Goal: Task Accomplishment & Management: Manage account settings

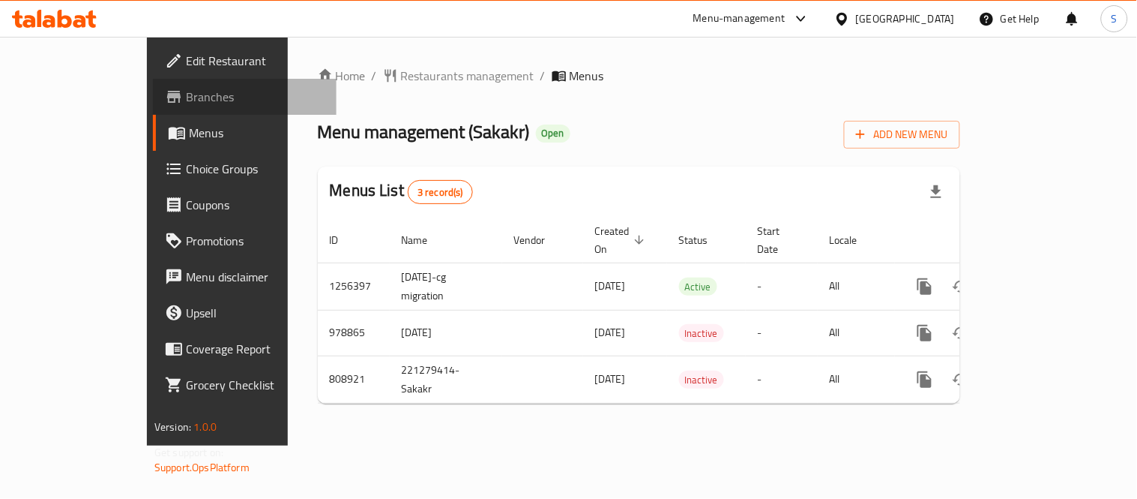
click at [186, 95] on span "Branches" at bounding box center [255, 97] width 139 height 18
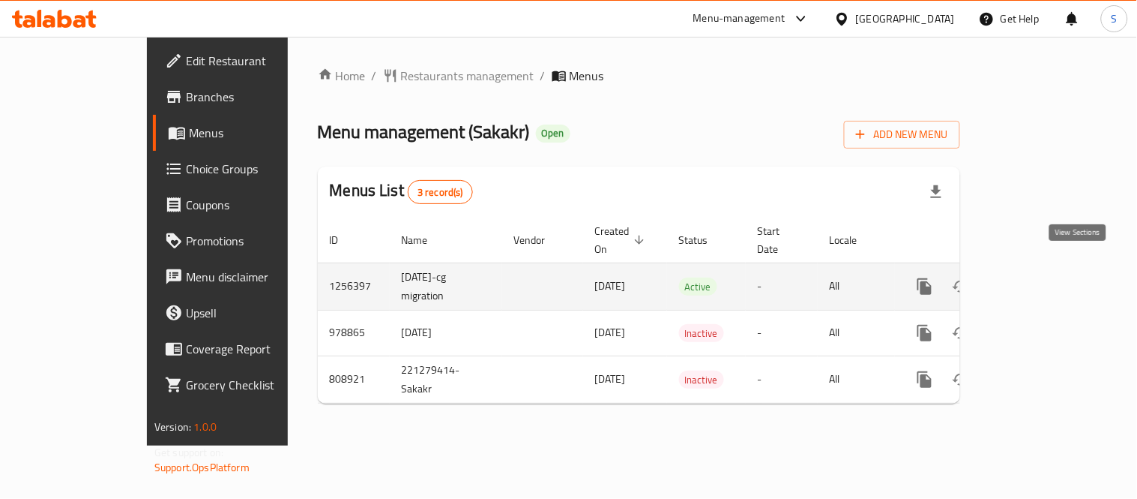
click at [1042, 277] on icon "enhanced table" at bounding box center [1033, 286] width 18 height 18
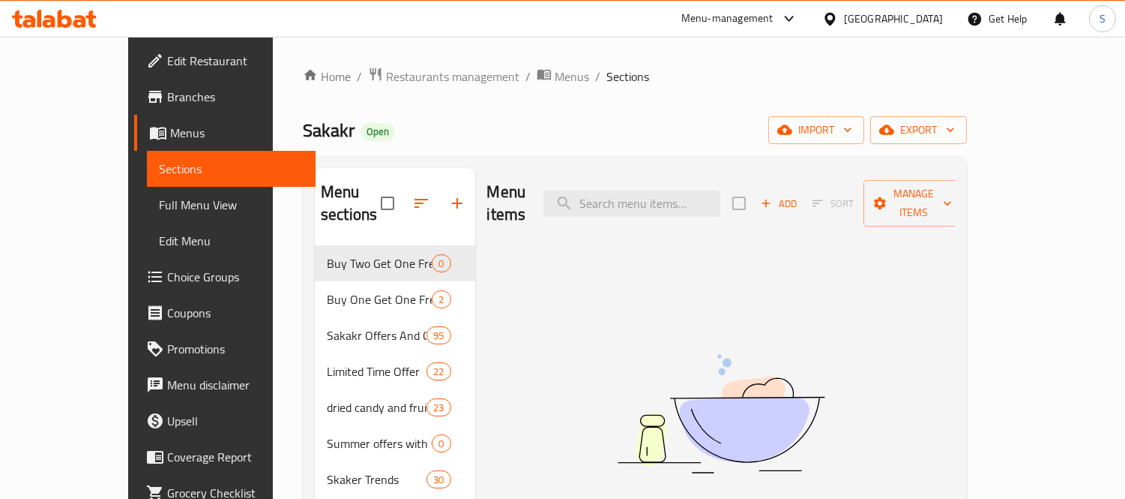
click at [167, 100] on span "Branches" at bounding box center [235, 97] width 137 height 18
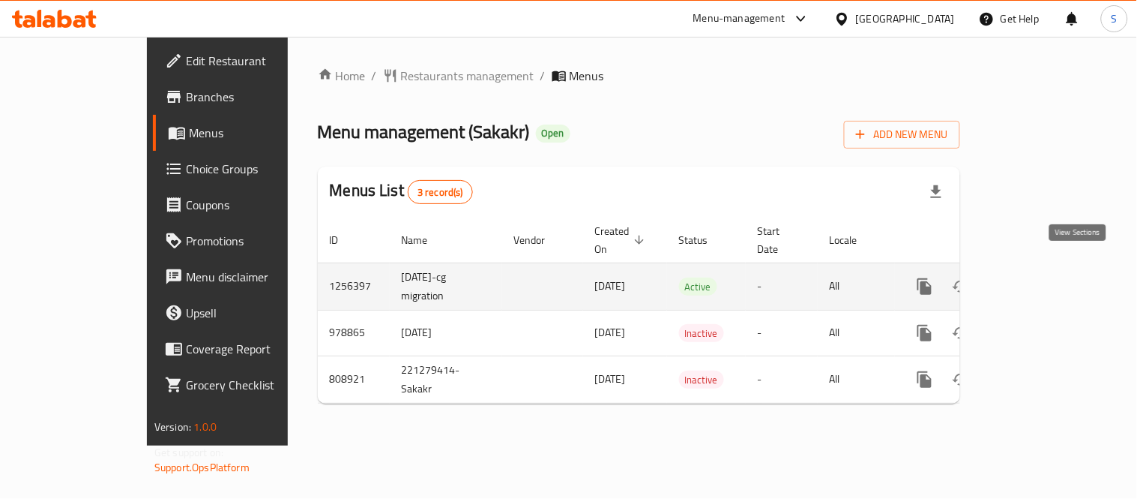
click at [1042, 277] on icon "enhanced table" at bounding box center [1033, 286] width 18 height 18
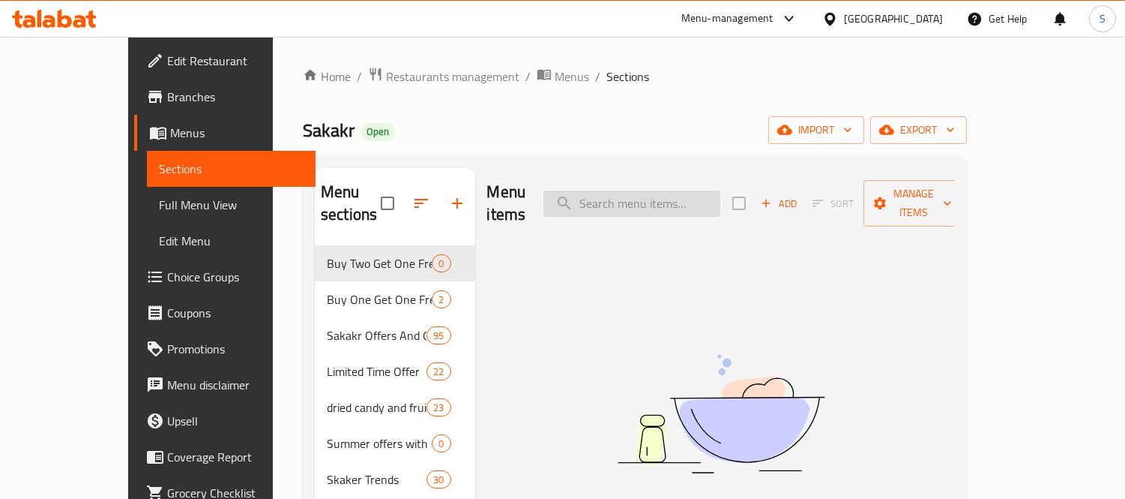
click at [706, 193] on input "search" at bounding box center [632, 203] width 177 height 26
paste input "سويس فرو كنافة شوكولاتة الحليب الفاخرة وكريمة الفستق 150 جرام"
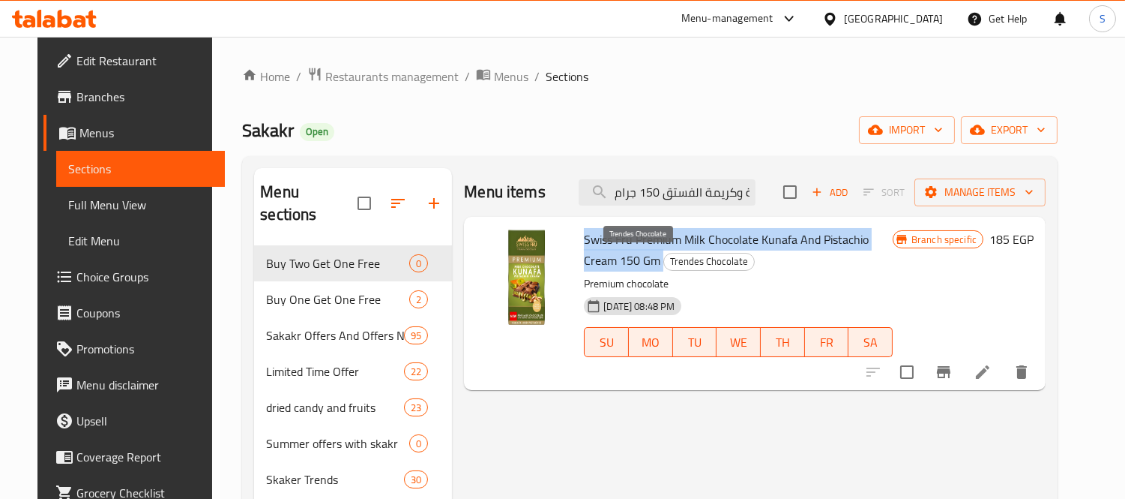
drag, startPoint x: 576, startPoint y: 235, endPoint x: 594, endPoint y: 262, distance: 32.9
click at [594, 262] on h6 "Swiss Fru Premium Milk Chocolate Kunafa And Pistachio Cream 150 Gm Trendes Choc…" at bounding box center [738, 250] width 309 height 42
copy h6 "Swiss Fru Premium Milk Chocolate Kunafa And Pistachio Cream 150 Gm"
click at [953, 378] on icon "Branch-specific-item" at bounding box center [944, 372] width 18 height 18
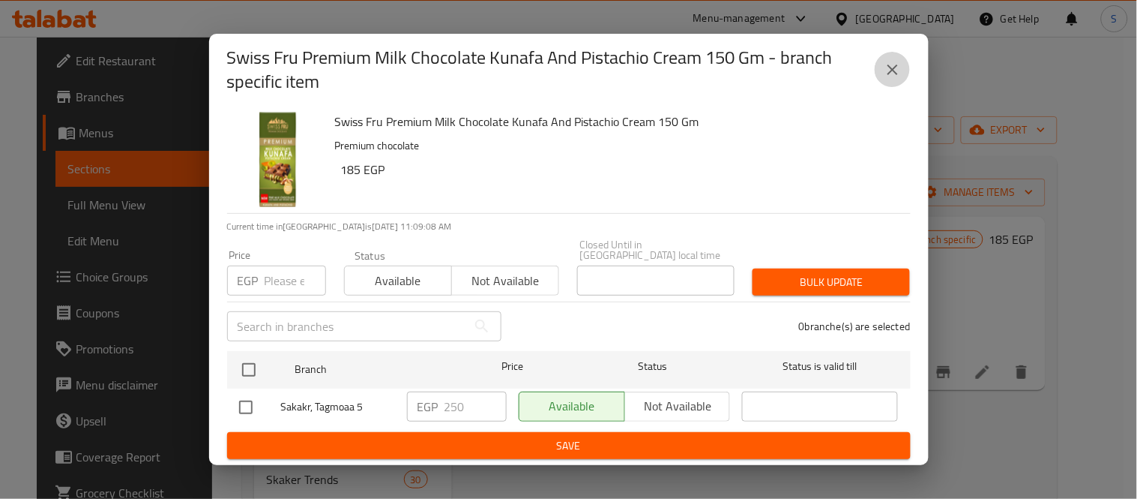
click at [888, 77] on icon "close" at bounding box center [893, 70] width 18 height 18
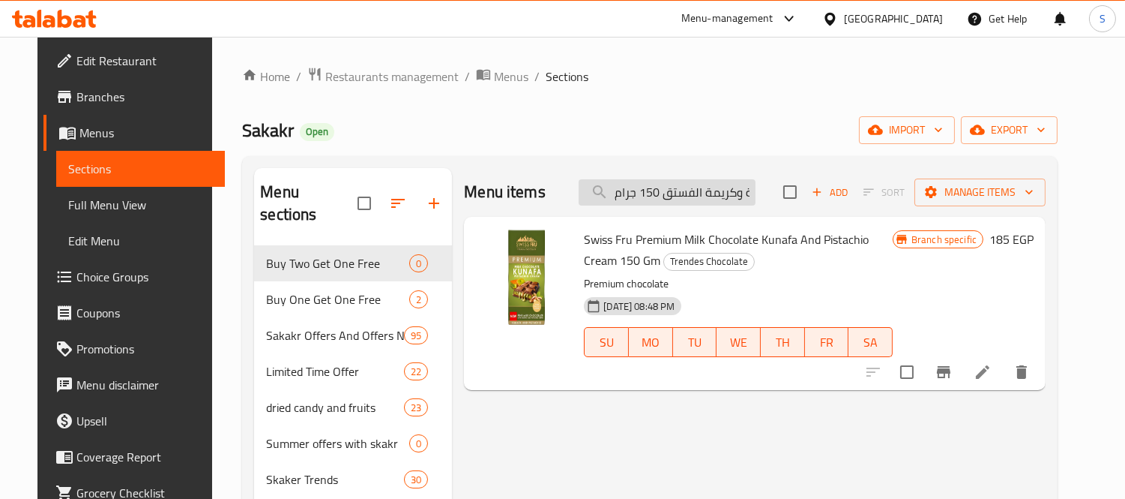
click at [742, 202] on input "سويس فرو كنافة شوكولاتة الحليب الفاخرة وكريمة الفستق 150 جرام" at bounding box center [667, 192] width 177 height 26
paste input "كنافة سويس فرو بريميوم بالشوكولاتة البيضاء"
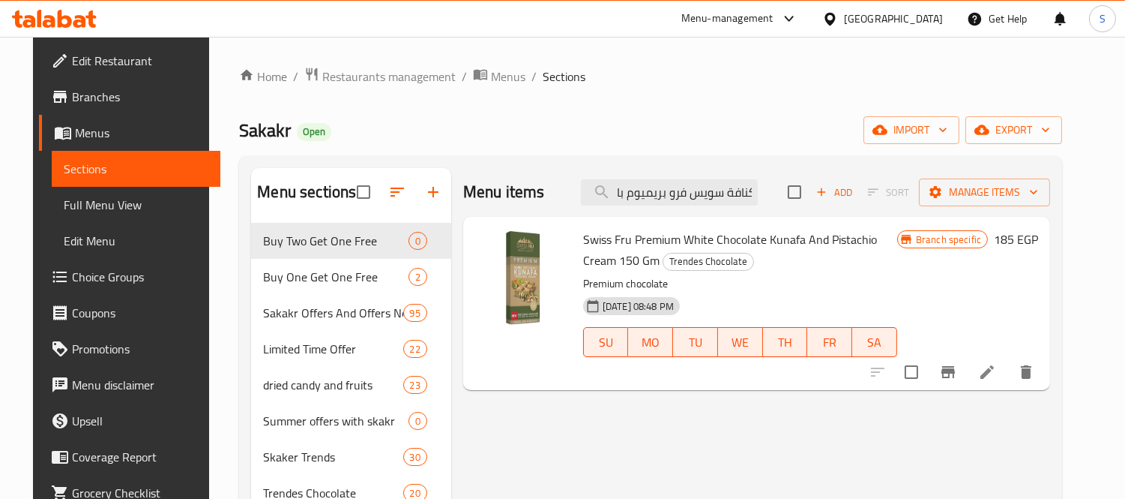
type input "كنافة سويس فرو بريميوم بالشوكولاتة البيضاء وكريمة الفستق 150 جرام"
click at [955, 372] on icon "Branch-specific-item" at bounding box center [948, 372] width 13 height 12
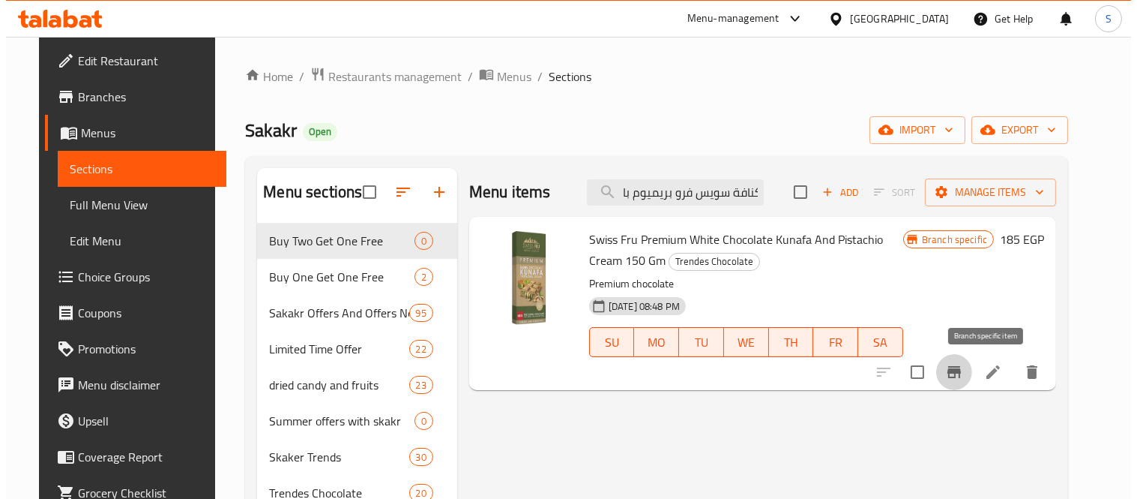
scroll to position [0, 0]
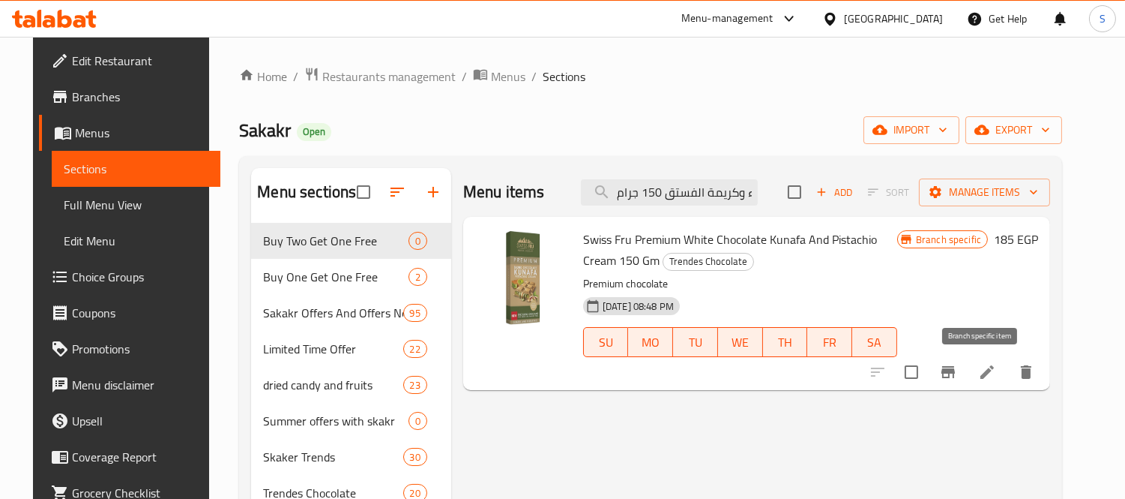
click at [708, 244] on span "Swiss Fru Premium White Chocolate Kunafa And Pistachio Cream 150 Gm" at bounding box center [730, 249] width 294 height 43
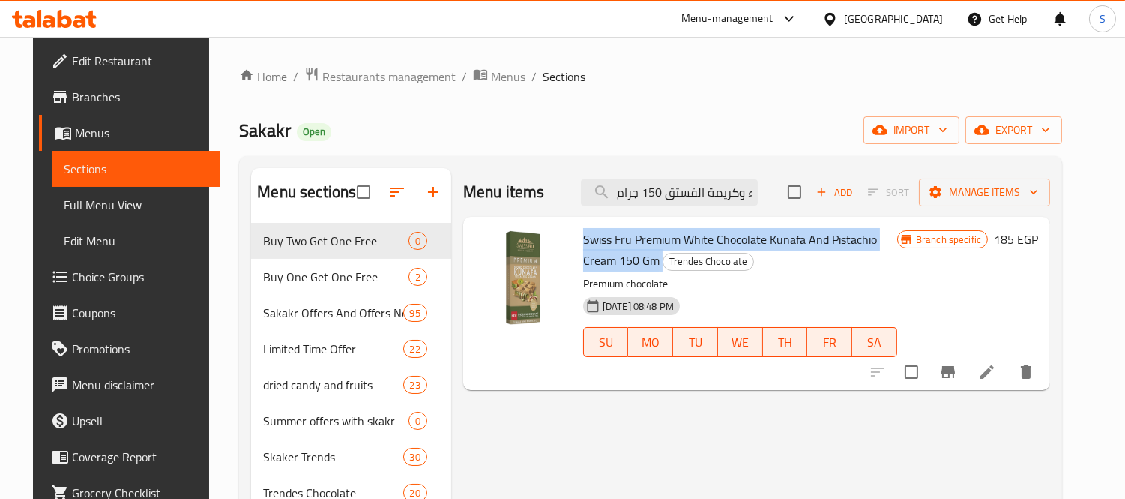
click at [708, 244] on span "Swiss Fru Premium White Chocolate Kunafa And Pistachio Cream 150 Gm" at bounding box center [730, 249] width 294 height 43
copy h6 "Swiss Fru Premium White Chocolate Kunafa And Pistachio Cream 150 Gm"
click at [78, 129] on span "Menus" at bounding box center [142, 133] width 134 height 18
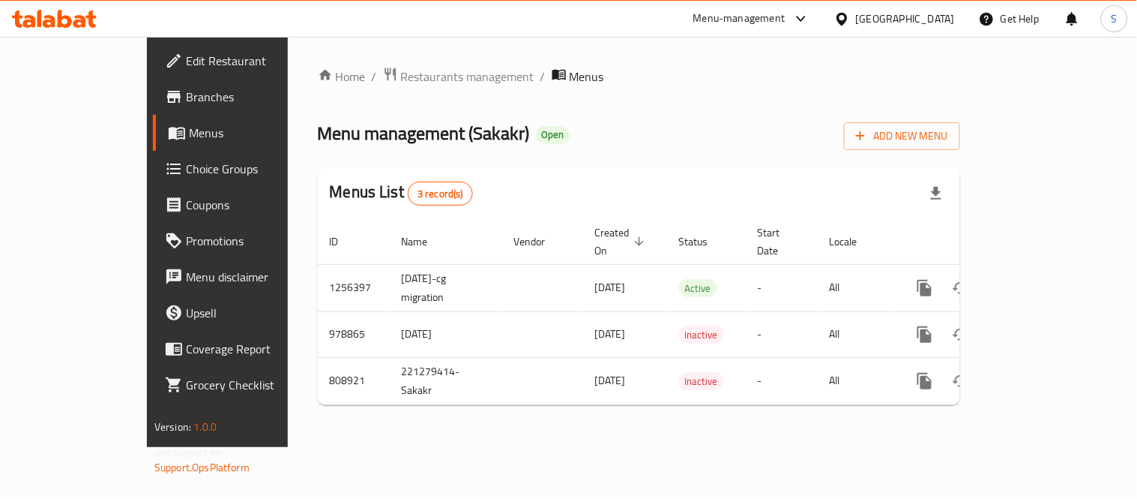
click at [186, 98] on span "Branches" at bounding box center [255, 97] width 139 height 18
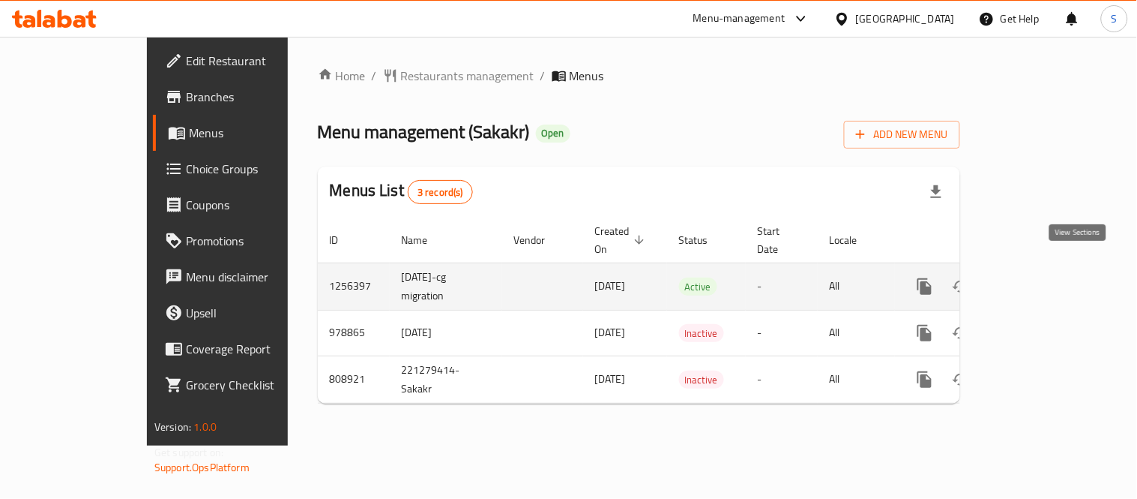
click at [1040, 280] on icon "enhanced table" at bounding box center [1032, 286] width 13 height 13
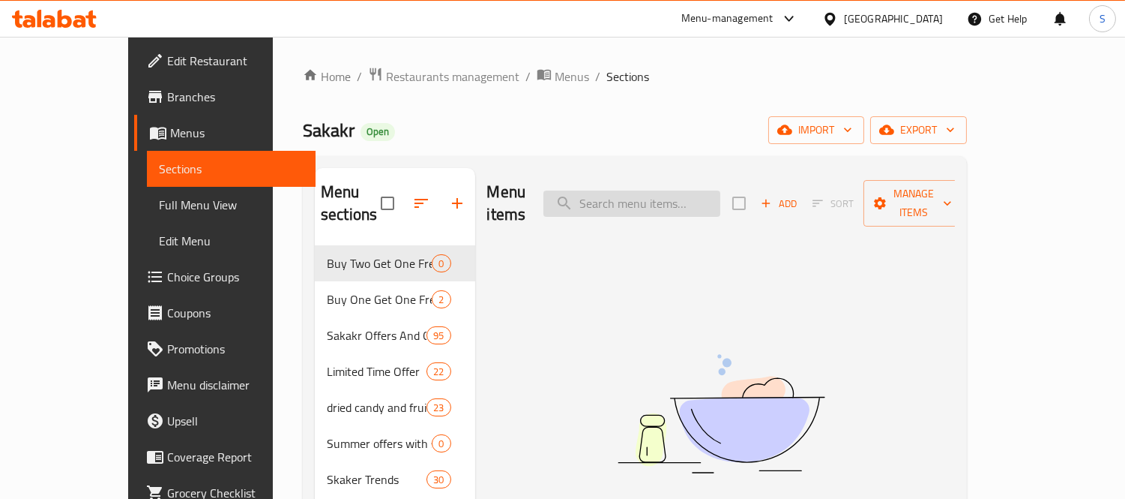
click at [675, 195] on input "search" at bounding box center [632, 203] width 177 height 26
paste input "كنافة سويس فرو بريميوم بالشوكولاتة البيضاء وكريمة الفستق 150 جرام"
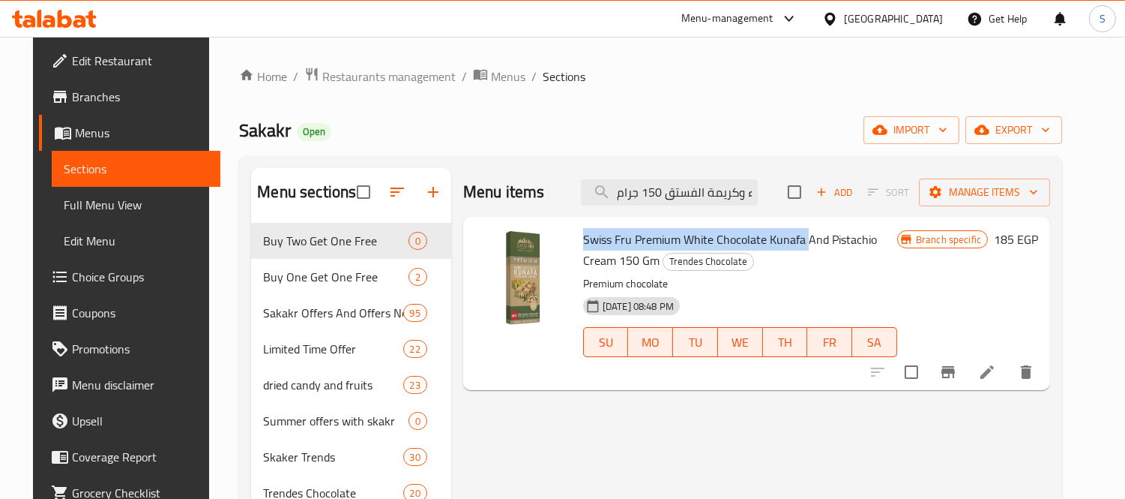
drag, startPoint x: 574, startPoint y: 238, endPoint x: 797, endPoint y: 232, distance: 222.7
click at [797, 232] on span "Swiss Fru Premium White Chocolate Kunafa And Pistachio Cream 150 Gm" at bounding box center [730, 249] width 294 height 43
copy span "Swiss Fru Premium White Chocolate Kunafa"
click at [720, 292] on div "31-08-2024 08:48 PM SU MO TU WE TH FR SA" at bounding box center [740, 331] width 326 height 81
drag, startPoint x: 571, startPoint y: 240, endPoint x: 592, endPoint y: 259, distance: 28.1
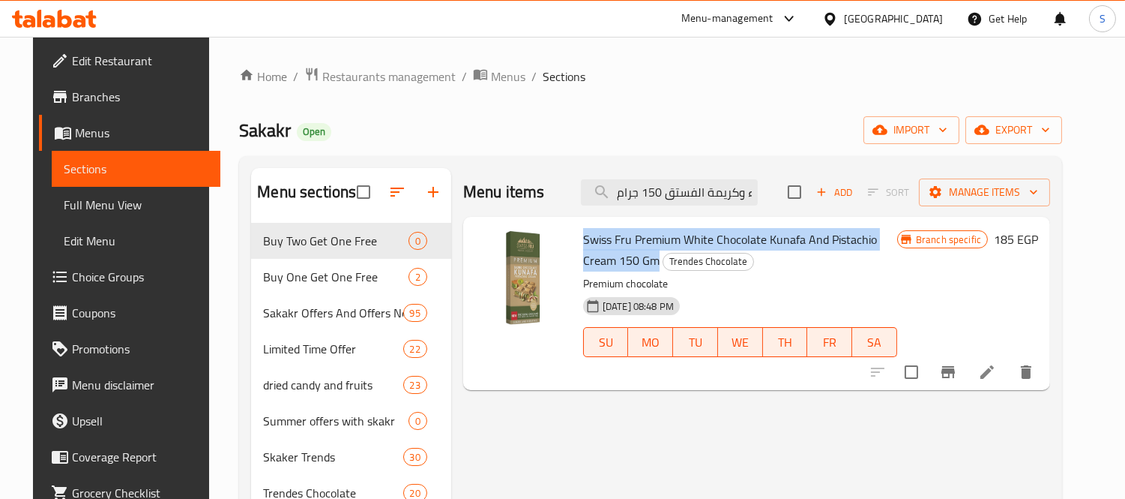
click at [592, 259] on div "Swiss Fru Premium White Chocolate Kunafa And Pistachio Cream 150 Gm Trendes Cho…" at bounding box center [740, 303] width 326 height 161
copy span "Swiss Fru Premium White Chocolate Kunafa And Pistachio Cream 150 Gm"
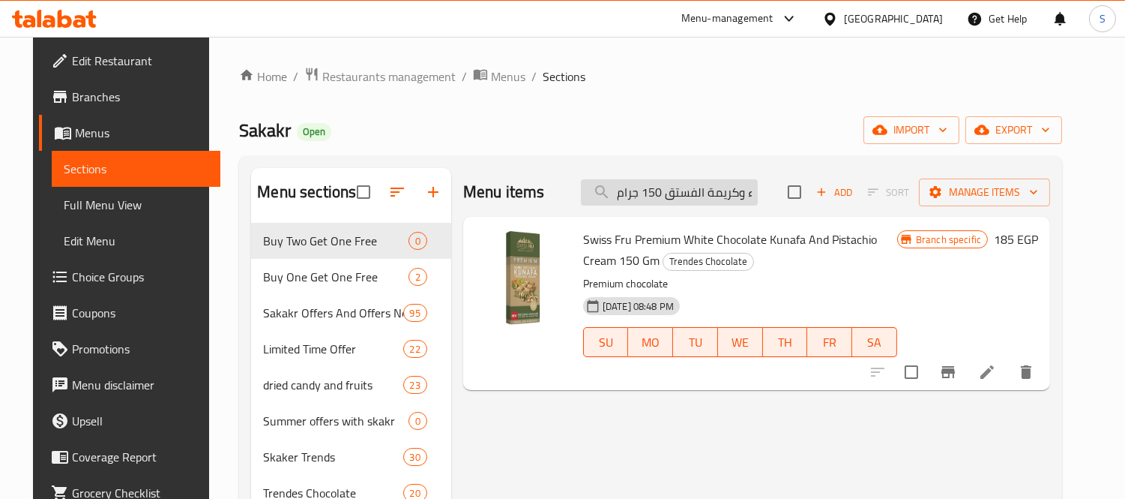
click at [735, 188] on input "كنافة سويس فرو بريميوم بالشوكولاتة البيضاء وكريمة الفستق 150 جرام" at bounding box center [669, 192] width 177 height 26
paste input "سويس فرو بريميوم كراميل شوكولاتة بالحليب كنافة وكريمة سبيكولوس"
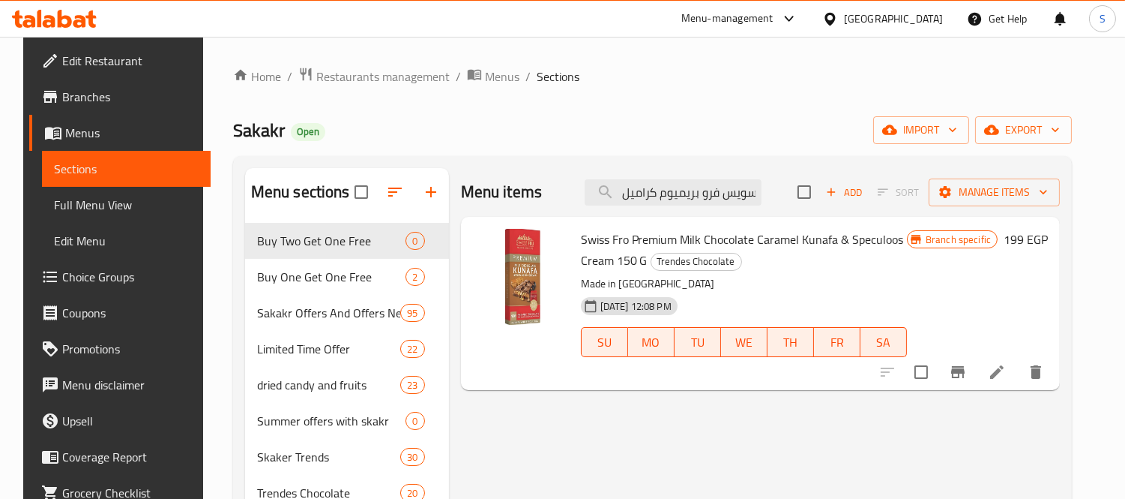
type input "سويس فرو بريميوم كراميل شوكولاتة بالحليب كنافة وكريمة سبيكولوس 150 جرام"
click at [965, 369] on icon "Branch-specific-item" at bounding box center [957, 372] width 13 height 12
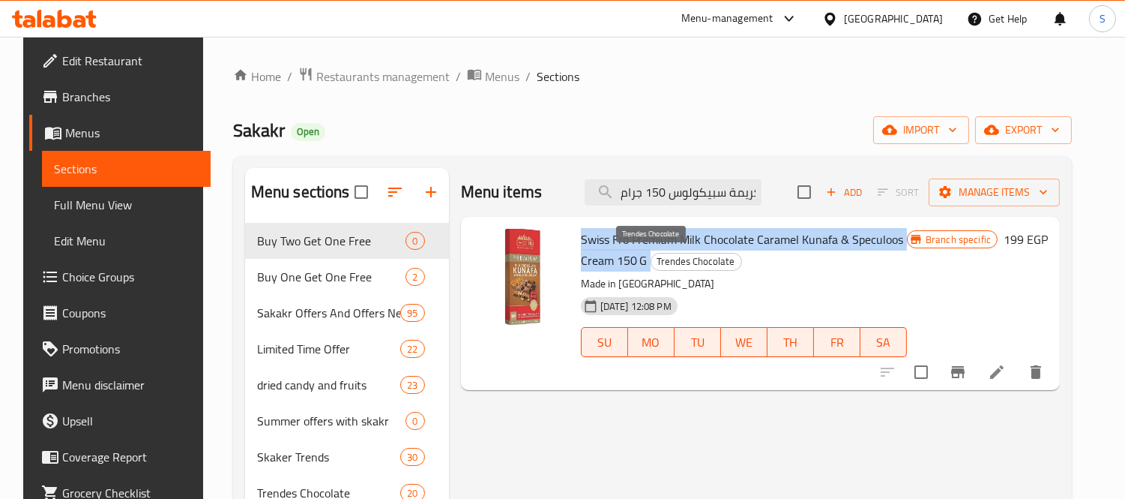
drag, startPoint x: 576, startPoint y: 238, endPoint x: 610, endPoint y: 256, distance: 39.2
click at [610, 256] on h6 "Swiss Fro Premium Milk Chocolate Caramel Kunafa & Speculoos Cream 150 G Trendes…" at bounding box center [744, 250] width 326 height 42
copy h6 "Swiss Fro Premium Milk Chocolate Caramel Kunafa & Speculoos Cream 150 G"
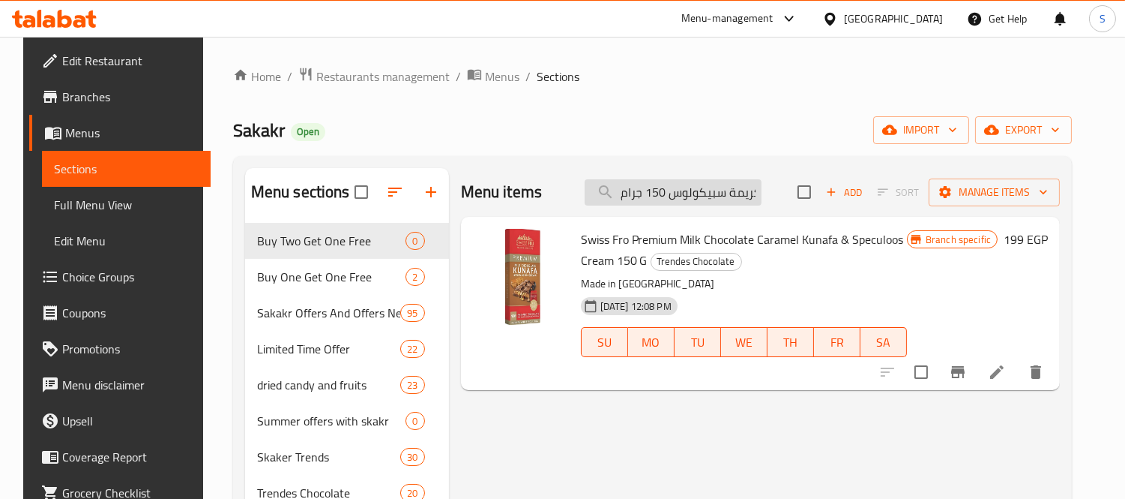
click at [701, 185] on input "سويس فرو بريميوم كراميل شوكولاتة بالحليب كنافة وكريمة سبيكولوس 150 جرام" at bounding box center [673, 192] width 177 height 26
paste input "شوكولاتة الحليب كنافة كريمة اللوز"
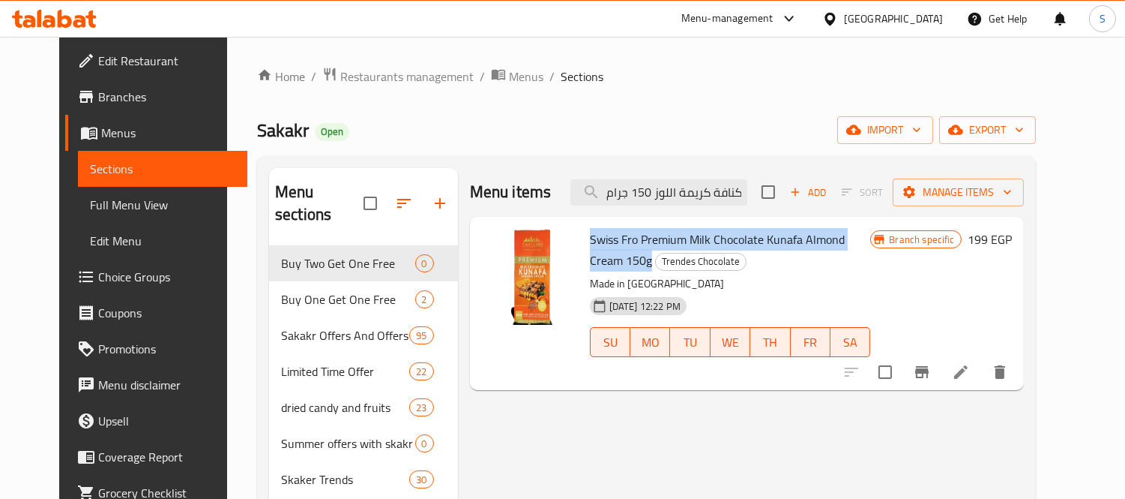
drag, startPoint x: 574, startPoint y: 232, endPoint x: 896, endPoint y: 247, distance: 322.0
click at [871, 247] on h6 "Swiss Fro Premium Milk Chocolate Kunafa Almond Cream 150g Trendes Chocolate" at bounding box center [730, 250] width 281 height 42
copy span "Swiss Fro Premium Milk Chocolate Kunafa Almond Cream 150g"
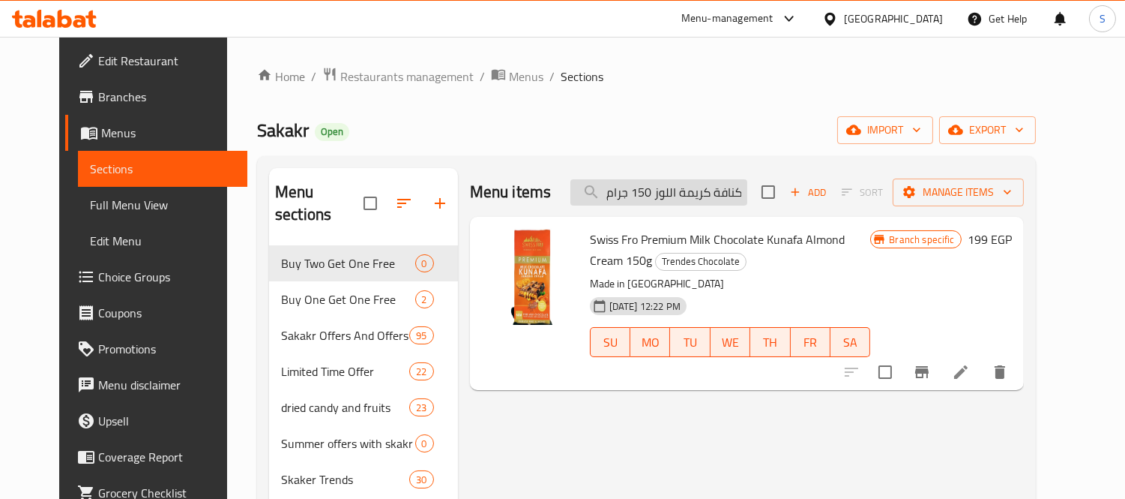
click at [709, 187] on input "سويس فرو بريميوم شوكولاتة الحليب كنافة كريمة اللوز 150 جرام" at bounding box center [659, 192] width 177 height 26
paste input "كنافة سويس فرو بريميوم بلوند شوكولاتة بالكراميل وكريمة سبيكولوس"
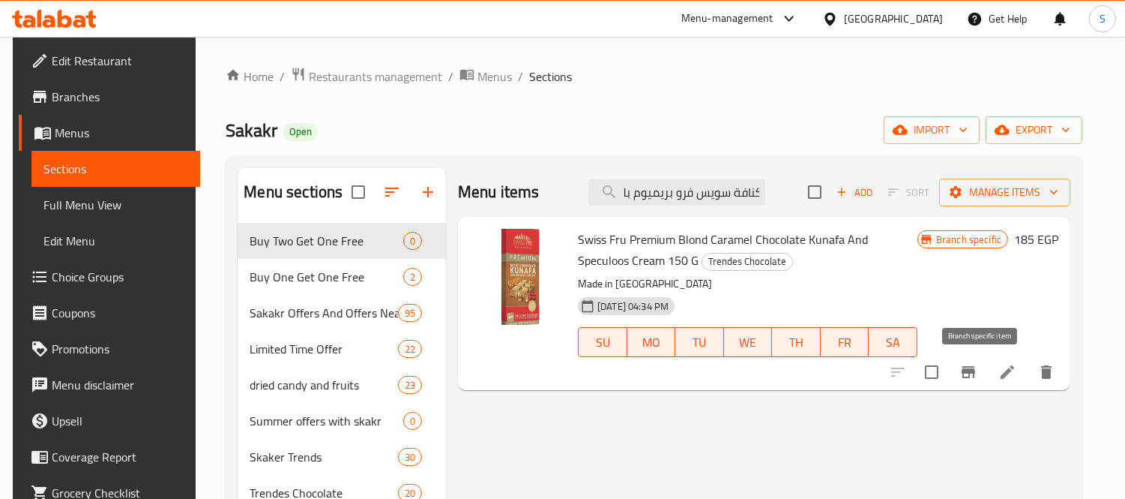
type input "كنافة سويس فرو بريميوم بلوند شوكولاتة بالكراميل وكريمة سبيكولوس 150 جرام"
click at [969, 370] on button "Branch-specific-item" at bounding box center [969, 372] width 36 height 36
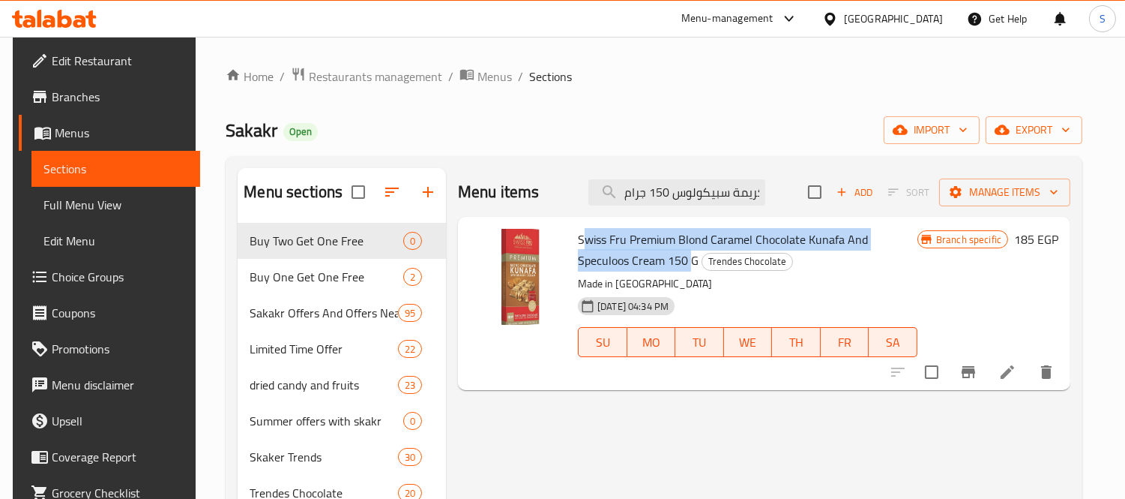
drag, startPoint x: 580, startPoint y: 240, endPoint x: 579, endPoint y: 223, distance: 17.3
click at [634, 265] on span "Swiss Fru Premium Blond Caramel Chocolate Kunafa And Speculoos Cream 150 G" at bounding box center [723, 249] width 290 height 43
click at [579, 223] on div "Swiss Fru Premium Blond Caramel Chocolate Kunafa And Speculoos Cream 150 G Tren…" at bounding box center [748, 303] width 352 height 161
drag, startPoint x: 574, startPoint y: 237, endPoint x: 640, endPoint y: 263, distance: 71.7
click at [640, 263] on div "Swiss Fru Premium Blond Caramel Chocolate Kunafa And Speculoos Cream 150 G Tren…" at bounding box center [748, 303] width 352 height 161
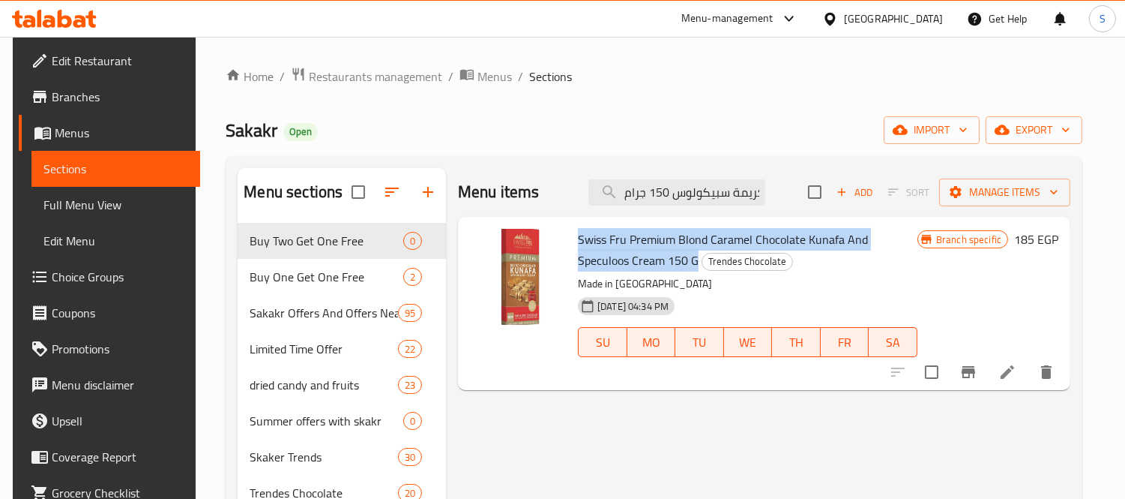
copy span "Swiss Fru Premium Blond Caramel Chocolate Kunafa And Speculoos Cream 150 G"
click at [978, 379] on icon "Branch-specific-item" at bounding box center [969, 372] width 18 height 18
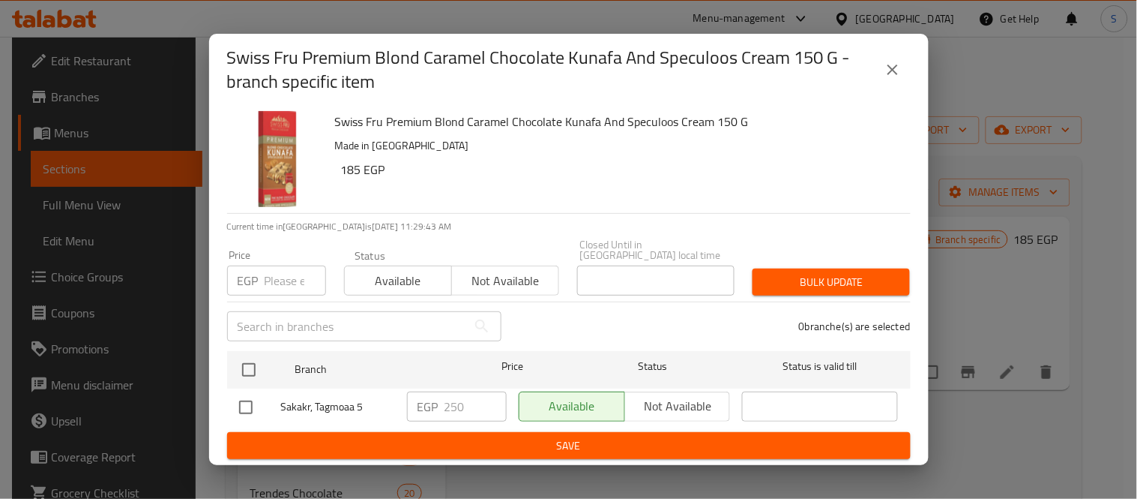
click at [890, 75] on icon "close" at bounding box center [893, 69] width 10 height 10
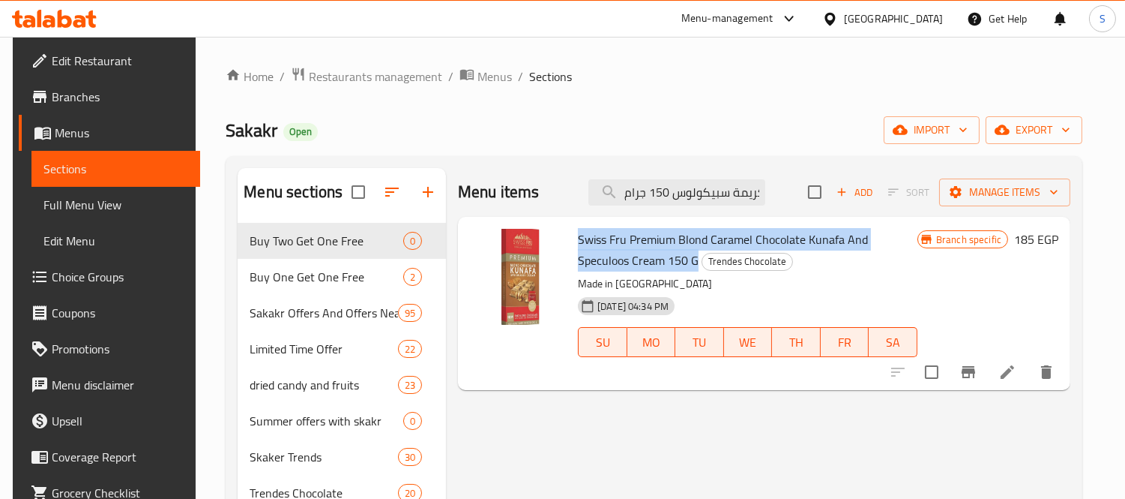
click at [87, 106] on link "Branches" at bounding box center [110, 97] width 182 height 36
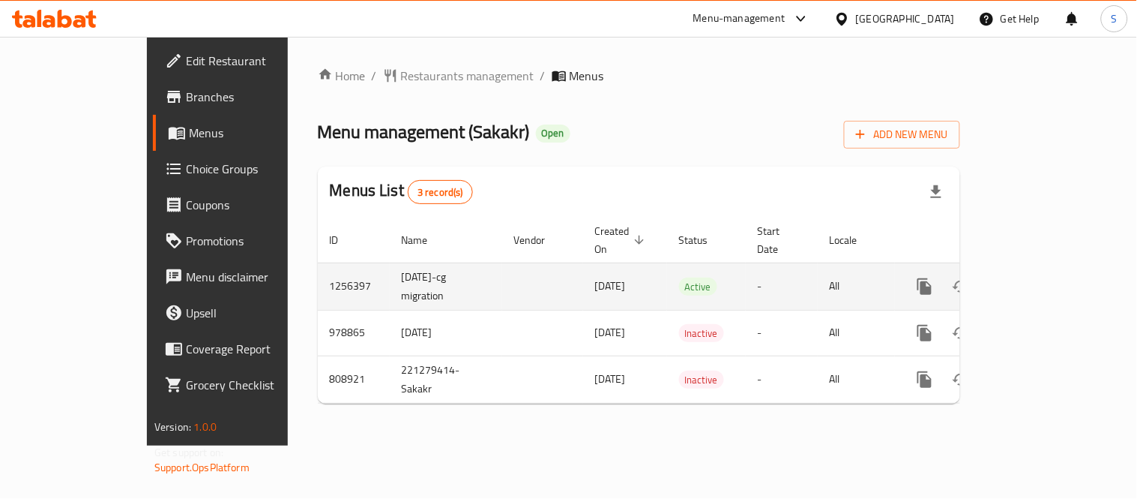
click at [1051, 268] on link "enhanced table" at bounding box center [1033, 286] width 36 height 36
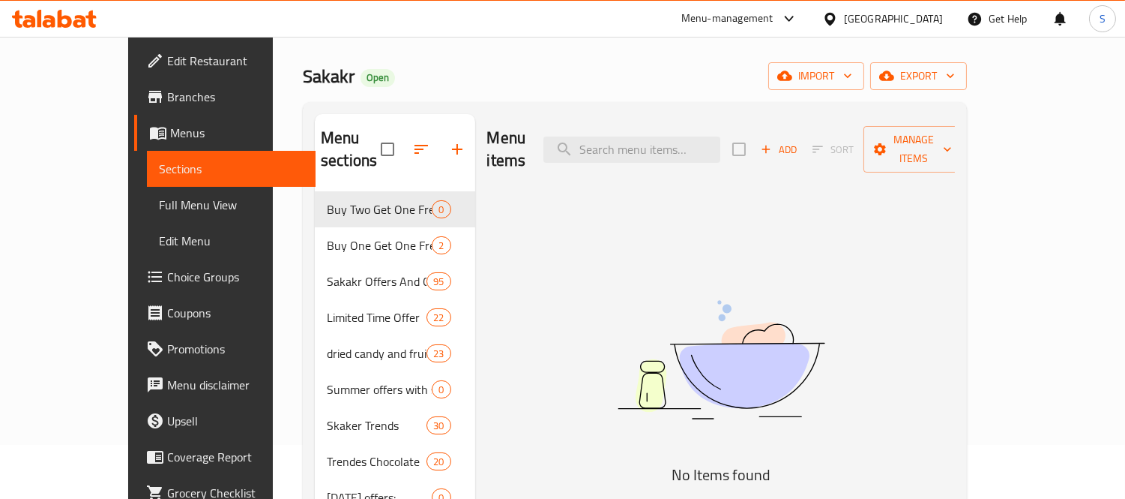
scroll to position [83, 0]
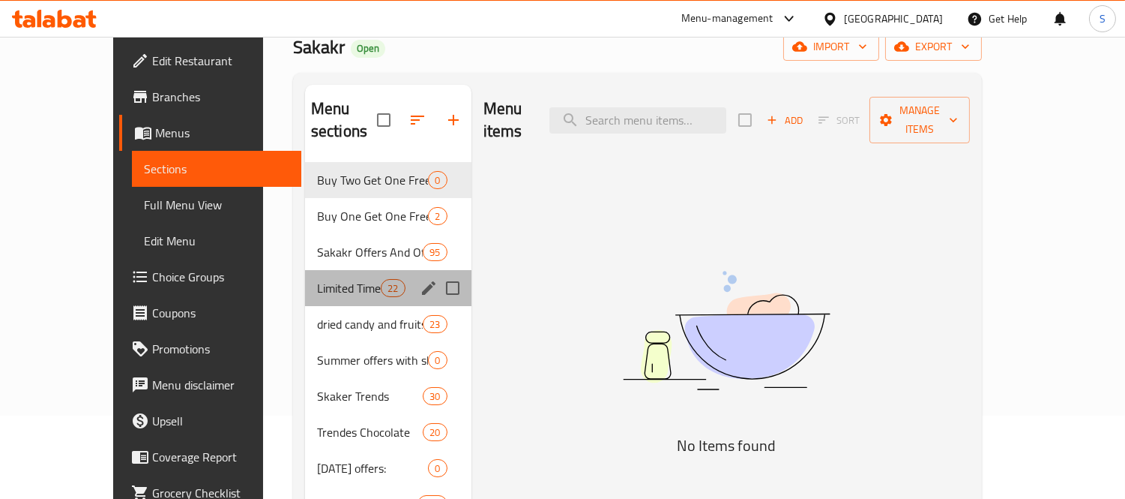
click at [318, 277] on div "Limited Time Offer 22" at bounding box center [388, 288] width 166 height 36
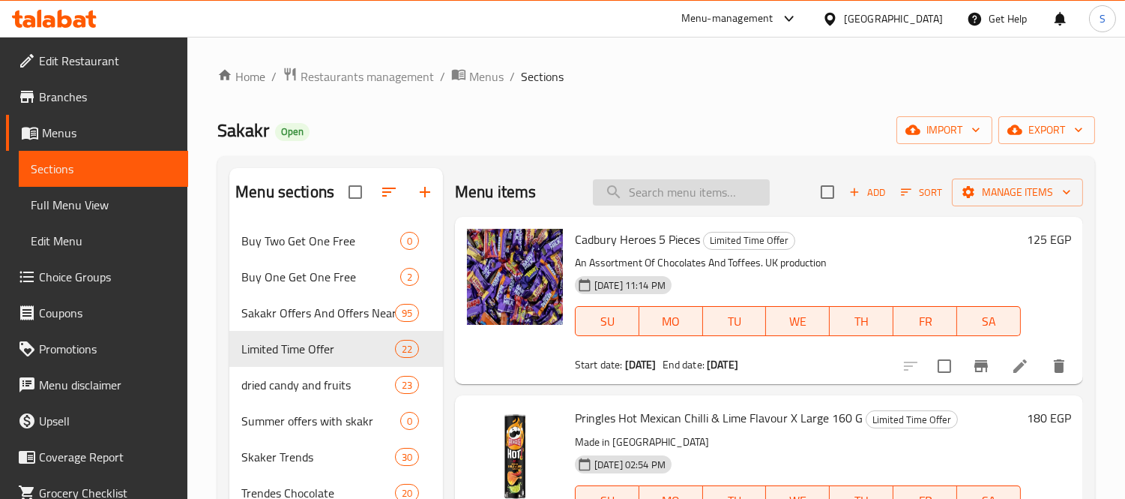
click at [714, 199] on input "search" at bounding box center [681, 192] width 177 height 26
paste input "سويس فرو كنافة شوكولاتة الحليب الفاخرة وكريمة الفستق 150 جرام"
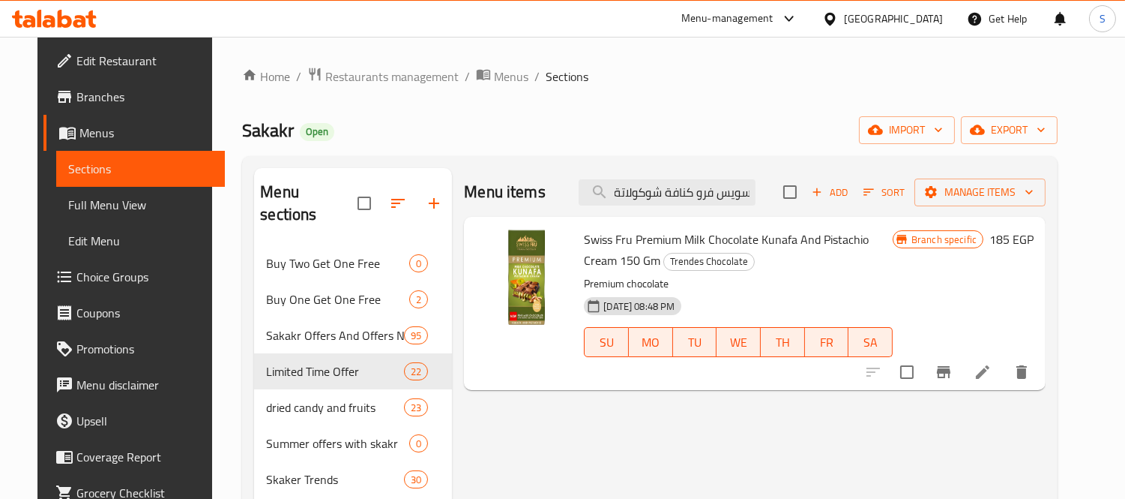
type input "سويس فرو كنافة شوكولاتة الحليب الفاخرة وكريمة الفستق 150 جرام"
click at [628, 299] on span "31-08-2024 08:48 PM" at bounding box center [638, 306] width 83 height 14
click at [600, 307] on span "31-08-2024 08:48 PM" at bounding box center [638, 306] width 83 height 14
click at [587, 303] on icon at bounding box center [593, 305] width 13 height 13
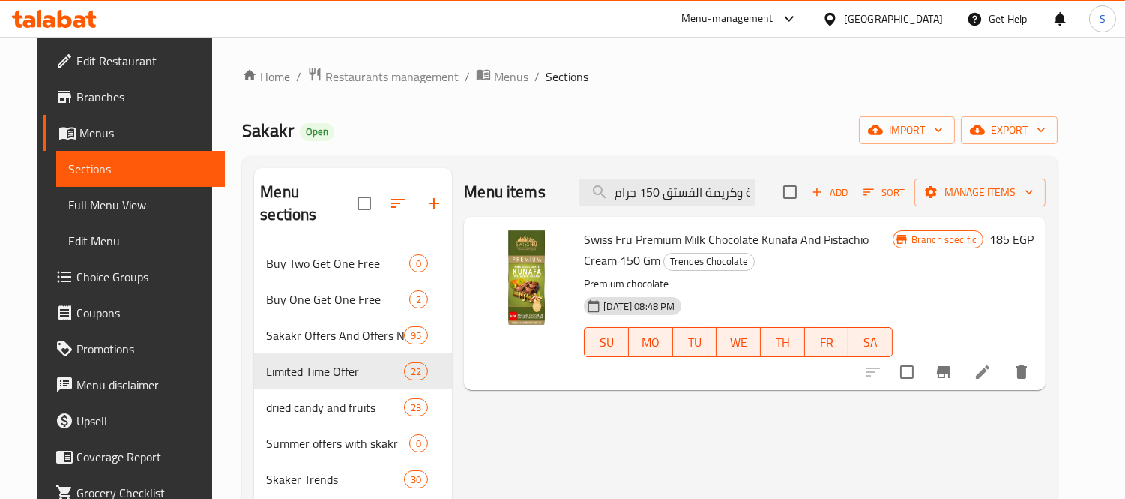
drag, startPoint x: 640, startPoint y: 304, endPoint x: 657, endPoint y: 304, distance: 16.5
click at [641, 304] on span "31-08-2024 08:48 PM" at bounding box center [638, 306] width 83 height 14
click at [672, 304] on span "31-08-2024 08:48 PM" at bounding box center [638, 306] width 83 height 14
click at [799, 244] on span "Swiss Fru Premium Milk Chocolate Kunafa And Pistachio Cream 150 Gm" at bounding box center [726, 249] width 285 height 43
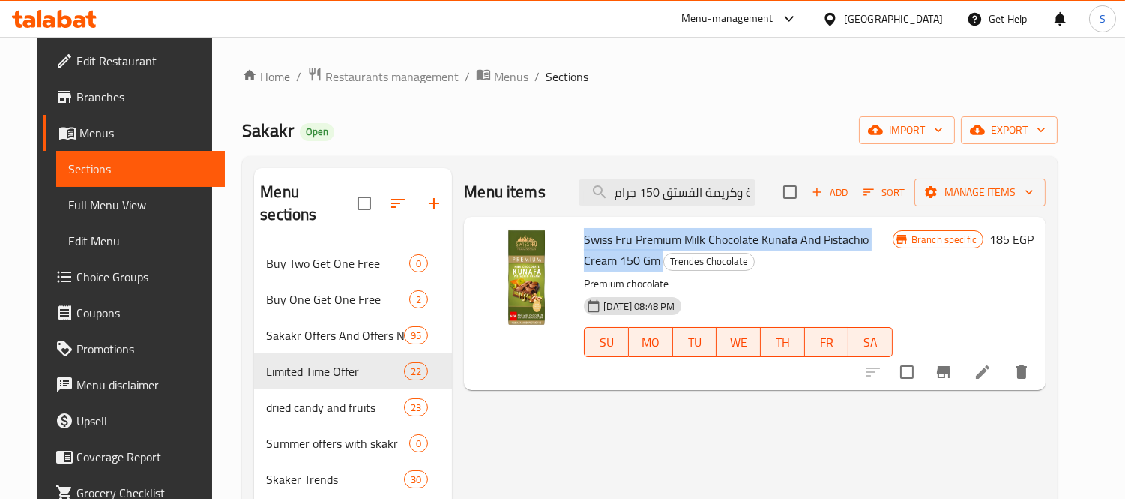
click at [799, 244] on span "Swiss Fru Premium Milk Chocolate Kunafa And Pistachio Cream 150 Gm" at bounding box center [726, 249] width 285 height 43
click at [805, 256] on h6 "Swiss Fru Premium Milk Chocolate Kunafa And Pistachio Cream 150 Gm Trendes Choc…" at bounding box center [738, 250] width 309 height 42
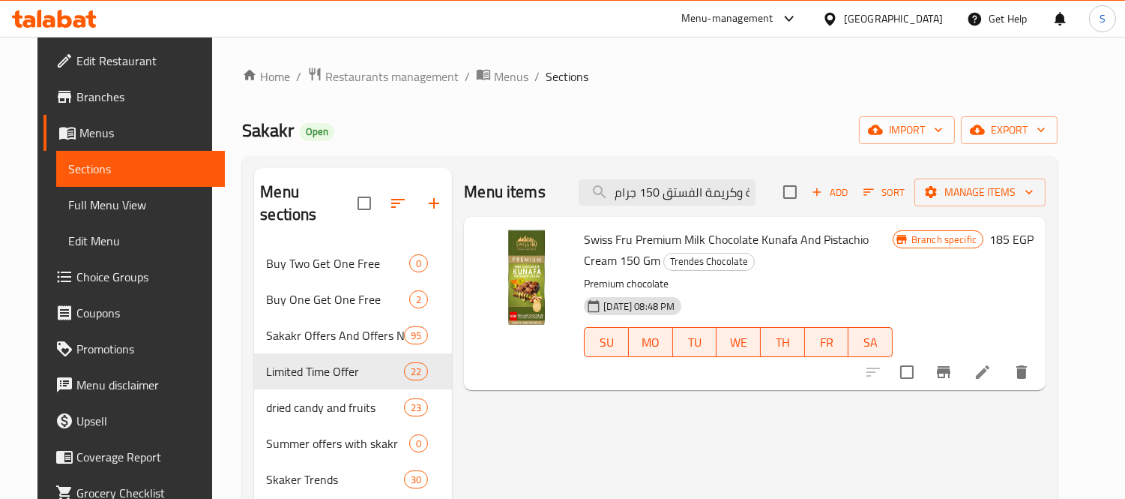
click at [78, 91] on span "Branches" at bounding box center [144, 97] width 137 height 18
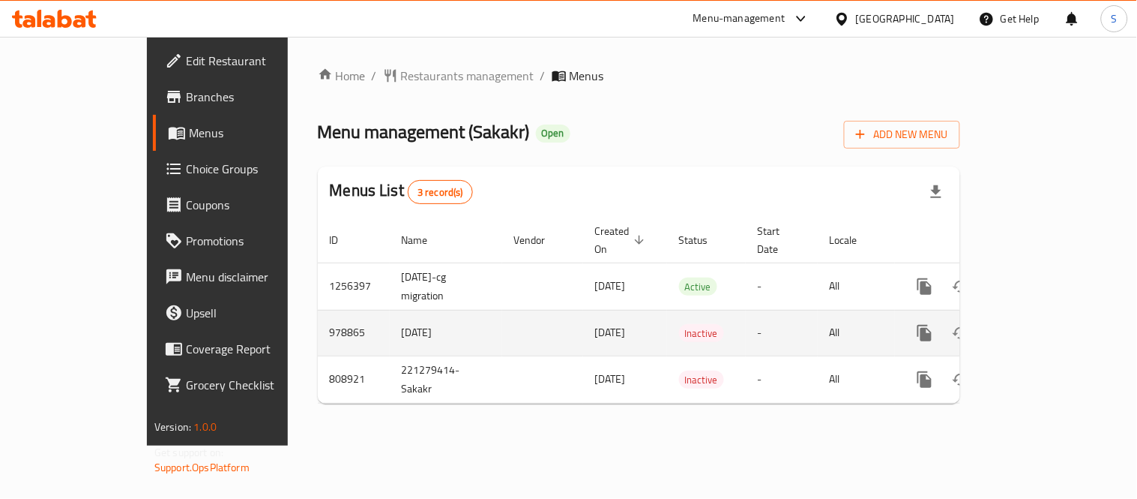
click at [1051, 318] on link "enhanced table" at bounding box center [1033, 333] width 36 height 36
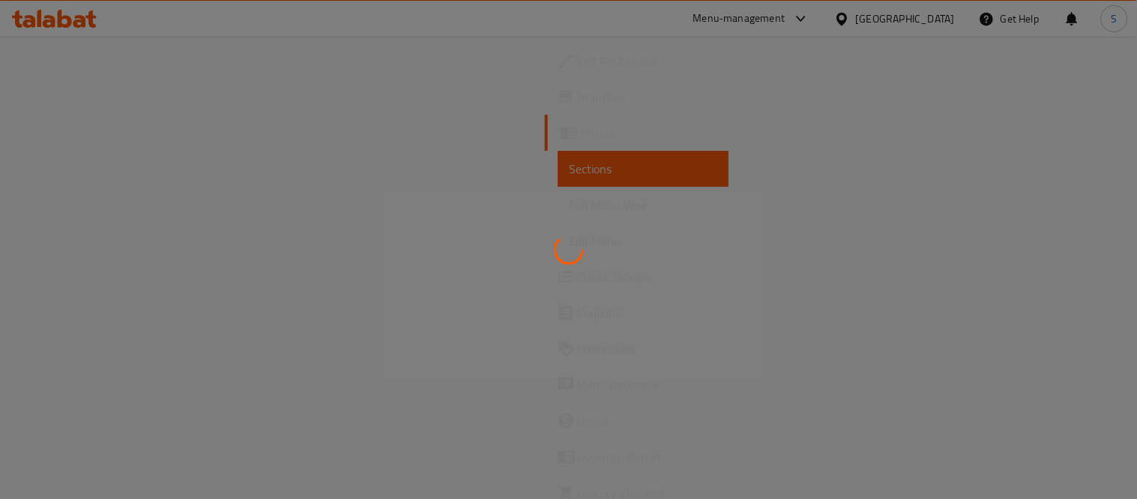
click at [77, 133] on div at bounding box center [568, 249] width 1137 height 499
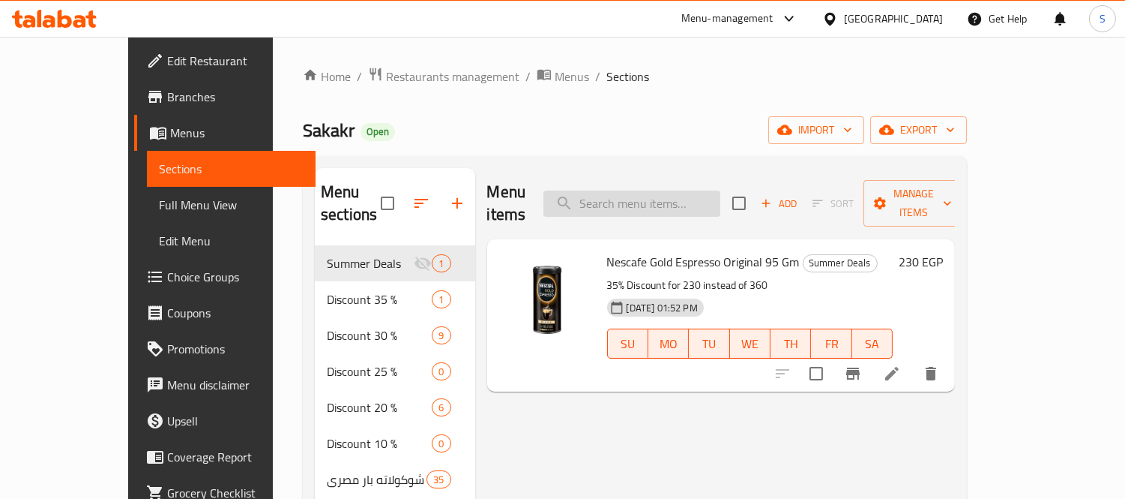
click at [667, 193] on input "search" at bounding box center [632, 203] width 177 height 26
click at [705, 190] on input "search" at bounding box center [632, 203] width 177 height 26
paste input "سويس فرو كنافة شوكولاتة الحليب الفاخرة وكريمة الفستق 150 جرام"
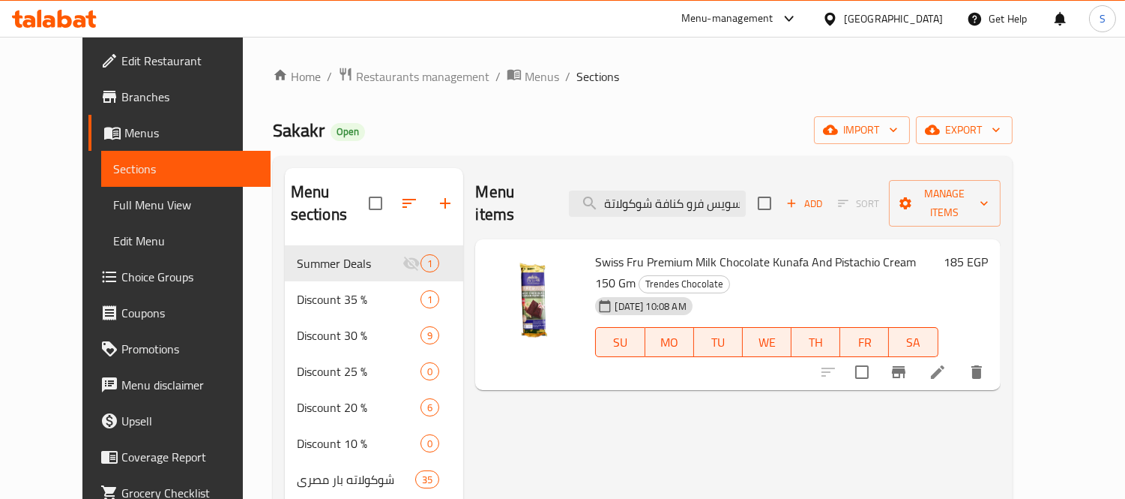
type input "سويس فرو كنافة شوكولاتة الحليب الفاخرة وكريمة الفستق 150 جرام"
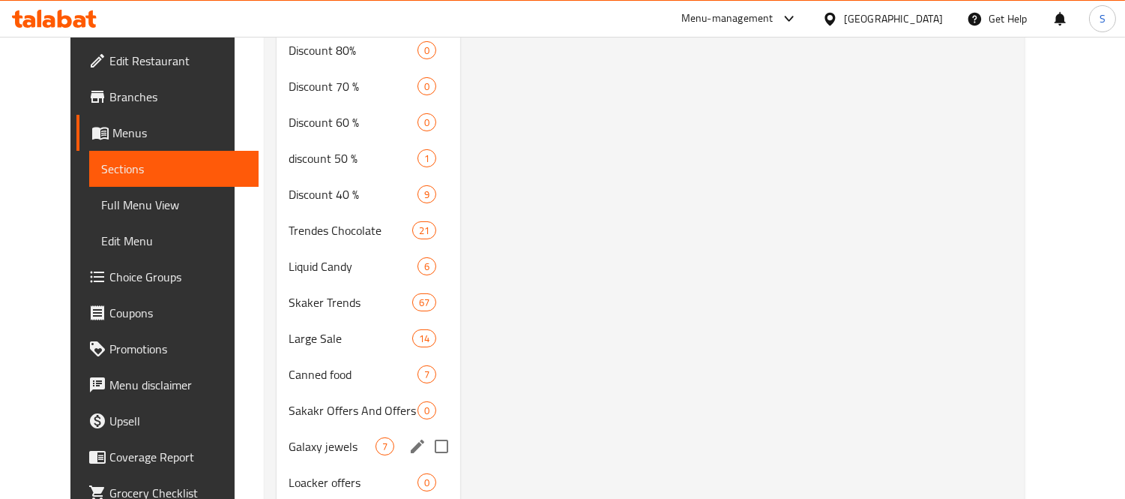
scroll to position [499, 0]
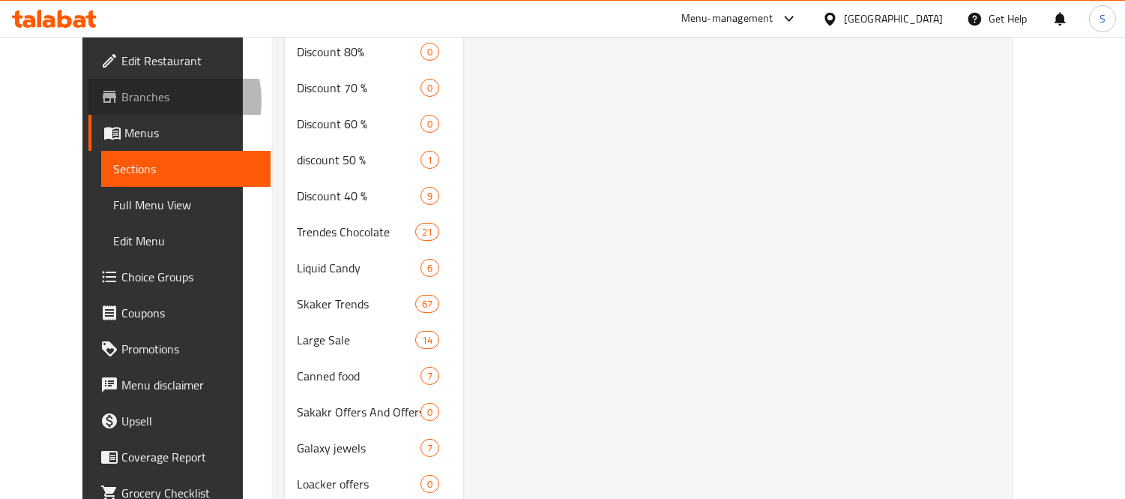
click at [121, 100] on span "Branches" at bounding box center [189, 97] width 137 height 18
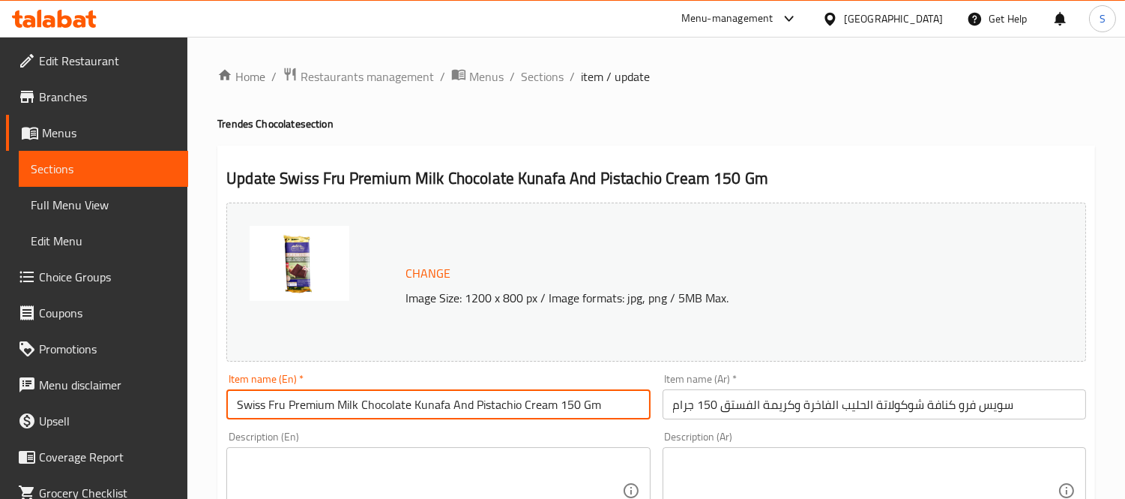
click at [382, 403] on input "Swiss Fru Premium Milk Chocolate Kunafa And Pistachio Cream 150 Gm" at bounding box center [438, 404] width 424 height 30
click at [277, 409] on input "Swiss Fru Premium Milk Chocolate Kunafa And Pistachio Cream 150 Gm" at bounding box center [438, 404] width 424 height 30
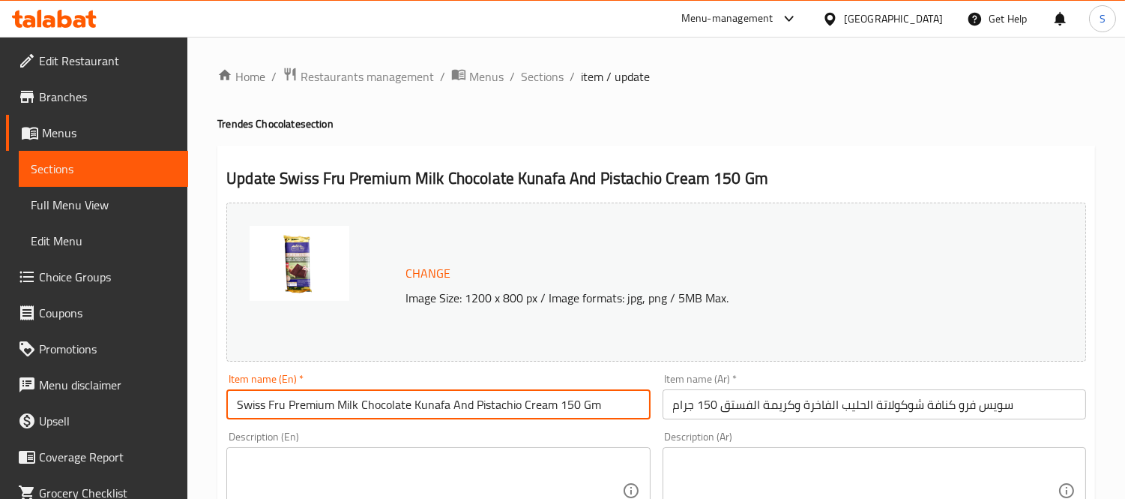
click at [277, 409] on input "Swiss Fru Premium Milk Chocolate Kunafa And Pistachio Cream 150 Gm" at bounding box center [438, 404] width 424 height 30
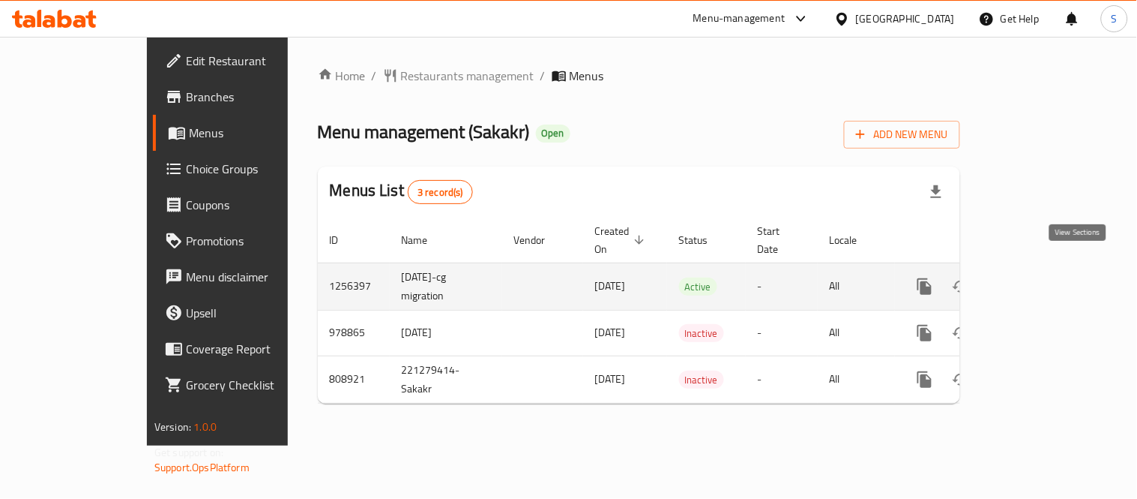
click at [1040, 280] on icon "enhanced table" at bounding box center [1032, 286] width 13 height 13
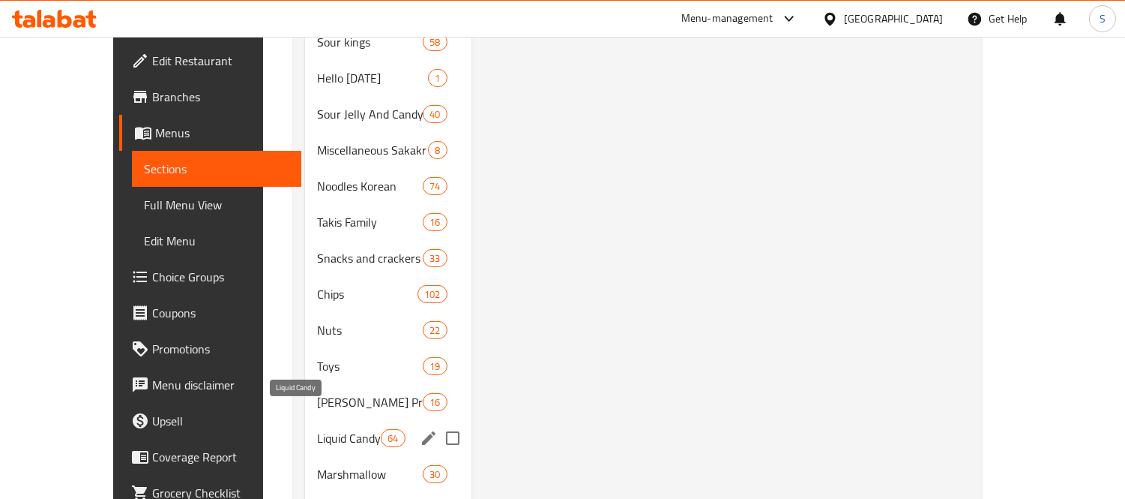
scroll to position [416, 0]
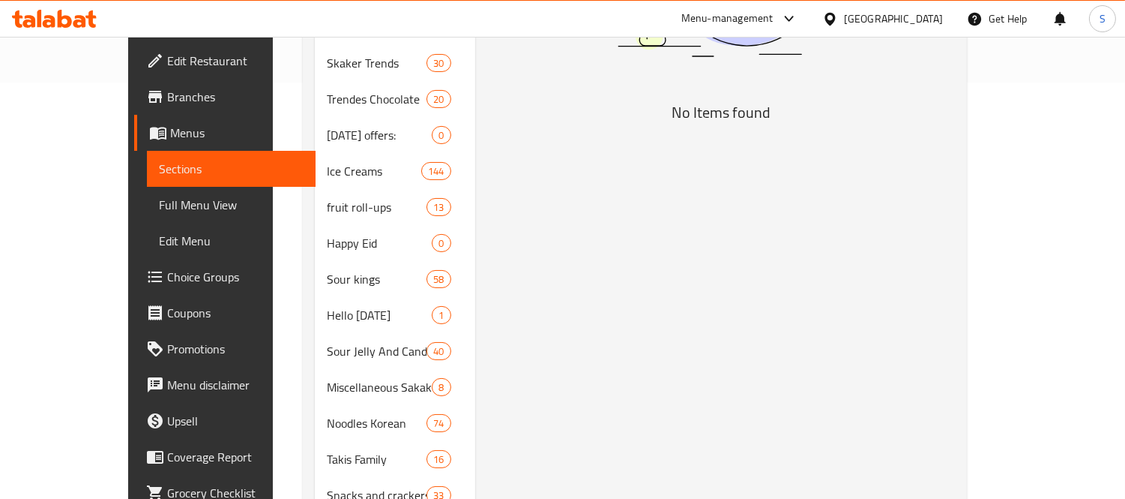
click at [159, 165] on span "Sections" at bounding box center [231, 169] width 145 height 18
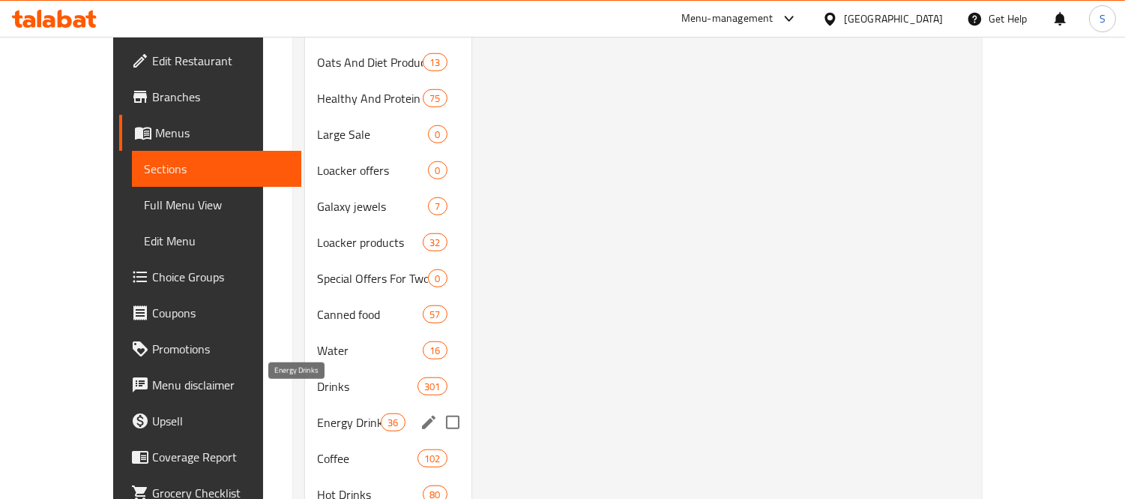
scroll to position [2505, 0]
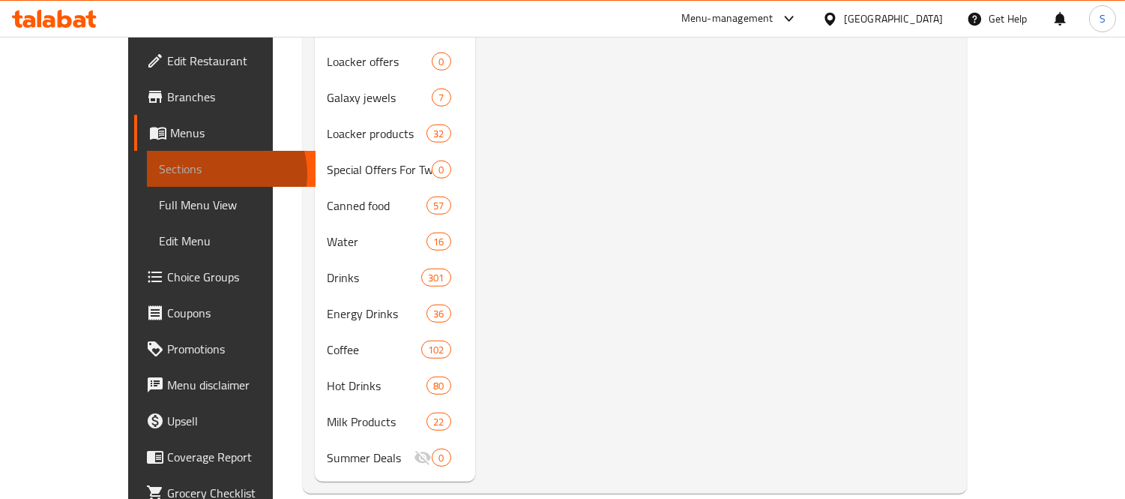
click at [159, 174] on span "Sections" at bounding box center [231, 169] width 145 height 18
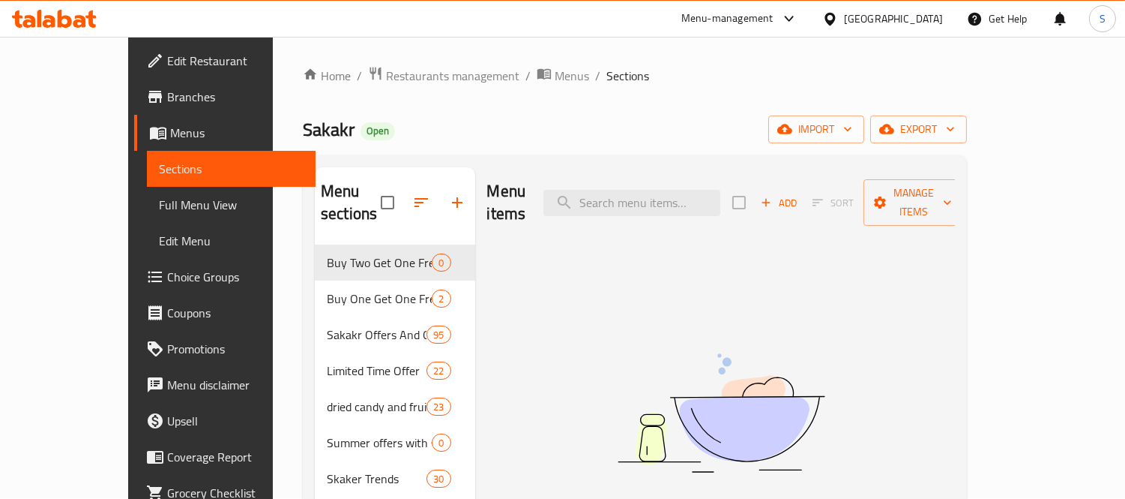
scroll to position [0, 0]
click at [167, 99] on span "Branches" at bounding box center [235, 97] width 137 height 18
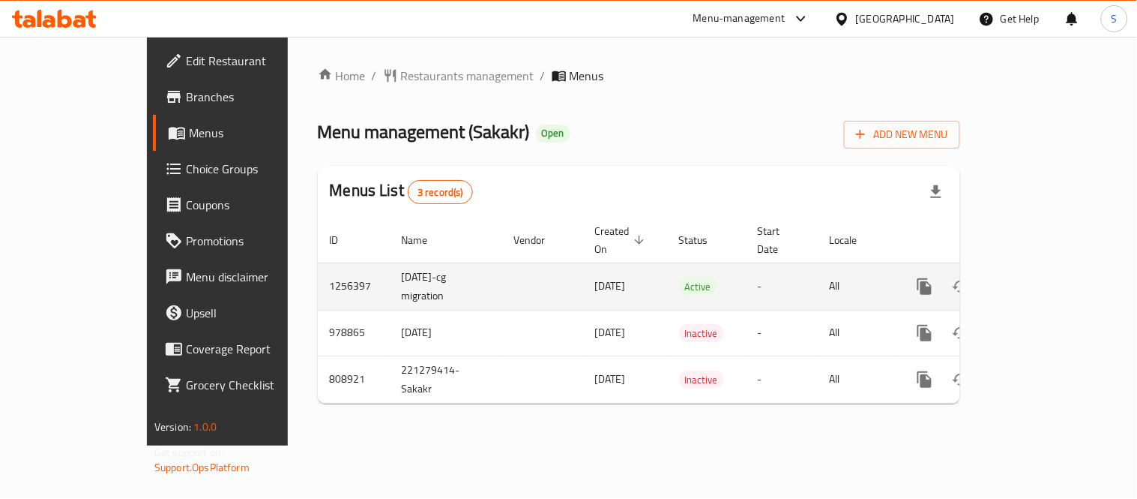
click at [1040, 280] on icon "enhanced table" at bounding box center [1032, 286] width 13 height 13
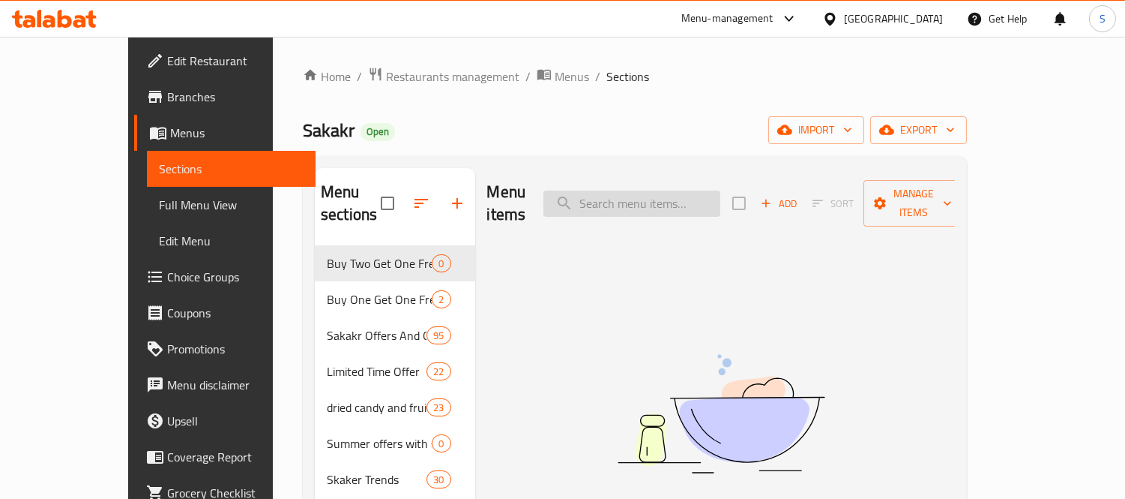
click at [678, 200] on input "search" at bounding box center [632, 203] width 177 height 26
click at [647, 201] on input "search" at bounding box center [632, 203] width 177 height 26
paste input "سويس فرو كنافة شوكولاتة الحليب الفاخرة وكريمة الفستق 150 جرام"
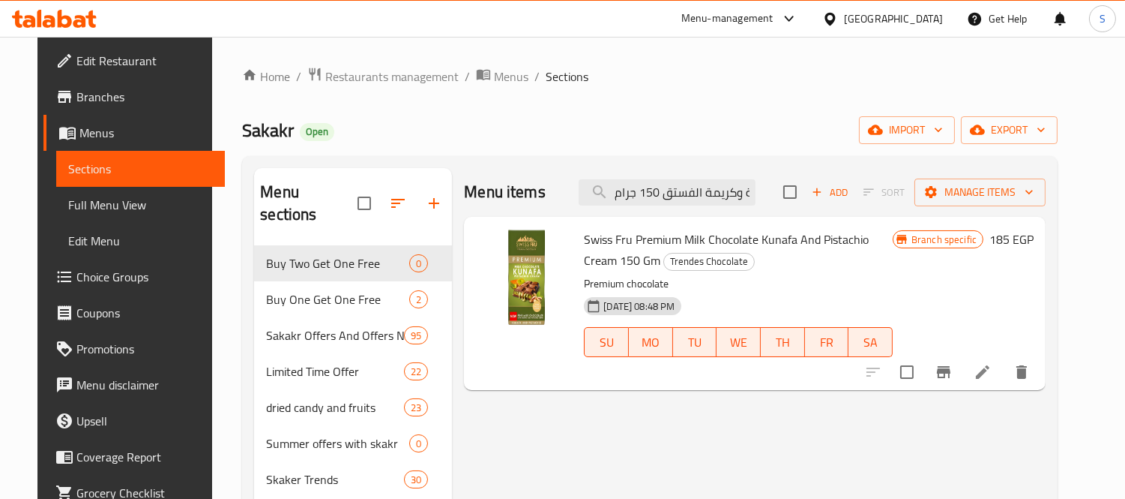
click at [584, 234] on span "Swiss Fru Premium Milk Chocolate Kunafa And Pistachio Cream 150 Gm" at bounding box center [726, 249] width 285 height 43
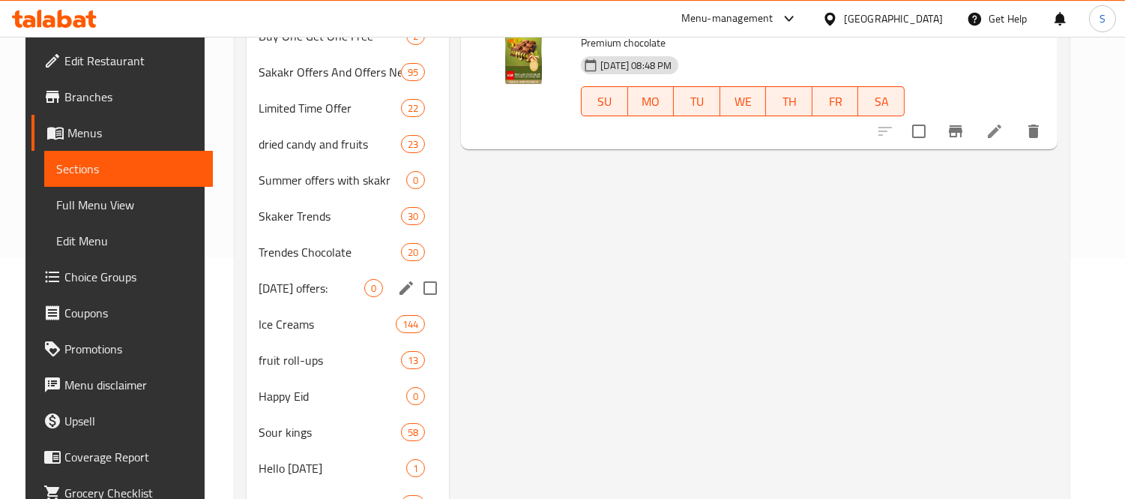
scroll to position [250, 0]
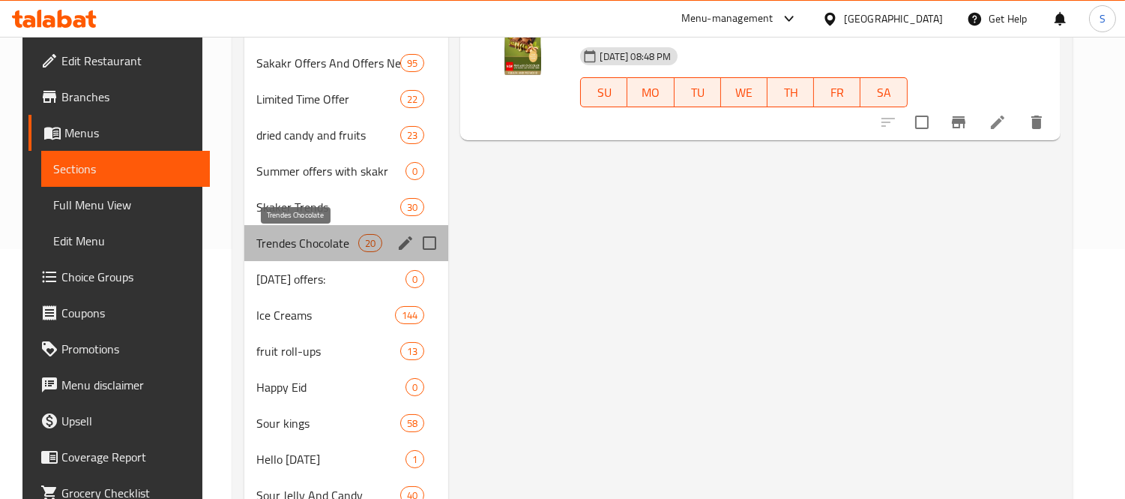
click at [276, 249] on span "Trendes Chocolate" at bounding box center [307, 243] width 102 height 18
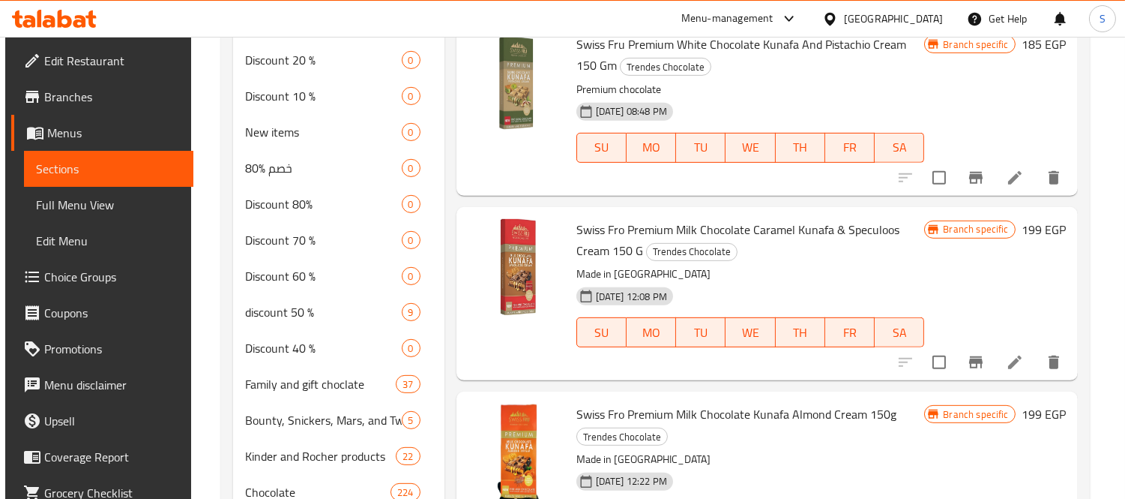
scroll to position [723, 0]
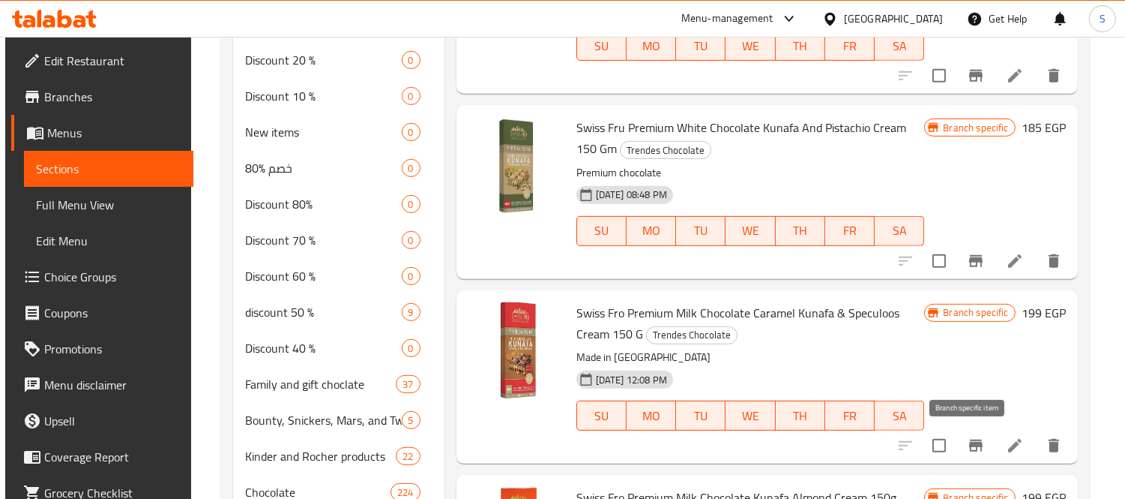
click at [972, 442] on icon "Branch-specific-item" at bounding box center [975, 445] width 13 height 12
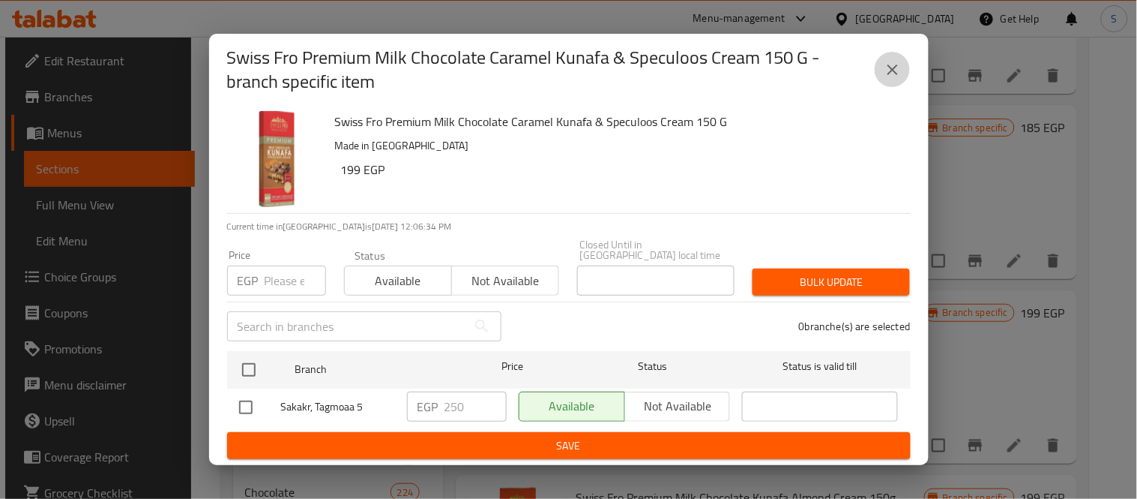
click at [905, 79] on button "close" at bounding box center [893, 70] width 36 height 36
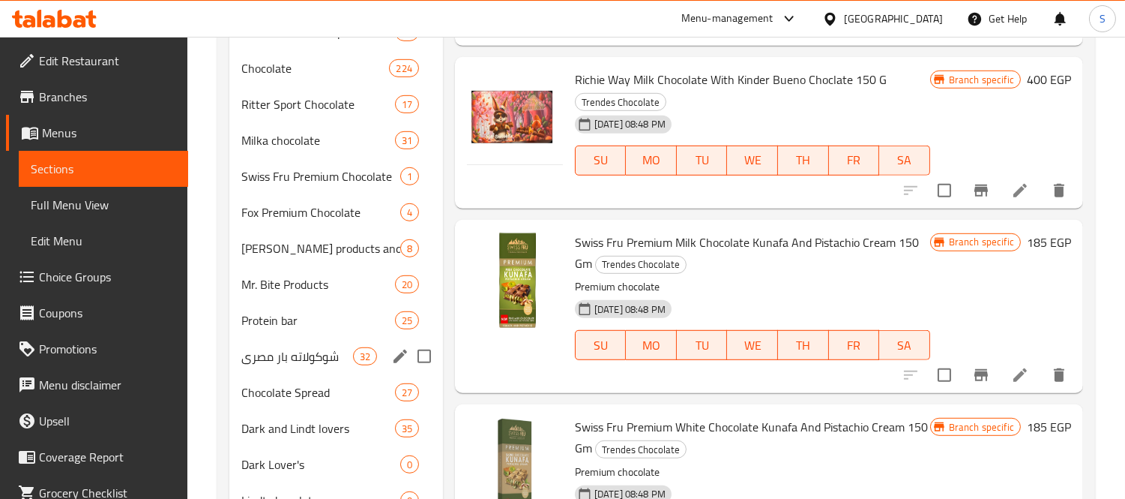
scroll to position [1755, 0]
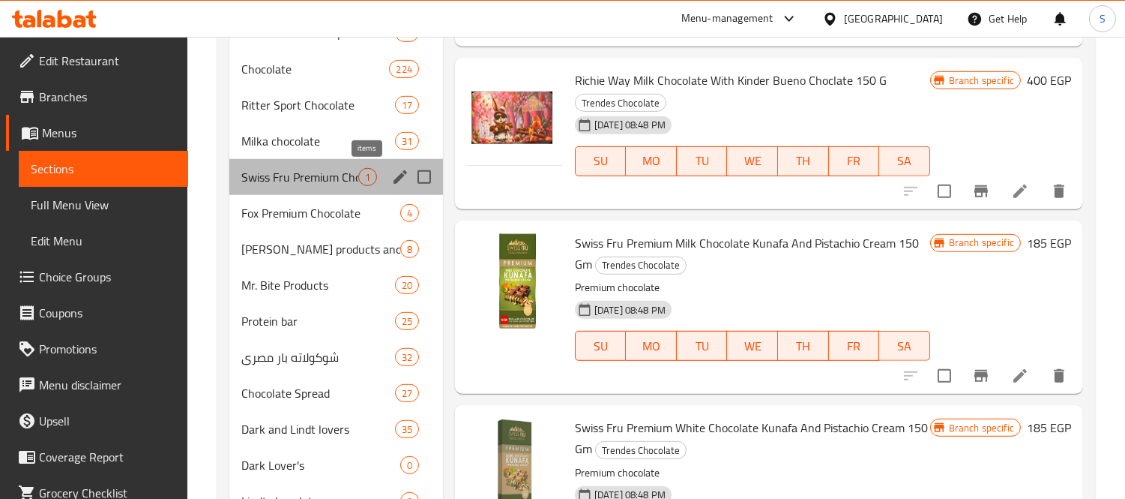
click at [361, 175] on span "1" at bounding box center [367, 177] width 17 height 14
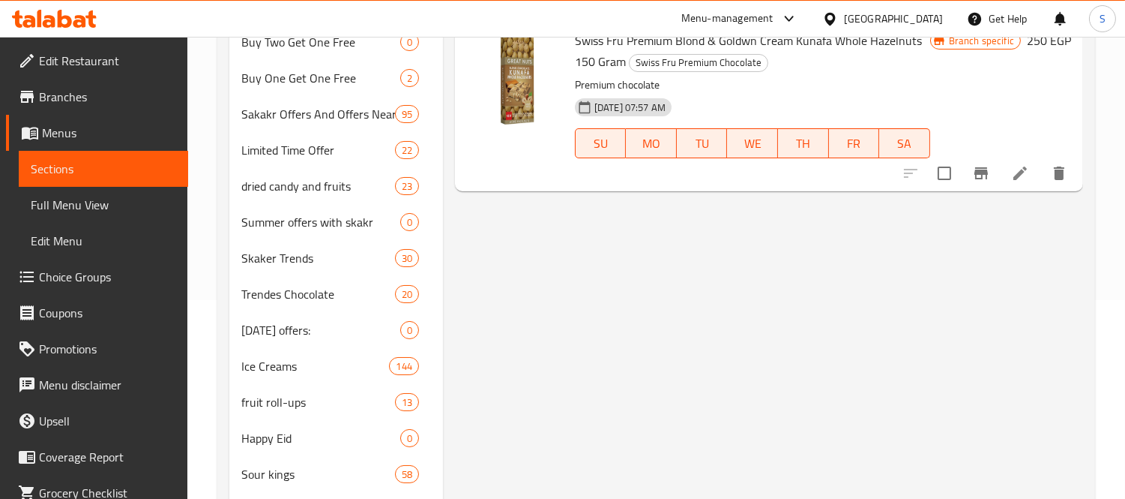
scroll to position [5, 0]
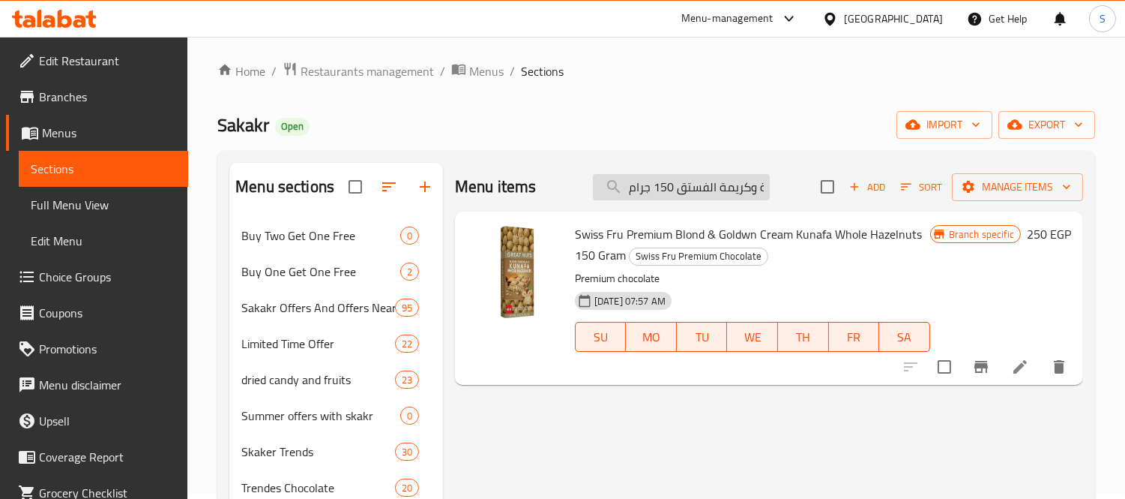
click at [673, 193] on input "سويس فرو كنافة شوكولاتة الحليب الفاخرة وكريمة الفستق 150 جرام" at bounding box center [681, 187] width 177 height 26
paste input "Swiss Fru Premium Milk Chocolate Kunafa And Pistachio Cream 150 Gm"
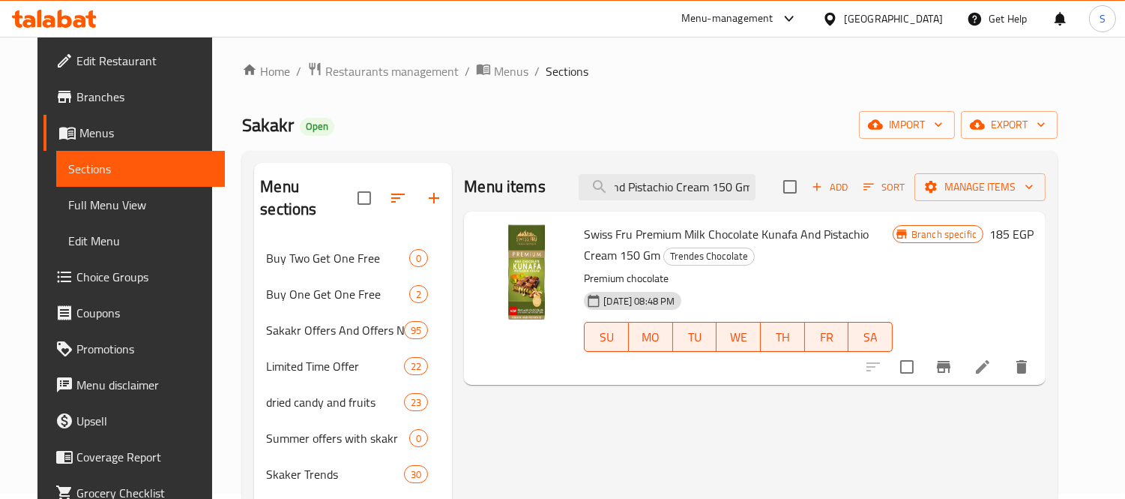
scroll to position [0, 0]
click at [714, 181] on input "Swiss Fru Premium Milk Chocolate Kunafa And Pistachio Cream 150 Gm" at bounding box center [667, 187] width 177 height 26
paste input "سويس فرو كنافة شوكولاتة الحليب الفاخرة وكريمة الفستق 150 جرام"
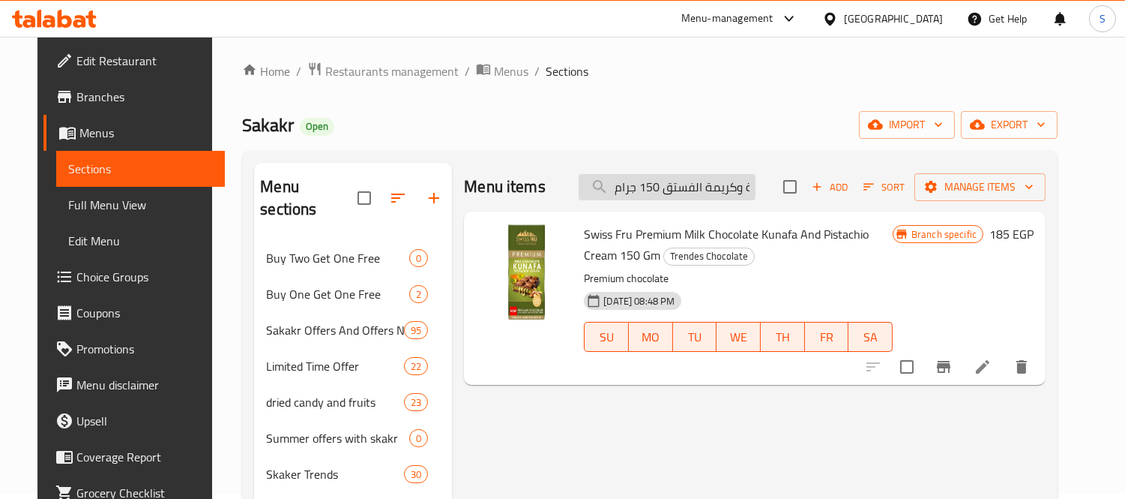
scroll to position [0, 205]
type input "سويس فرو كنافة شوكولاتة الحليب الفاخرة وكريمة الفستق 150 جرام"
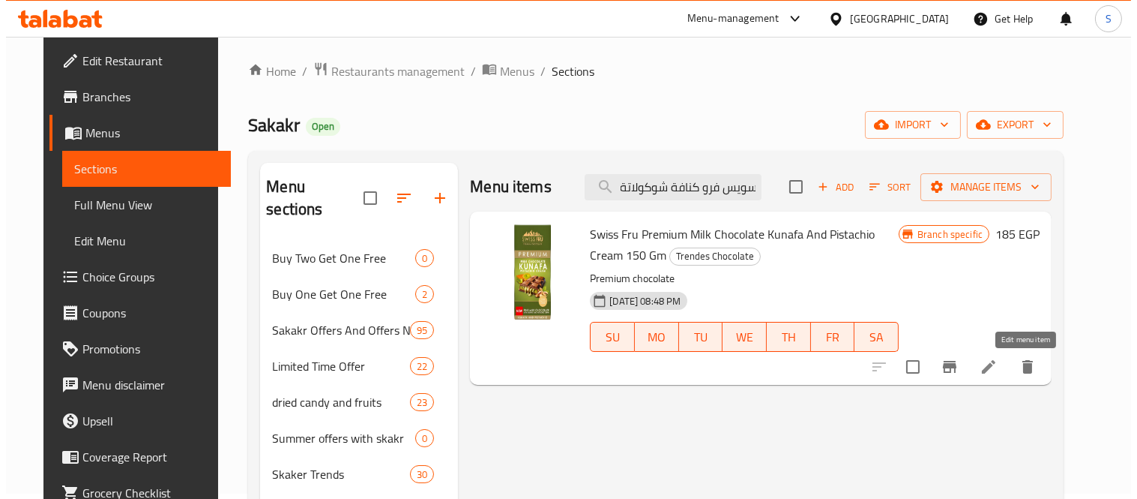
scroll to position [0, 0]
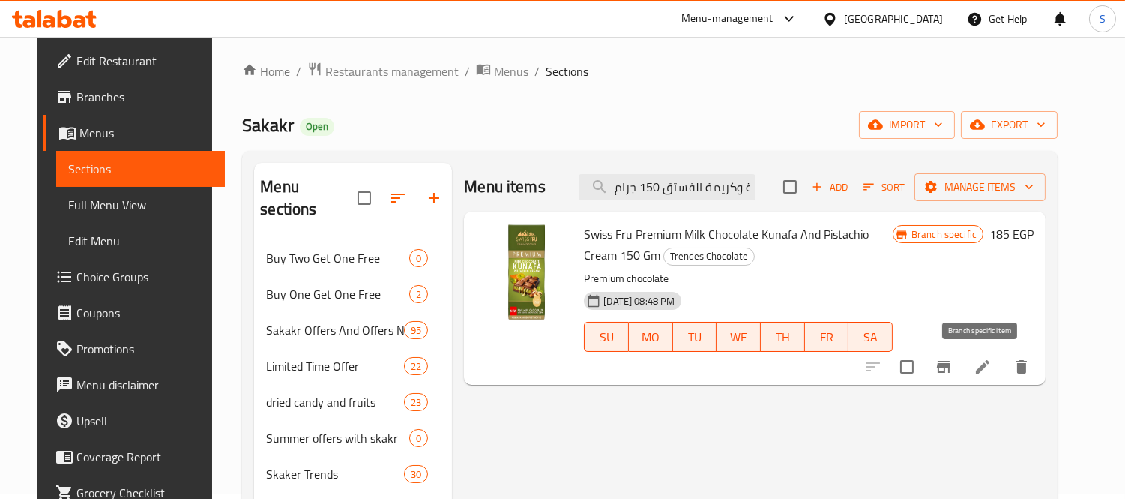
click at [962, 363] on button "Branch-specific-item" at bounding box center [944, 367] width 36 height 36
click at [717, 189] on input "سويس فرو كنافة شوكولاتة الحليب الفاخرة وكريمة الفستق 150 جرام" at bounding box center [667, 187] width 177 height 26
drag, startPoint x: 855, startPoint y: 185, endPoint x: 864, endPoint y: 250, distance: 65.1
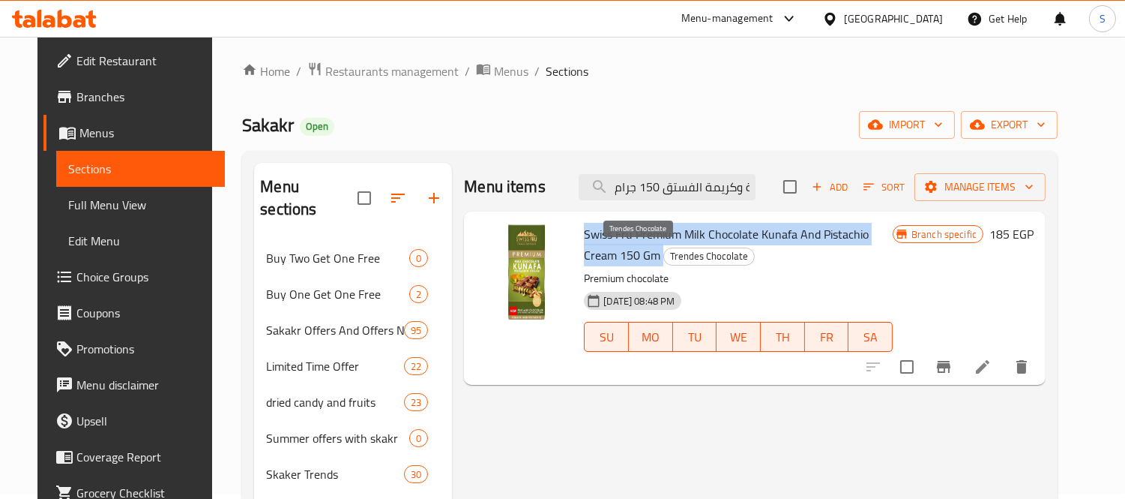
drag, startPoint x: 574, startPoint y: 231, endPoint x: 597, endPoint y: 256, distance: 35.0
click at [597, 256] on div "Swiss Fru Premium Milk Chocolate Kunafa And Pistachio Cream 150 Gm Trendes Choc…" at bounding box center [738, 297] width 321 height 161
copy h6 "Swiss Fru Premium Milk Chocolate Kunafa And Pistachio Cream 150 Gm"
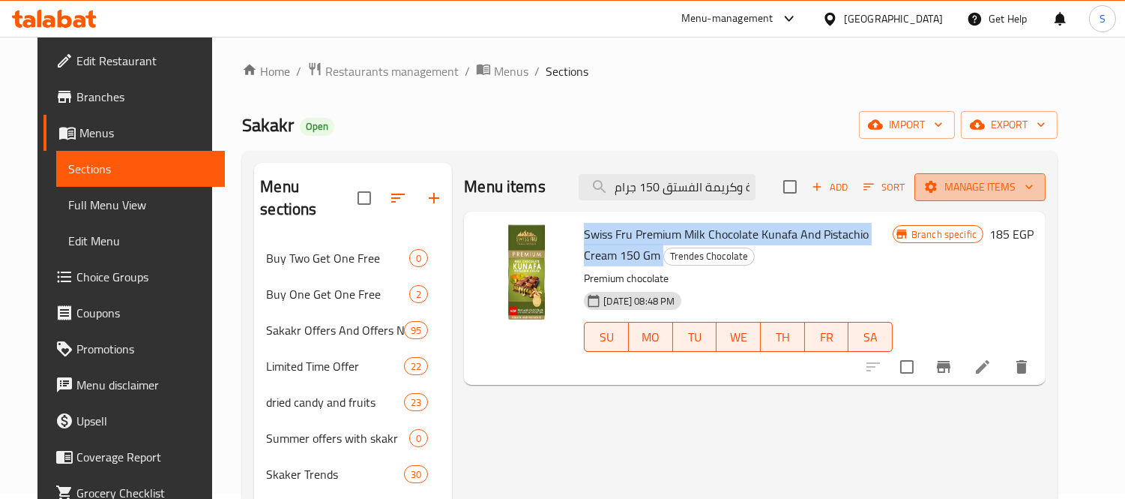
click at [1024, 181] on span "Manage items" at bounding box center [980, 187] width 107 height 19
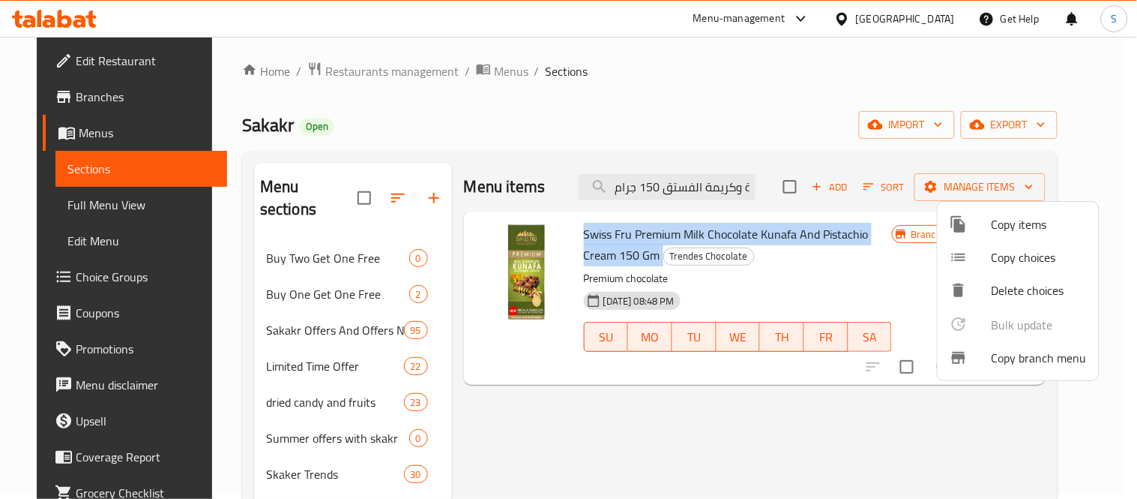
click at [1027, 231] on span "Copy items" at bounding box center [1039, 224] width 95 height 18
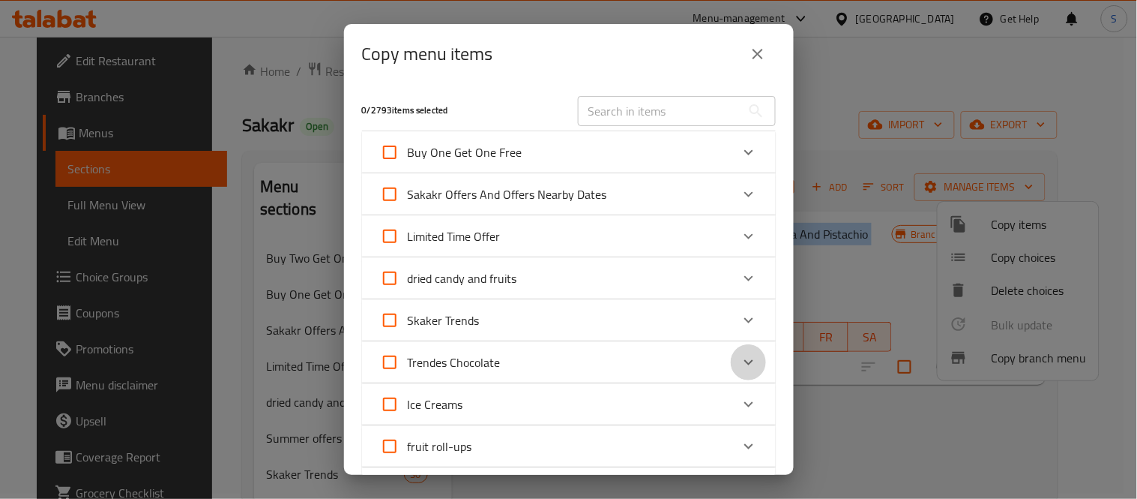
click at [740, 368] on icon "Expand" at bounding box center [749, 362] width 18 height 18
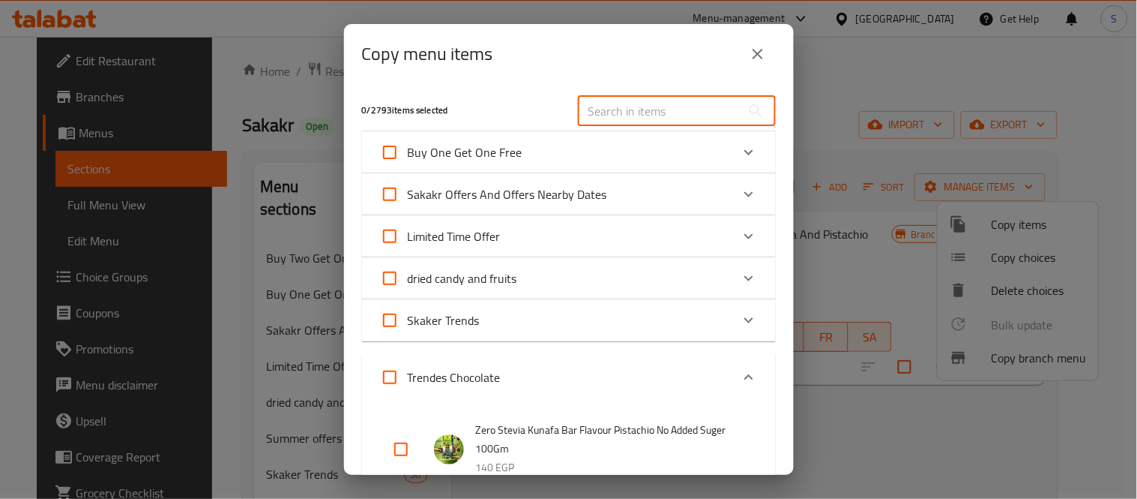
click at [640, 114] on input "text" at bounding box center [659, 111] width 163 height 30
paste input "Swiss Fru Premium Milk Chocolate Kunafa And Pistachio Cream 150 Gm"
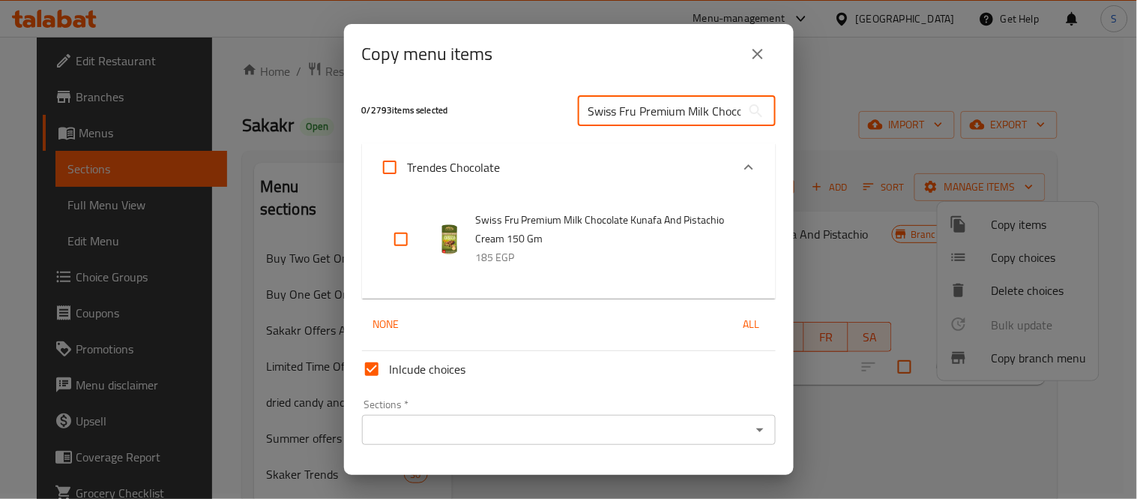
scroll to position [0, 216]
type input "Swiss Fru Premium Milk Chocolate Kunafa And Pistachio Cream 150 Gm"
click at [397, 238] on input "checkbox" at bounding box center [401, 239] width 36 height 36
checkbox input "true"
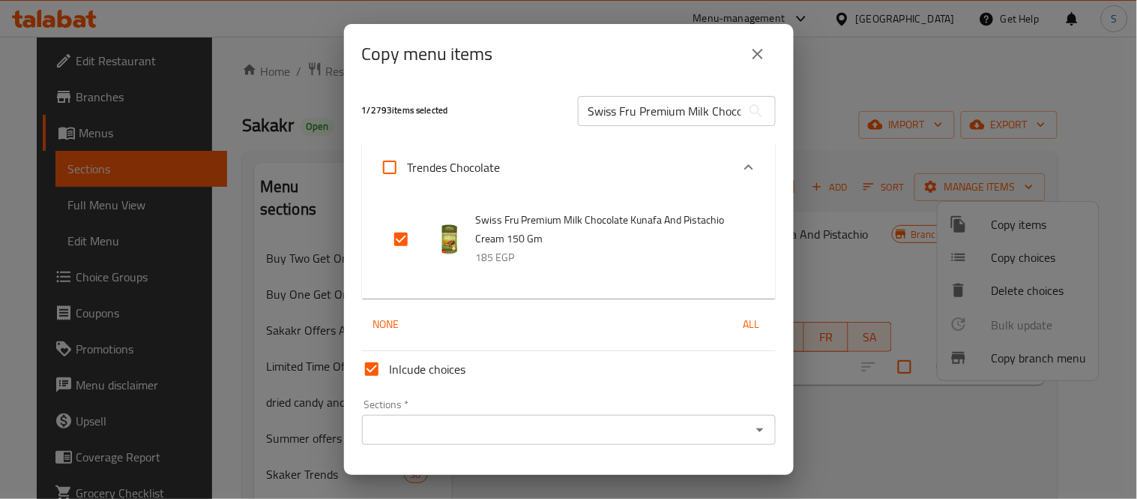
scroll to position [39, 0]
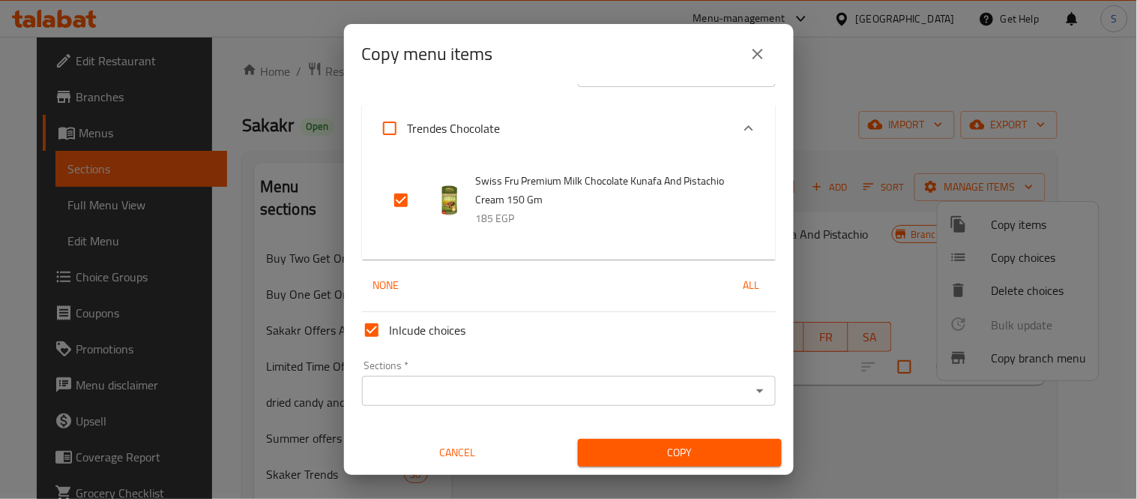
click at [720, 401] on div "Sections *" at bounding box center [569, 391] width 414 height 30
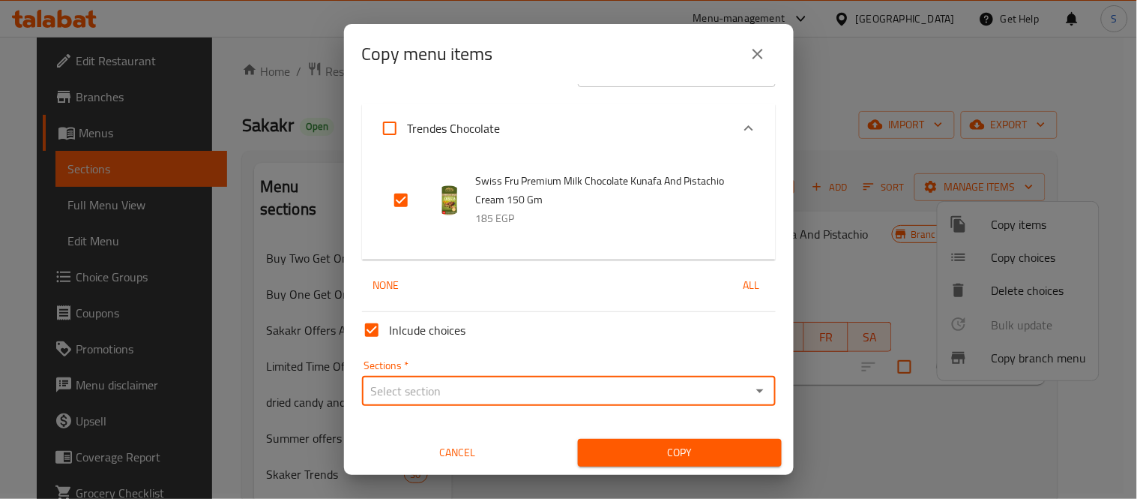
click at [751, 397] on icon "Open" at bounding box center [760, 391] width 18 height 18
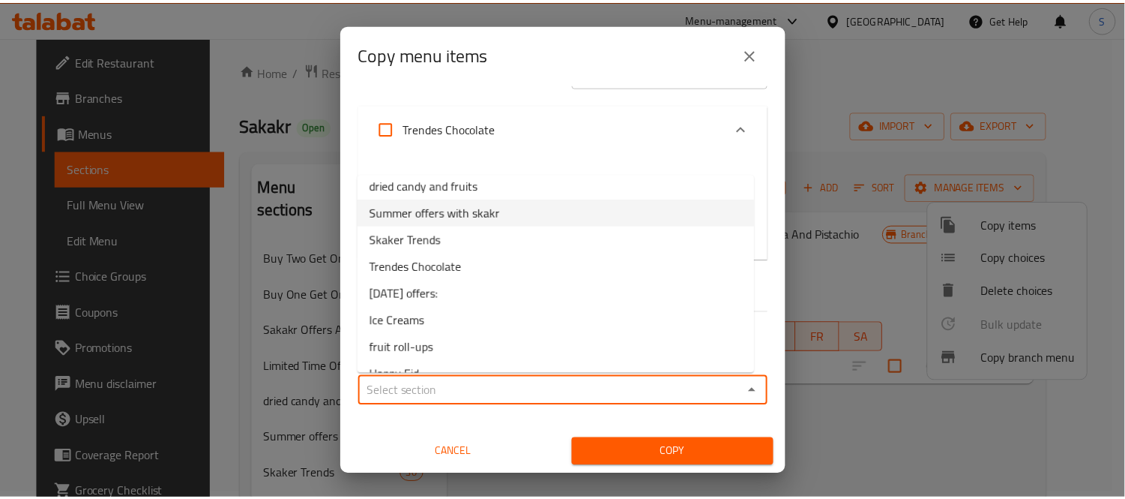
scroll to position [166, 0]
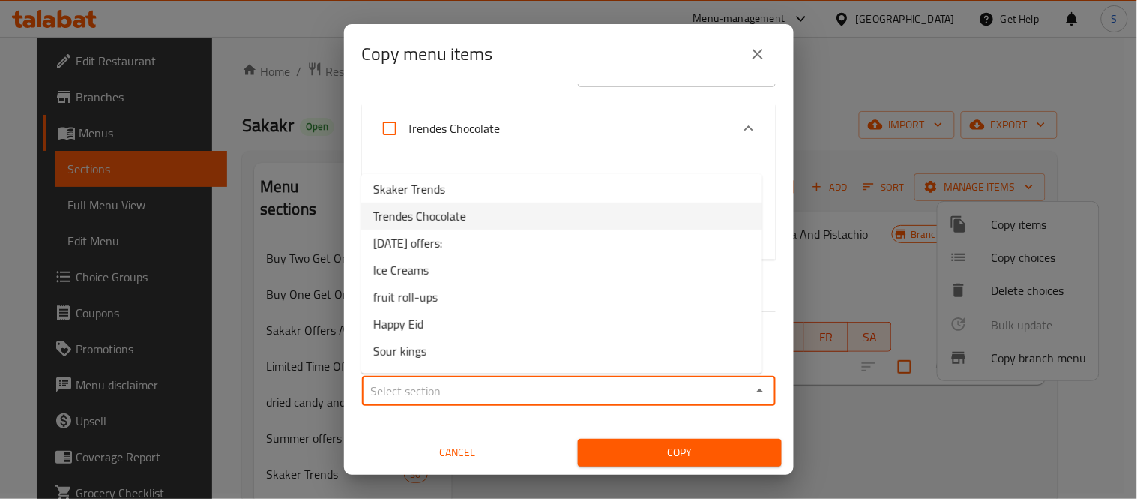
click at [467, 223] on li "Trendes Chocolate" at bounding box center [561, 215] width 401 height 27
type input "Trendes Chocolate"
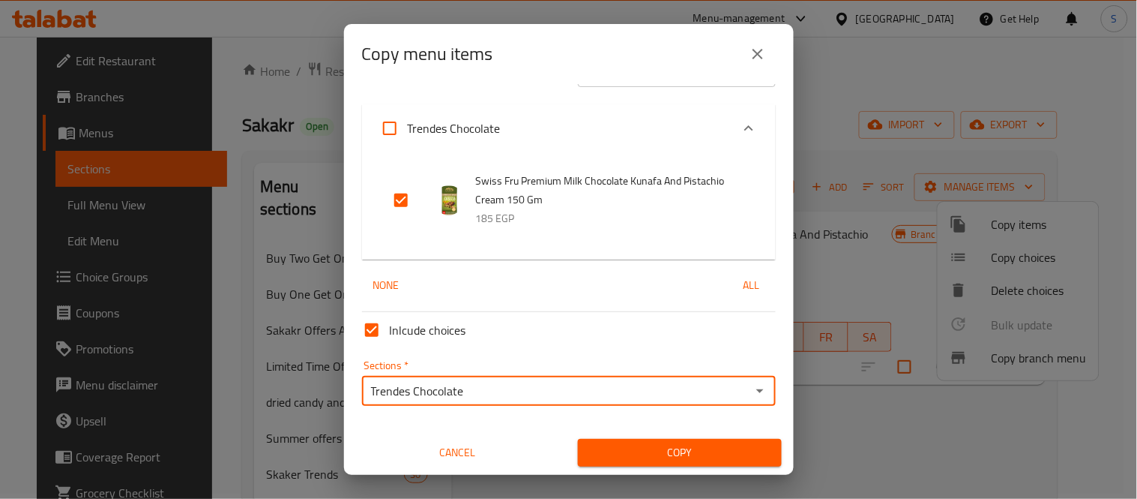
click at [684, 451] on span "Copy" at bounding box center [680, 452] width 180 height 19
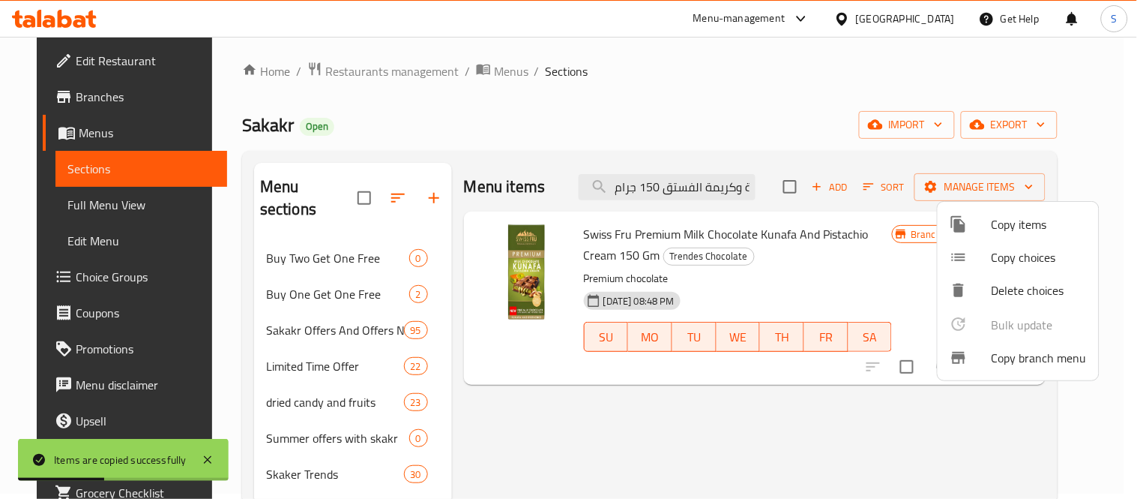
drag, startPoint x: 574, startPoint y: 235, endPoint x: 739, endPoint y: 235, distance: 165.7
click at [739, 235] on div at bounding box center [568, 249] width 1137 height 499
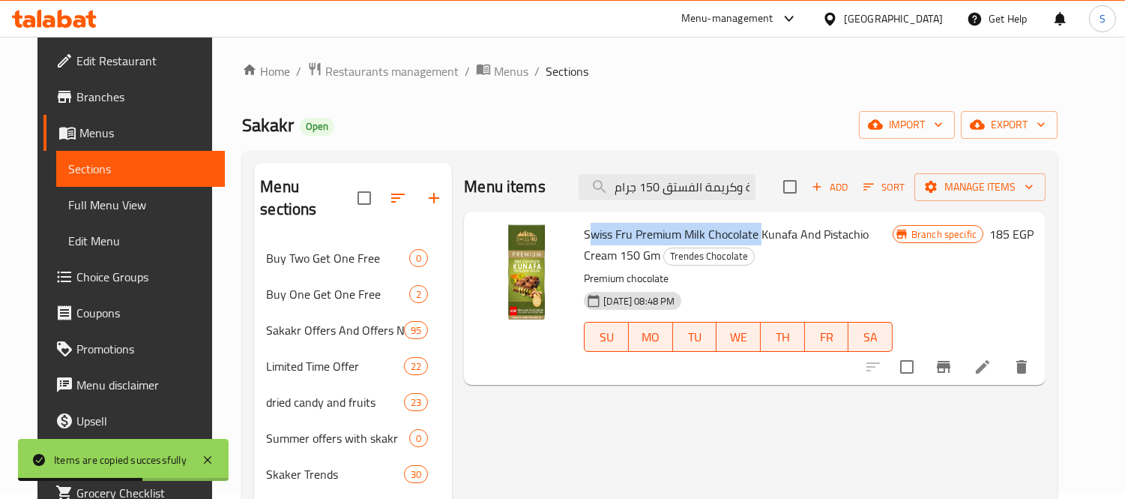
drag, startPoint x: 578, startPoint y: 233, endPoint x: 752, endPoint y: 238, distance: 174.0
click at [752, 238] on span "Swiss Fru Premium Milk Chocolate Kunafa And Pistachio Cream 150 Gm" at bounding box center [726, 244] width 285 height 43
click at [762, 272] on p "Premium chocolate" at bounding box center [738, 278] width 309 height 19
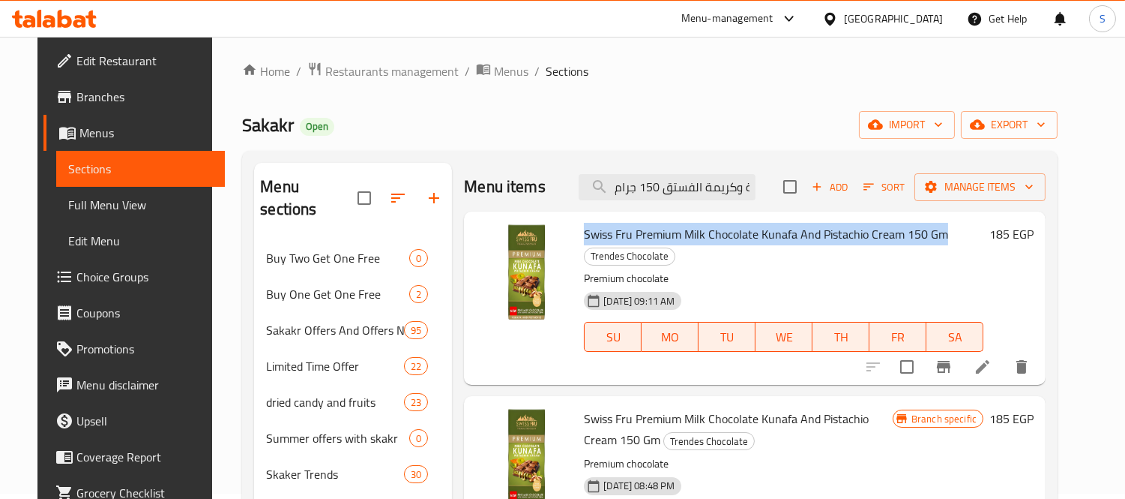
drag, startPoint x: 581, startPoint y: 234, endPoint x: 936, endPoint y: 227, distance: 354.7
click at [936, 227] on h6 "Swiss Fru Premium Milk Chocolate Kunafa And Pistachio Cream 150 Gm Trendes Choc…" at bounding box center [784, 244] width 400 height 42
copy span "Swiss Fru Premium Milk Chocolate Kunafa And Pistachio Cream 150 Gm"
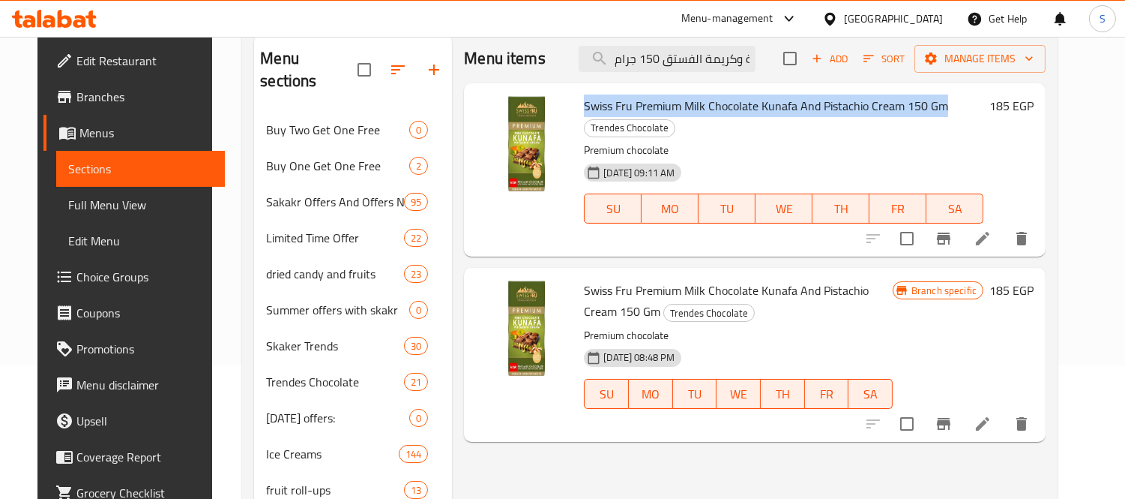
scroll to position [172, 0]
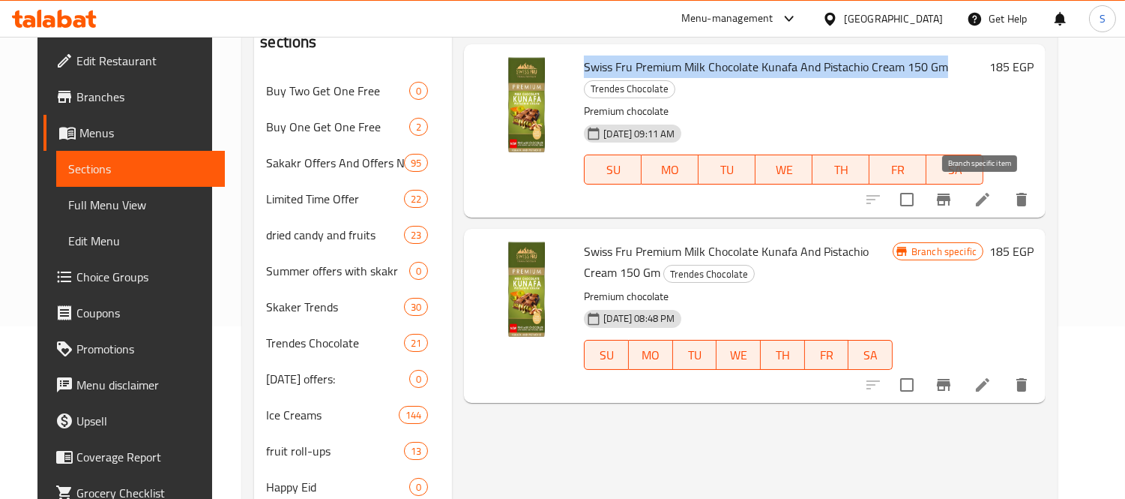
click at [951, 195] on icon "Branch-specific-item" at bounding box center [943, 199] width 13 height 12
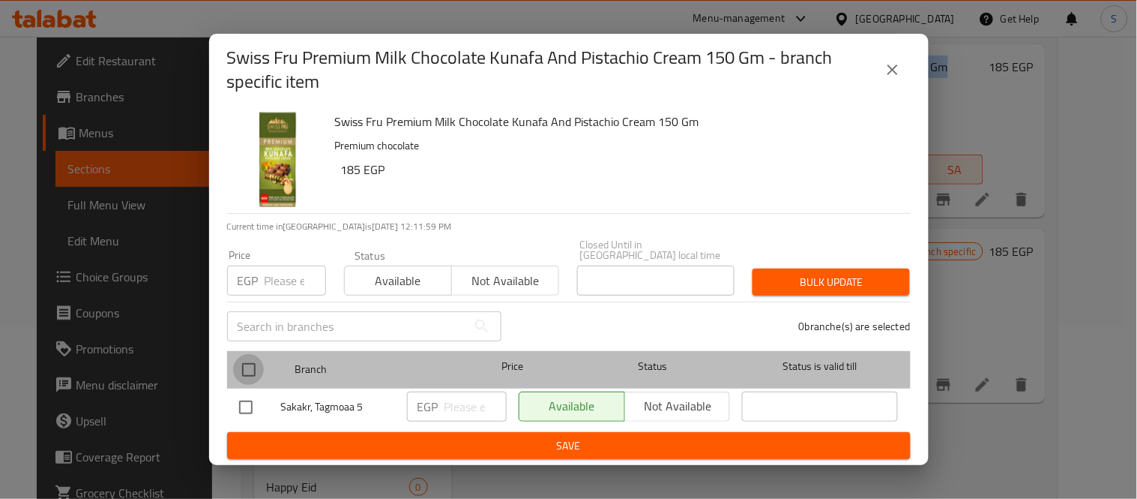
click at [258, 360] on input "checkbox" at bounding box center [248, 369] width 31 height 31
checkbox input "true"
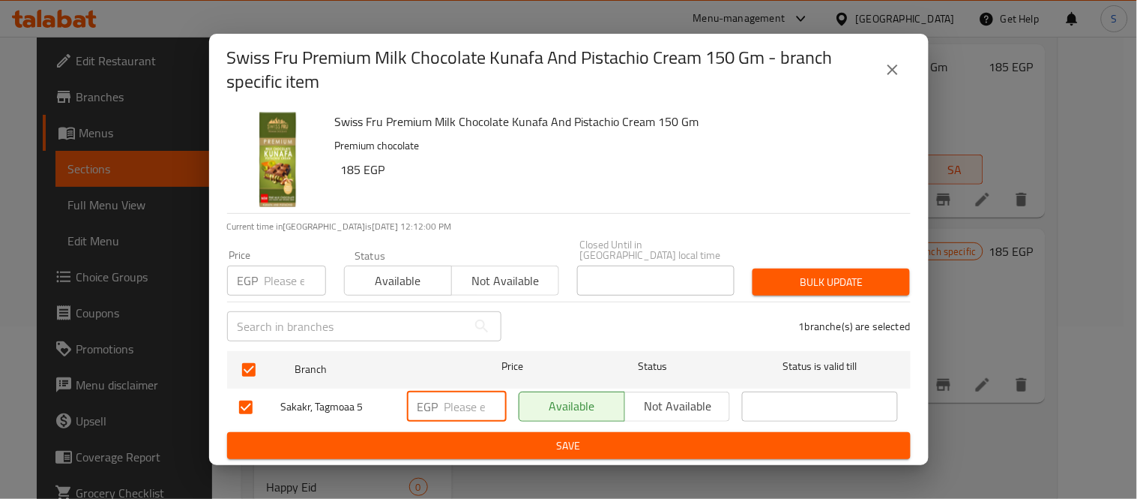
click at [451, 406] on input "number" at bounding box center [476, 406] width 62 height 30
click at [289, 287] on input "number" at bounding box center [295, 280] width 61 height 30
type input "250"
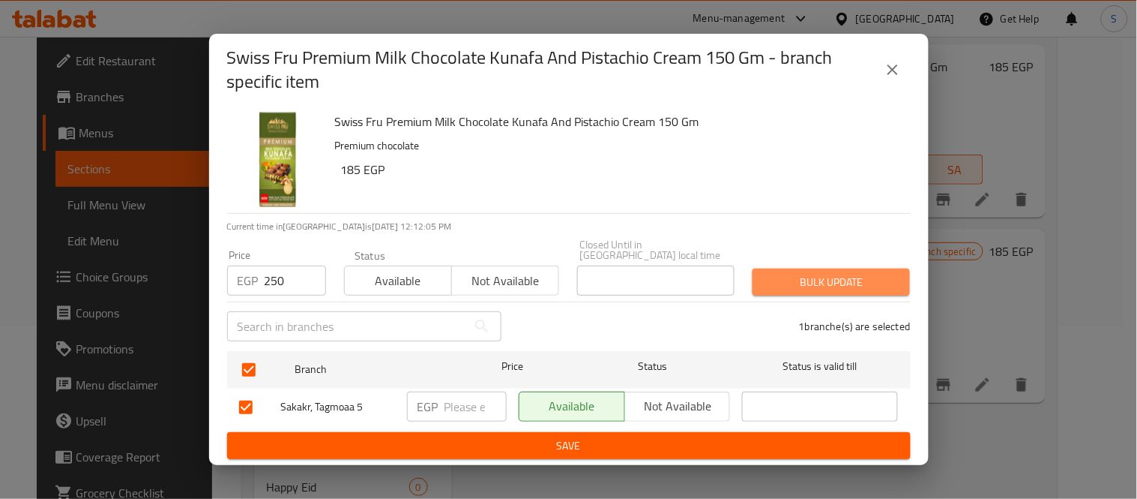
click at [826, 279] on span "Bulk update" at bounding box center [831, 282] width 133 height 19
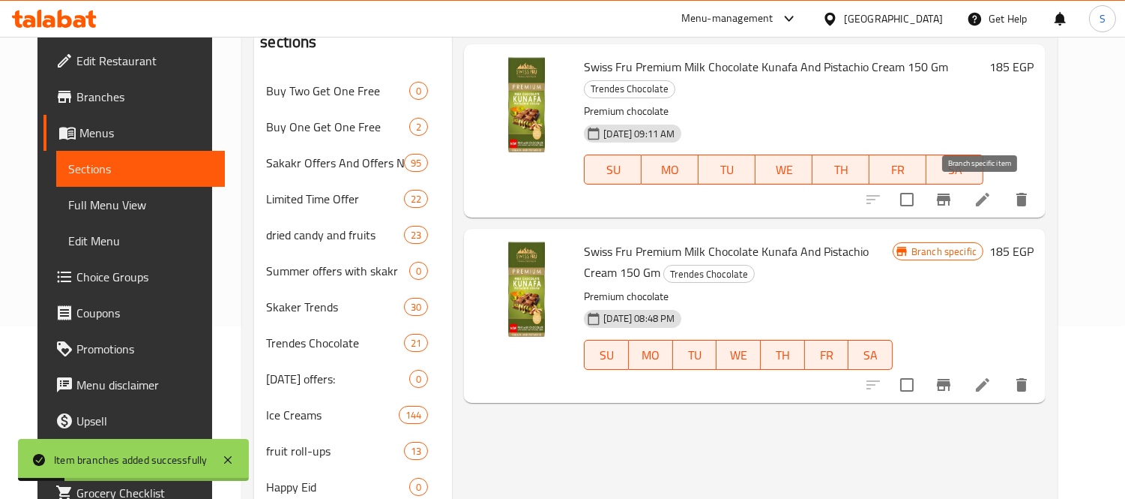
click at [953, 202] on icon "Branch-specific-item" at bounding box center [944, 199] width 18 height 18
click at [1031, 384] on icon "delete" at bounding box center [1022, 385] width 18 height 18
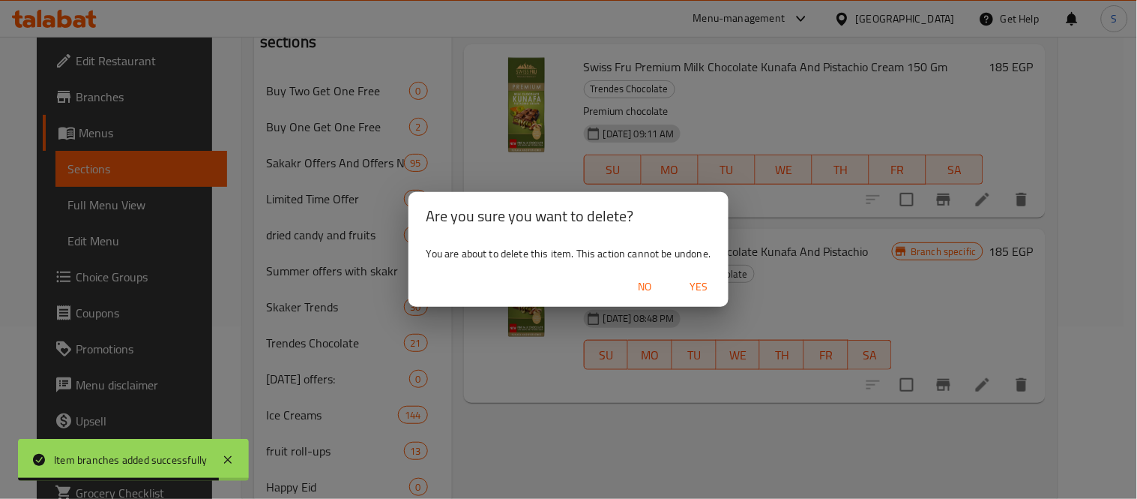
click at [714, 288] on span "Yes" at bounding box center [699, 286] width 36 height 19
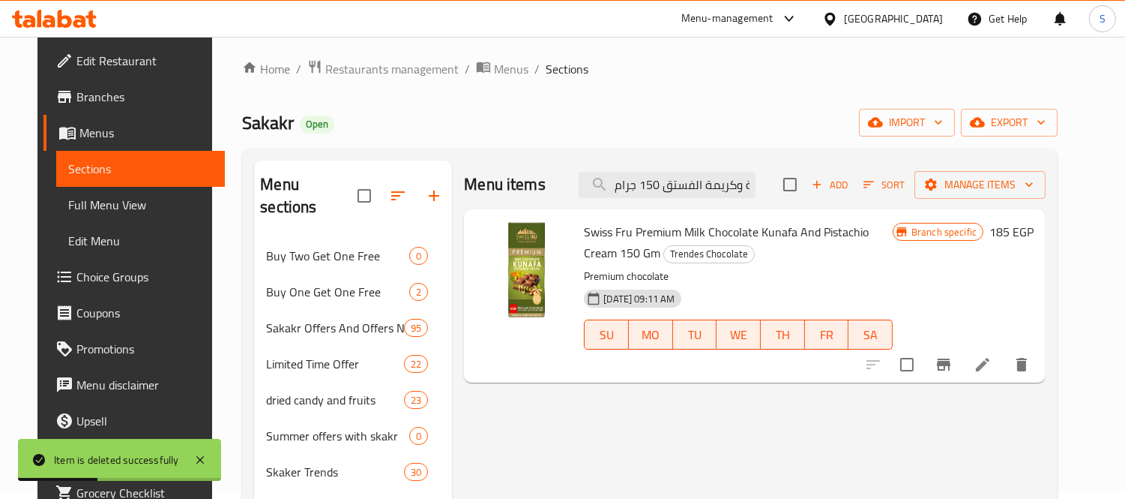
scroll to position [5, 0]
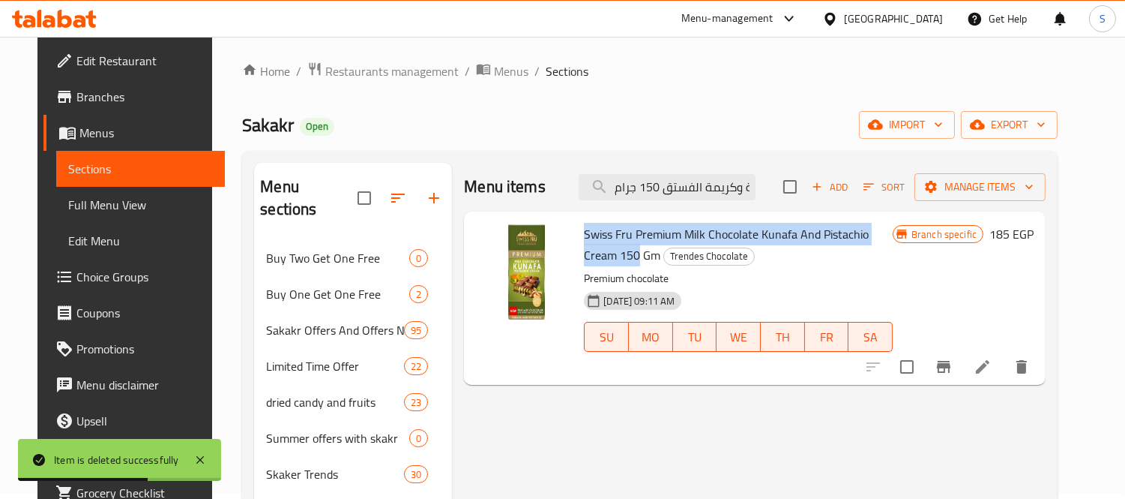
drag, startPoint x: 574, startPoint y: 236, endPoint x: 922, endPoint y: 237, distance: 347.9
click at [893, 237] on h6 "Swiss Fru Premium Milk Chocolate Kunafa And Pistachio Cream 150 Gm Trendes Choc…" at bounding box center [738, 244] width 309 height 42
click at [962, 373] on button "Branch-specific-item" at bounding box center [944, 367] width 36 height 36
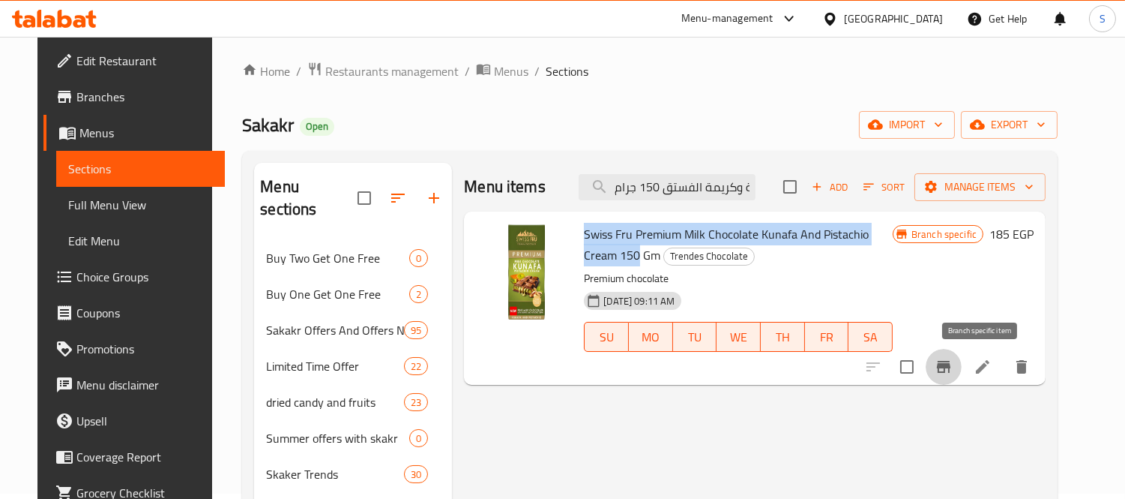
copy span "Swiss Fru Premium Milk Chocolate Kunafa And Pistachio Cream 150"
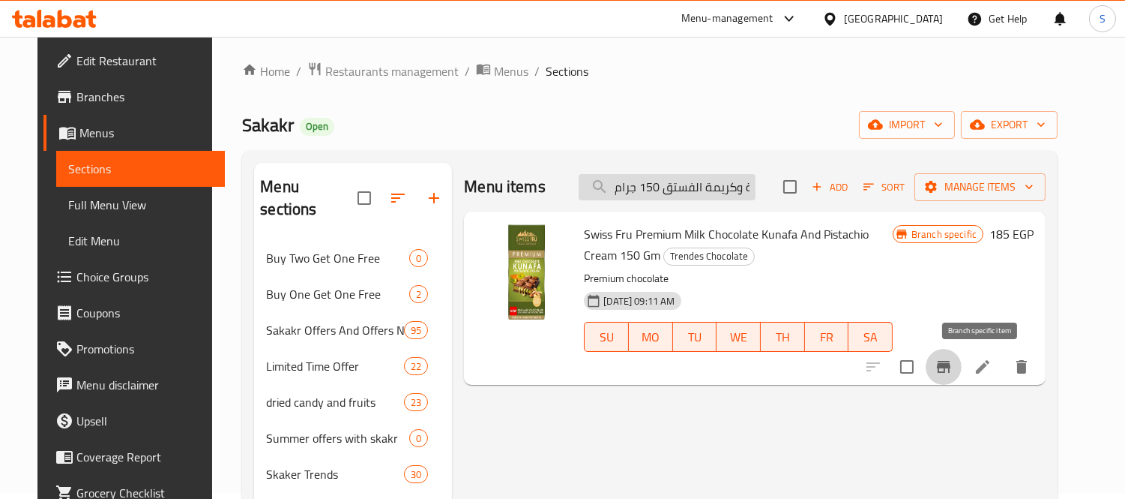
click at [667, 182] on input "سويس فرو كنافة شوكولاتة الحليب الفاخرة وكريمة الفستق 150 جرام" at bounding box center [667, 187] width 177 height 26
paste input "كنافة سويس فرو بريميوم بالشوكولاتة البيضاء"
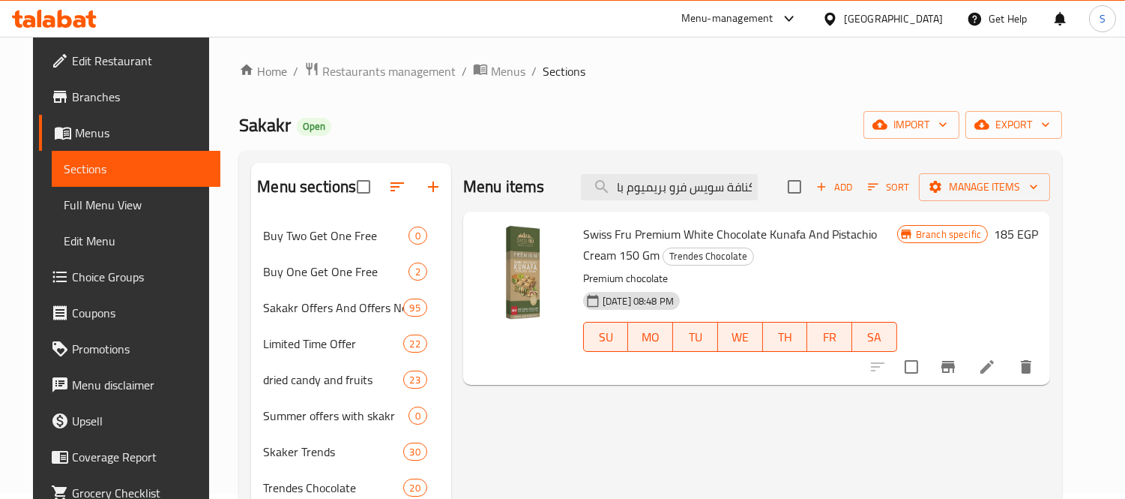
type input "كنافة سويس فرو بريميوم بالشوكولاتة البيضاء وكريمة الفستق 150 جرام"
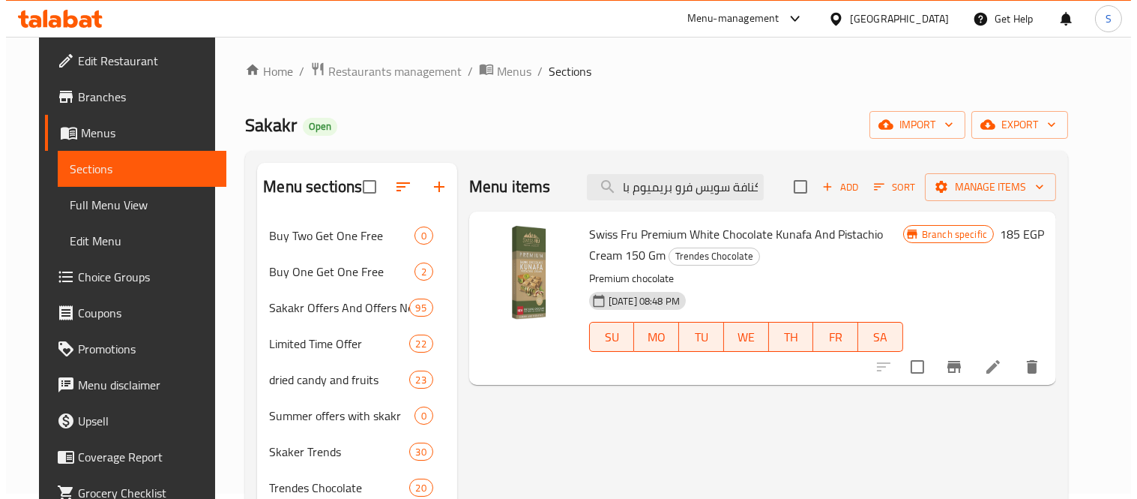
scroll to position [0, 0]
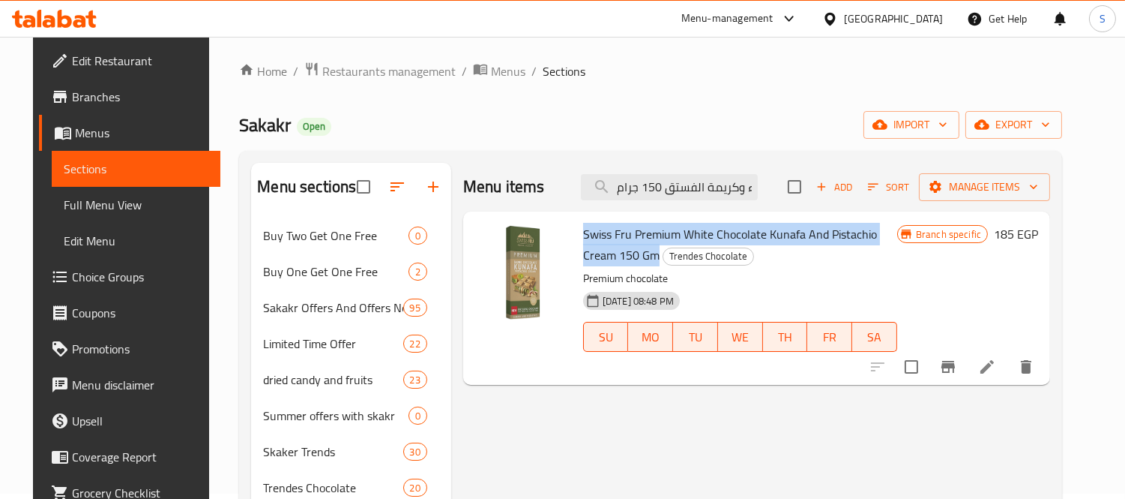
drag, startPoint x: 576, startPoint y: 231, endPoint x: 593, endPoint y: 253, distance: 28.3
click at [593, 253] on h6 "Swiss Fru Premium White Chocolate Kunafa And Pistachio Cream 150 Gm Trendes Cho…" at bounding box center [740, 244] width 314 height 42
copy span "Swiss Fru Premium White Chocolate Kunafa And Pistachio Cream 150 Gm"
click at [1038, 186] on icon "button" at bounding box center [1033, 187] width 7 height 4
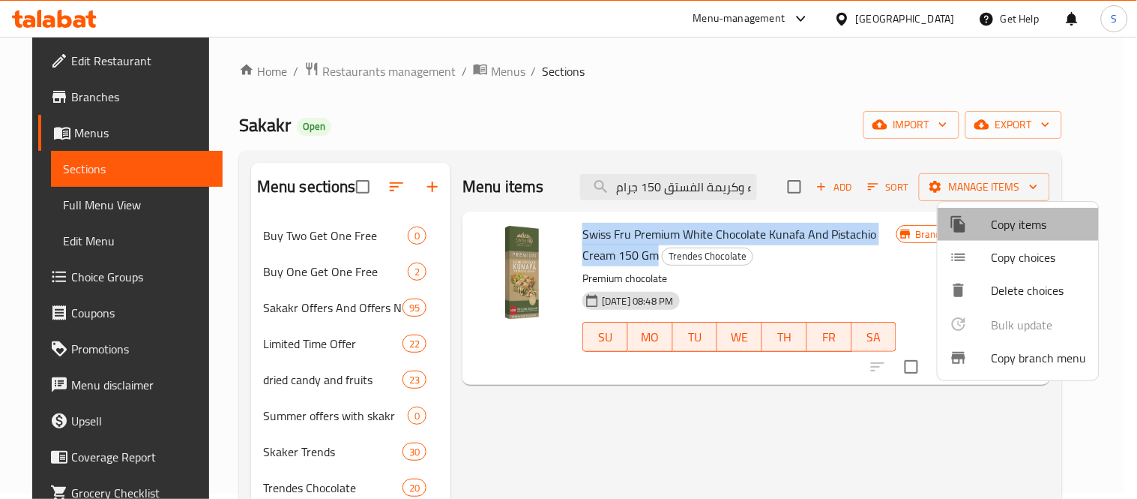
click at [1014, 222] on span "Copy items" at bounding box center [1039, 224] width 95 height 18
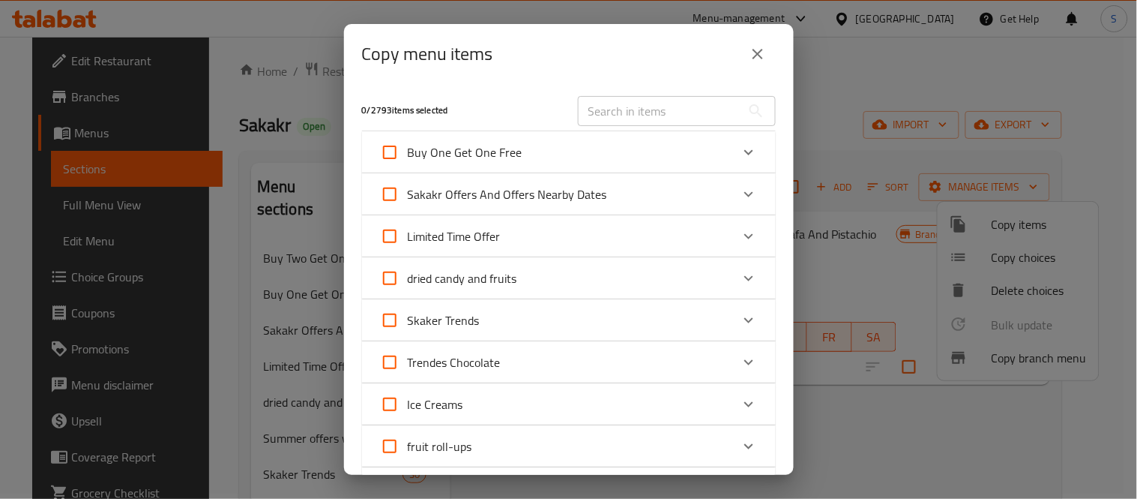
click at [624, 112] on input "text" at bounding box center [659, 111] width 163 height 30
paste input "Swiss Fru Premium White Chocolate Kunafa And Pistachio Cream 150 Gm"
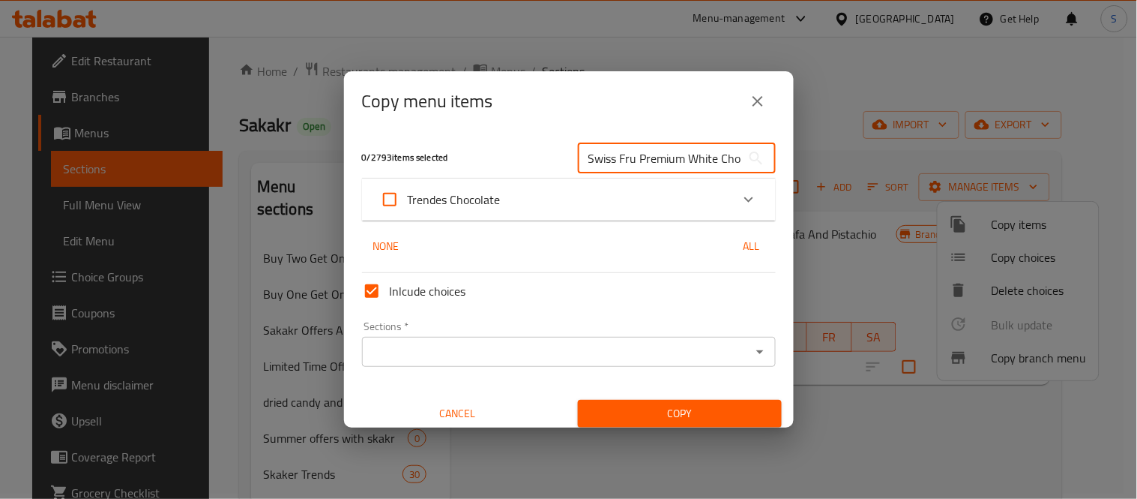
scroll to position [0, 222]
type input "Swiss Fru Premium White Chocolate Kunafa And Pistachio Cream 150 Gm"
click at [397, 199] on input "Trendes Chocolate" at bounding box center [390, 199] width 36 height 36
checkbox input "true"
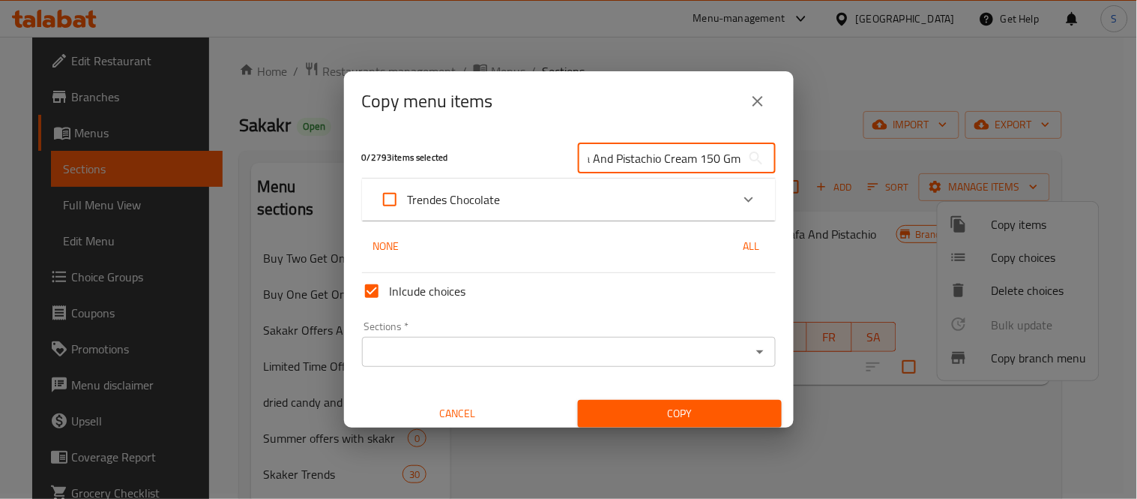
scroll to position [0, 0]
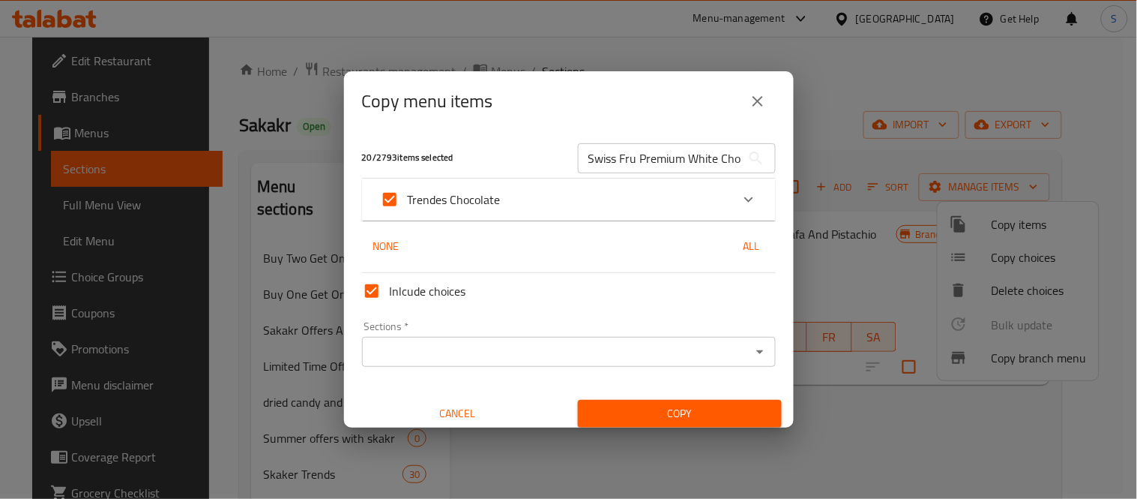
click at [603, 205] on div "Trendes Chocolate" at bounding box center [555, 199] width 351 height 36
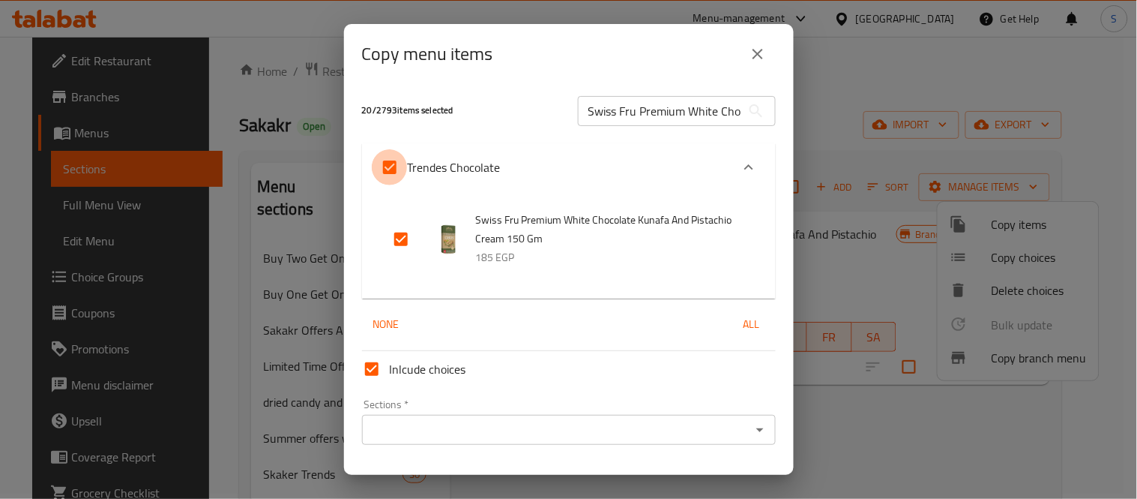
click at [395, 173] on input "Trendes Chocolate" at bounding box center [390, 167] width 36 height 36
checkbox input "false"
click at [407, 238] on input "checkbox" at bounding box center [401, 239] width 36 height 36
checkbox input "true"
click at [733, 430] on input "Sections   *" at bounding box center [557, 429] width 380 height 21
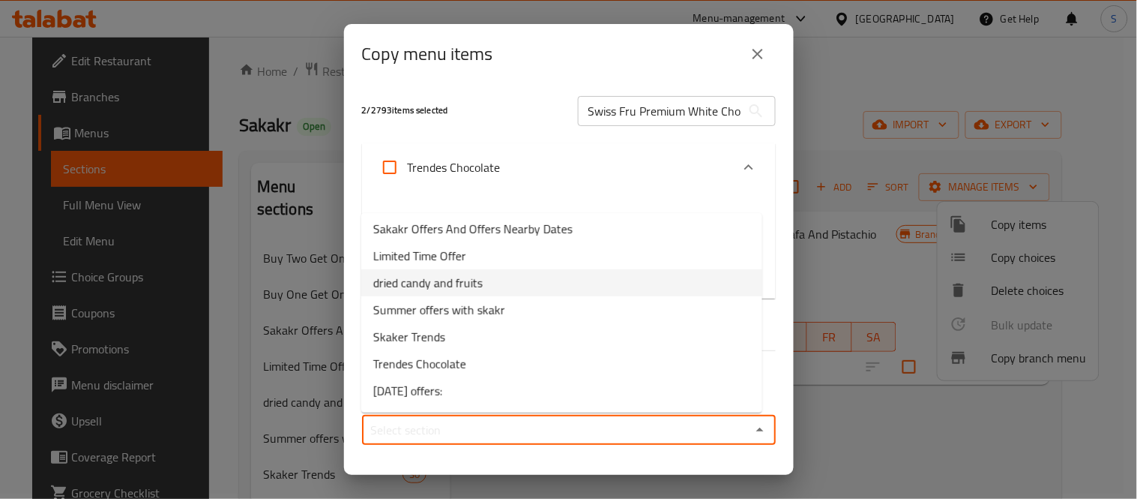
scroll to position [83, 0]
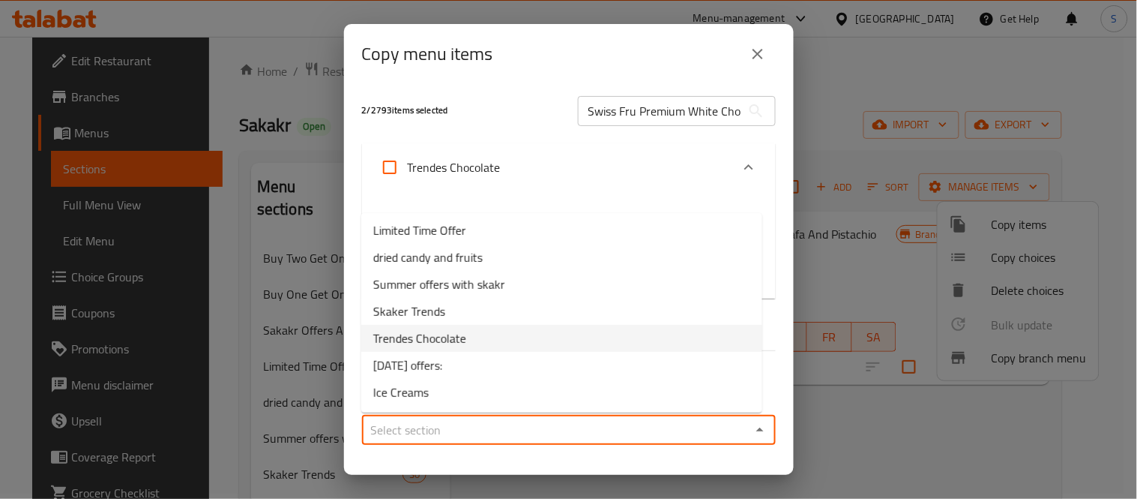
click at [468, 345] on li "Trendes Chocolate" at bounding box center [561, 338] width 401 height 27
type input "Trendes Chocolate"
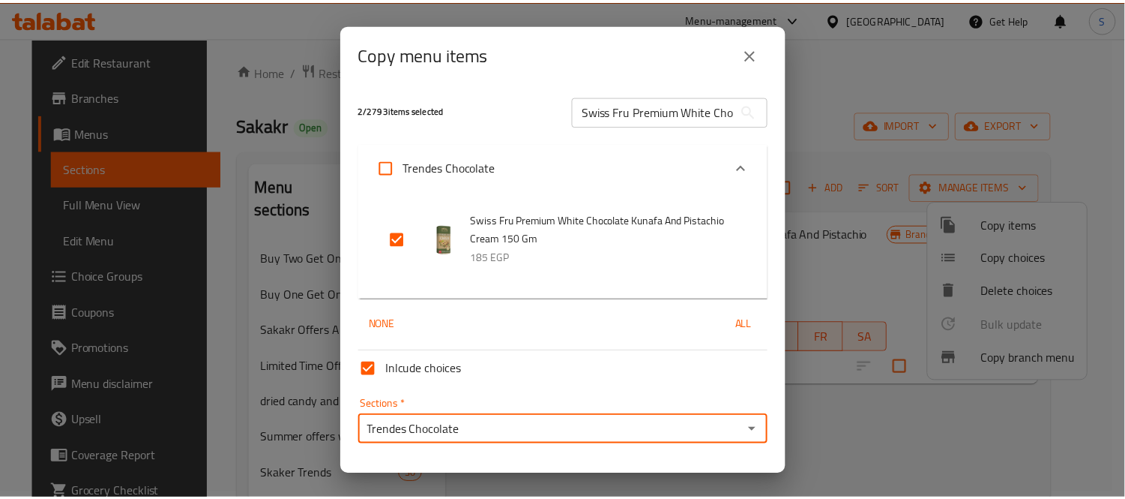
scroll to position [39, 0]
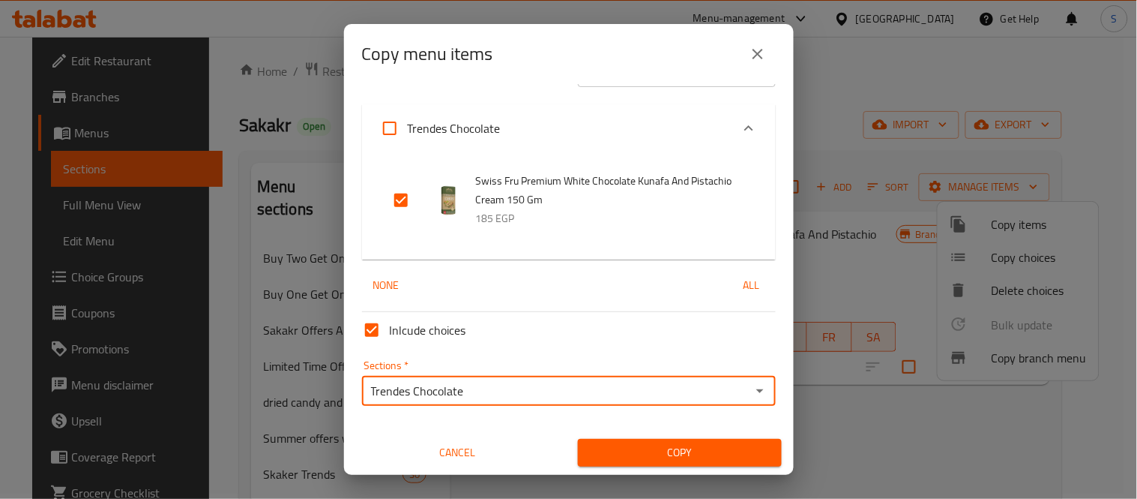
click at [712, 444] on span "Copy" at bounding box center [680, 452] width 180 height 19
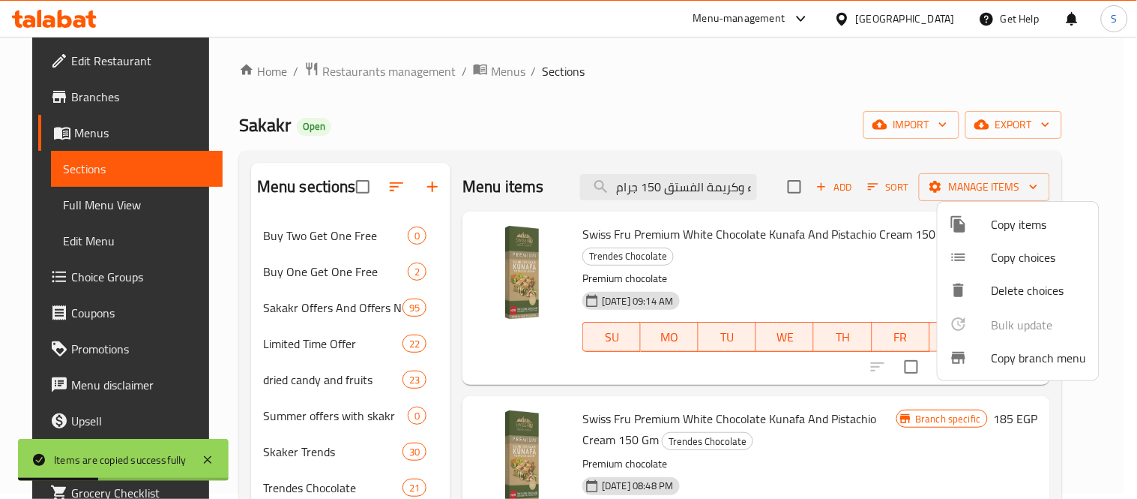
click at [859, 265] on div at bounding box center [568, 249] width 1137 height 499
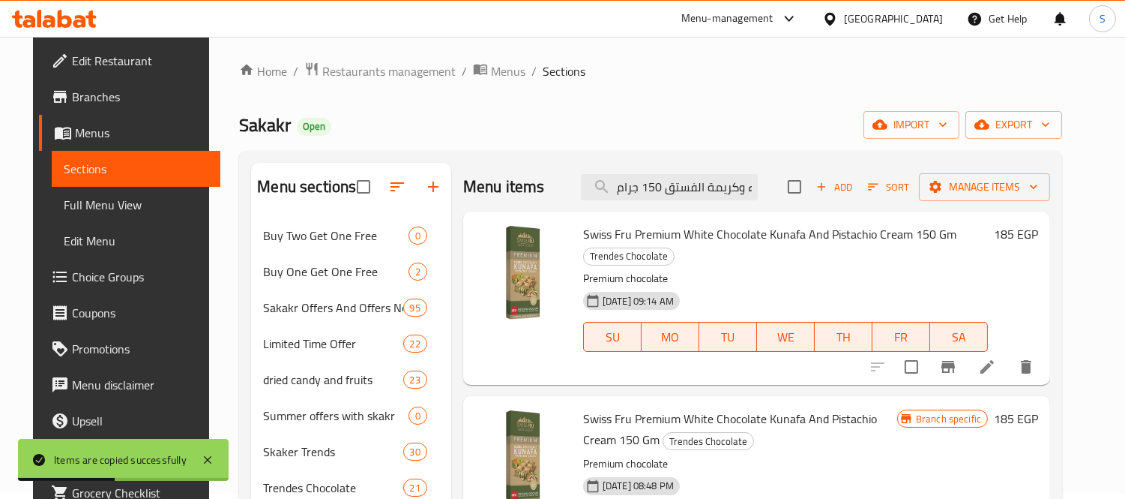
scroll to position [172, 0]
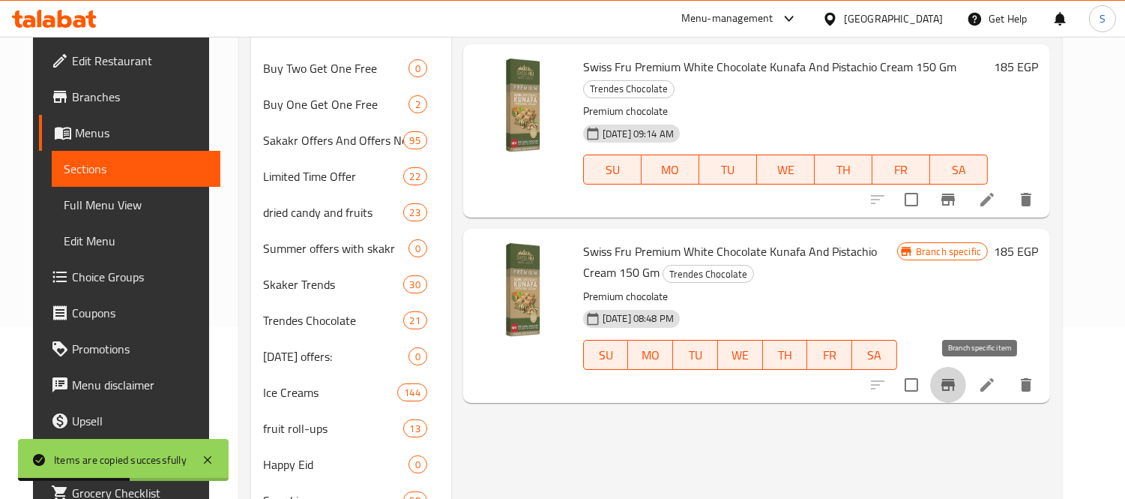
click at [955, 387] on icon "Branch-specific-item" at bounding box center [948, 385] width 13 height 12
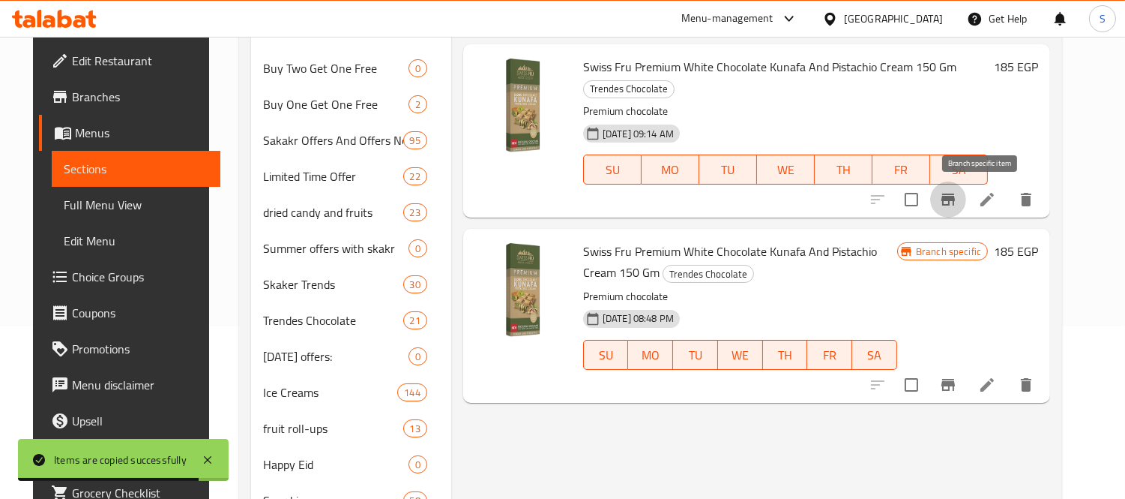
click at [955, 199] on icon "Branch-specific-item" at bounding box center [948, 199] width 13 height 12
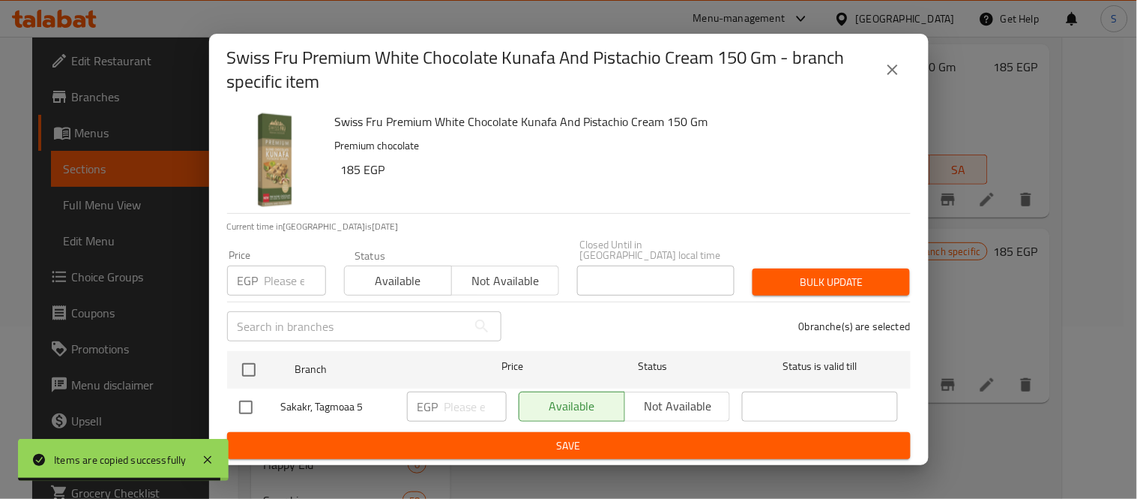
click at [280, 275] on input "number" at bounding box center [295, 280] width 61 height 30
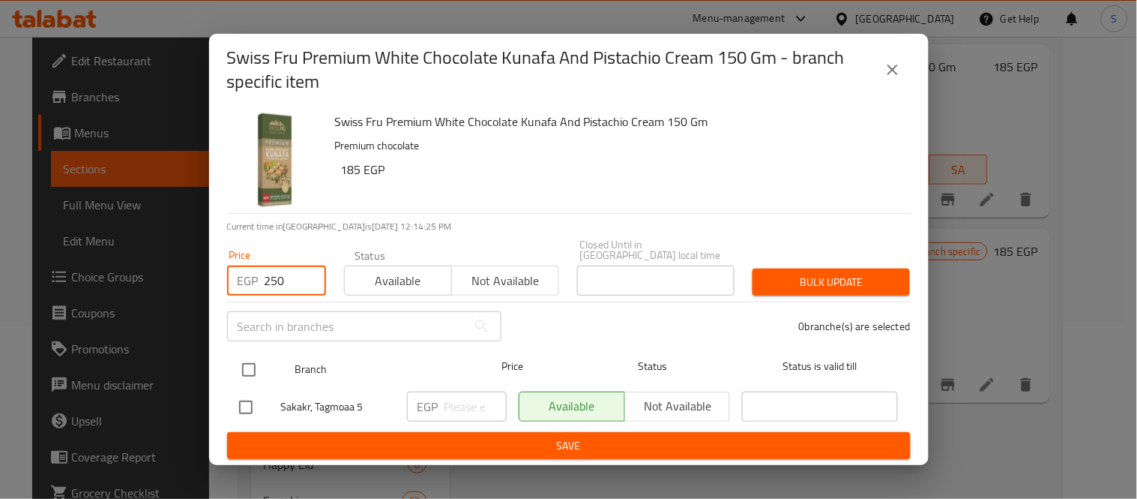
type input "250"
click at [255, 363] on input "checkbox" at bounding box center [248, 369] width 31 height 31
checkbox input "true"
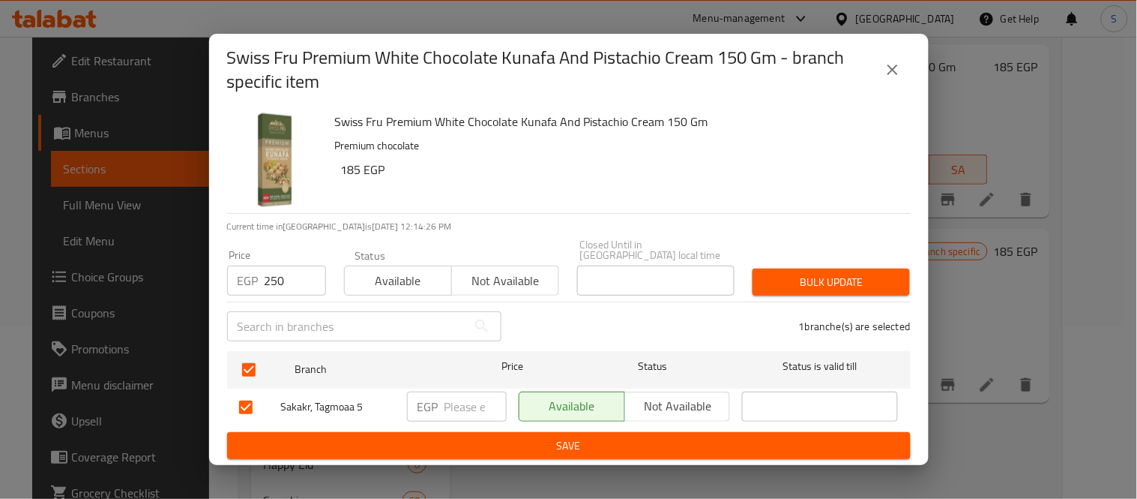
drag, startPoint x: 837, startPoint y: 282, endPoint x: 829, endPoint y: 292, distance: 12.9
click at [837, 281] on span "Bulk update" at bounding box center [831, 282] width 133 height 19
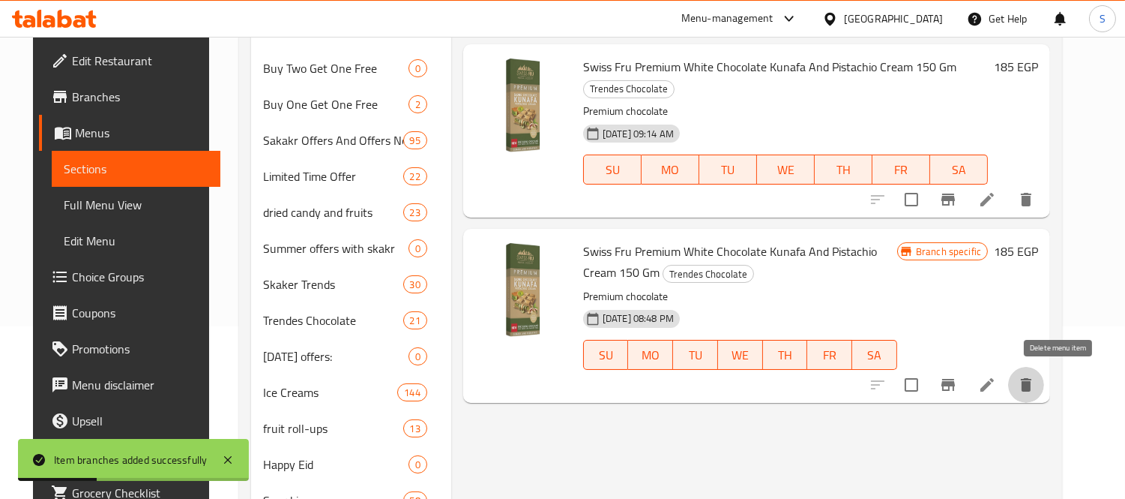
click at [1032, 388] on icon "delete" at bounding box center [1026, 384] width 10 height 13
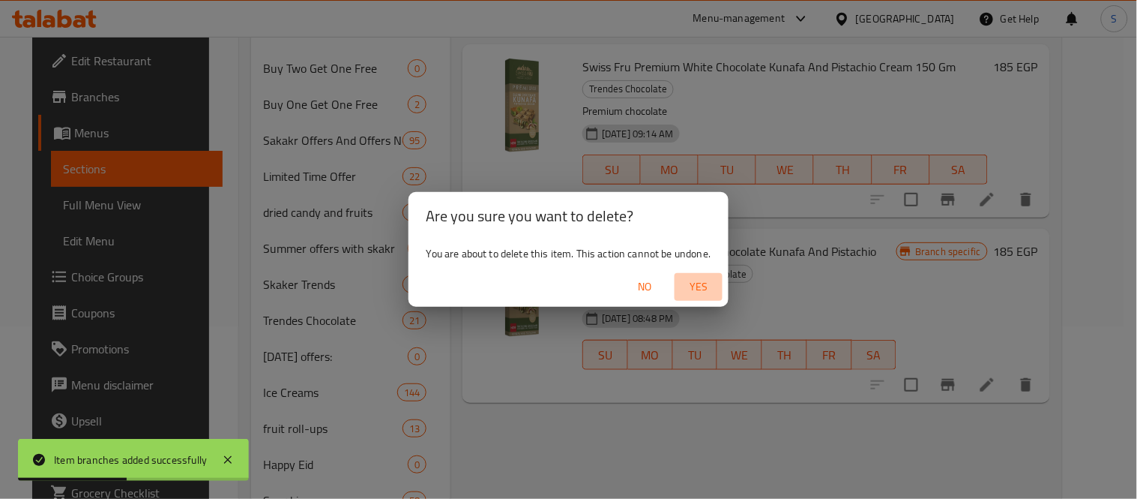
click at [705, 292] on span "Yes" at bounding box center [699, 286] width 36 height 19
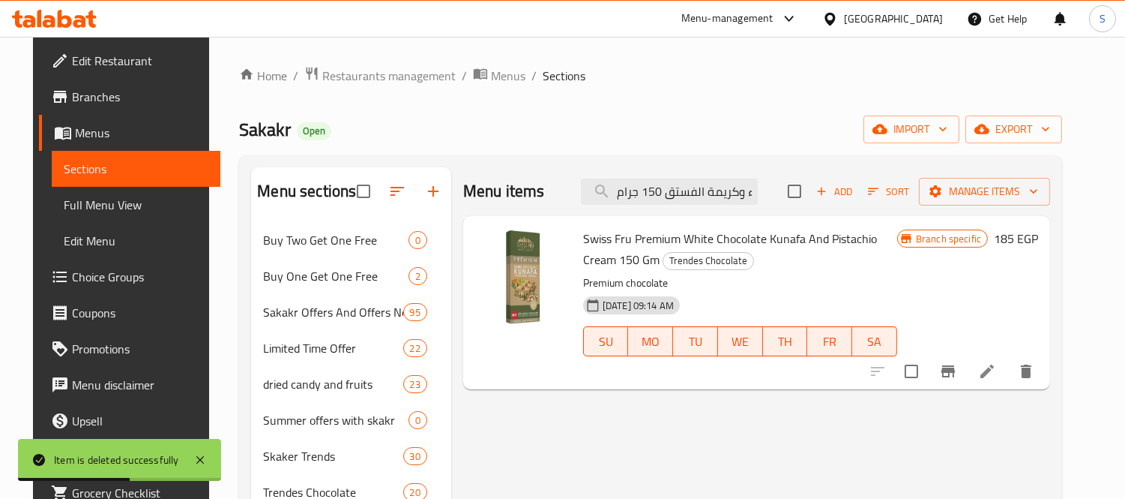
scroll to position [0, 0]
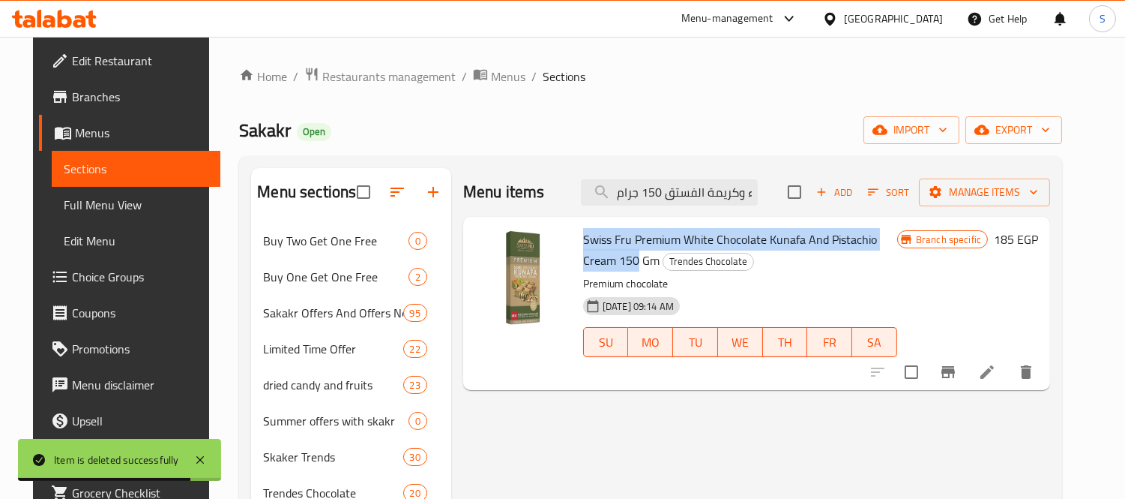
drag, startPoint x: 575, startPoint y: 235, endPoint x: 926, endPoint y: 243, distance: 350.9
click at [897, 243] on h6 "Swiss Fru Premium White Chocolate Kunafa And Pistachio Cream 150 Gm Trendes Cho…" at bounding box center [740, 250] width 314 height 42
copy span "Swiss Fru Premium White Chocolate Kunafa And Pistachio Cream 150"
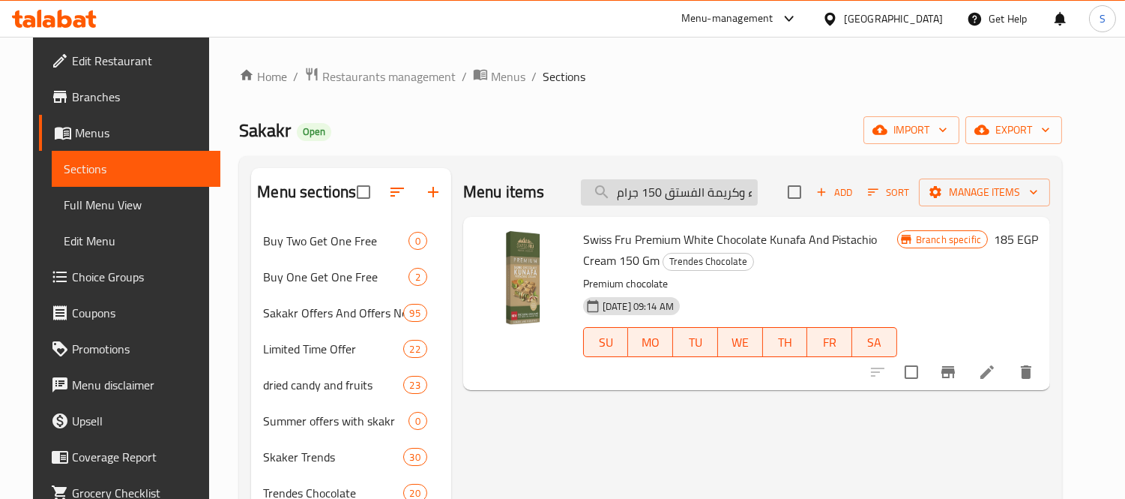
click at [692, 193] on input "كنافة سويس فرو بريميوم بالشوكولاتة البيضاء وكريمة الفستق 150 جرام" at bounding box center [669, 192] width 177 height 26
paste input "سويس فرو بريميوم كراميل شوكولاتة بالحليب كنافة وكريمة سبيكولوس"
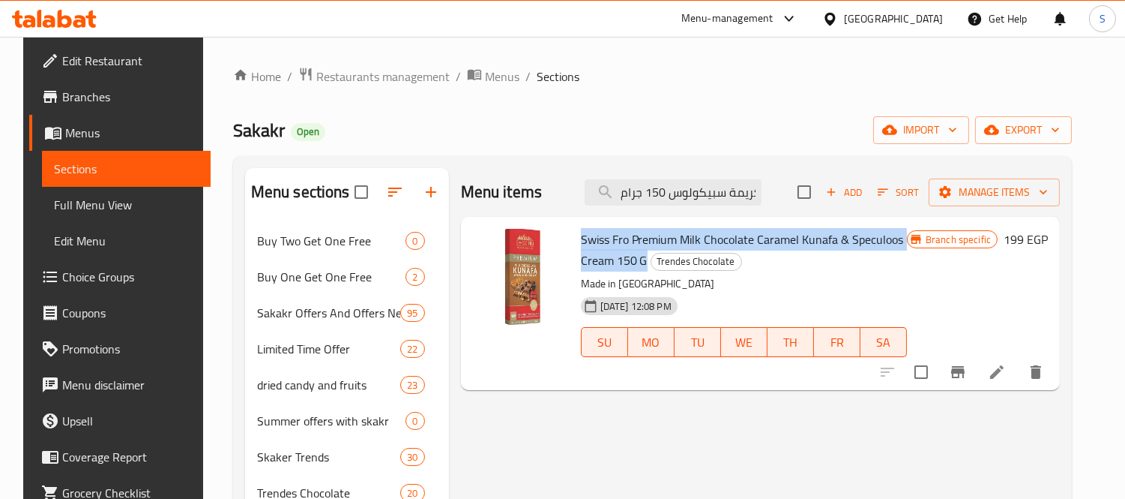
drag, startPoint x: 575, startPoint y: 237, endPoint x: 602, endPoint y: 266, distance: 39.8
click at [602, 266] on span "Swiss Fro Premium Milk Chocolate Caramel Kunafa & Speculoos Cream 150 G" at bounding box center [742, 249] width 323 height 43
copy span "Swiss Fro Premium Milk Chocolate Caramel Kunafa & Speculoos Cream 150 G"
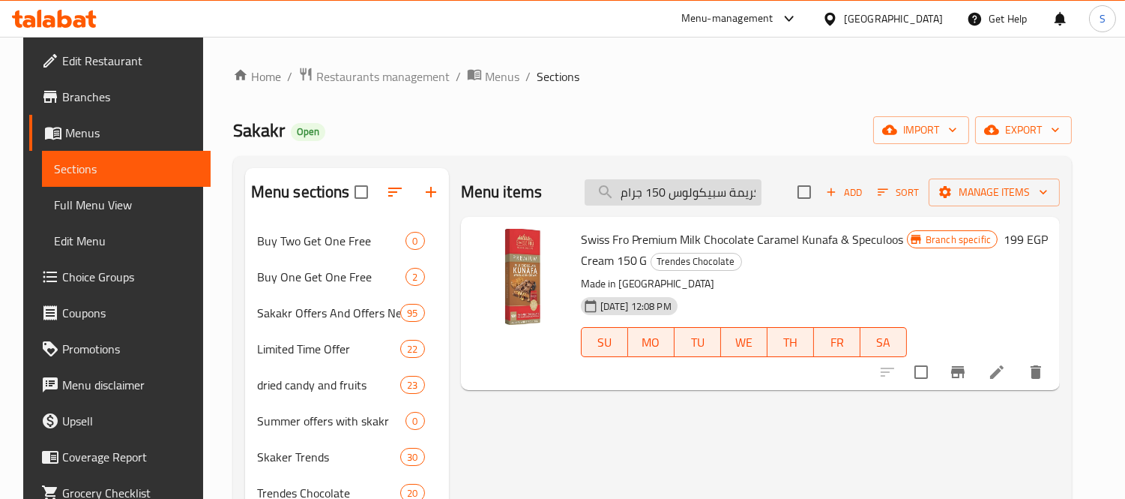
click at [691, 196] on input "سويس فرو بريميوم كراميل شوكولاتة بالحليب كنافة وكريمة سبيكولوس 150 جرام" at bounding box center [673, 192] width 177 height 26
paste input "شوكولاتة الحليب كنافة كريمة اللوز"
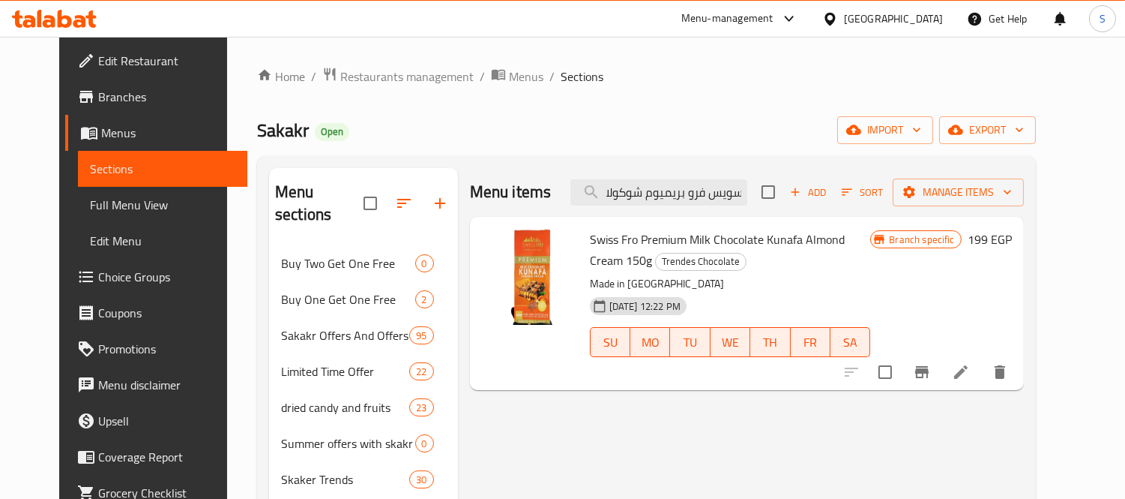
type input "سويس فرو بريميوم شوكولاتة الحليب كنافة كريمة اللوز 150 جرام"
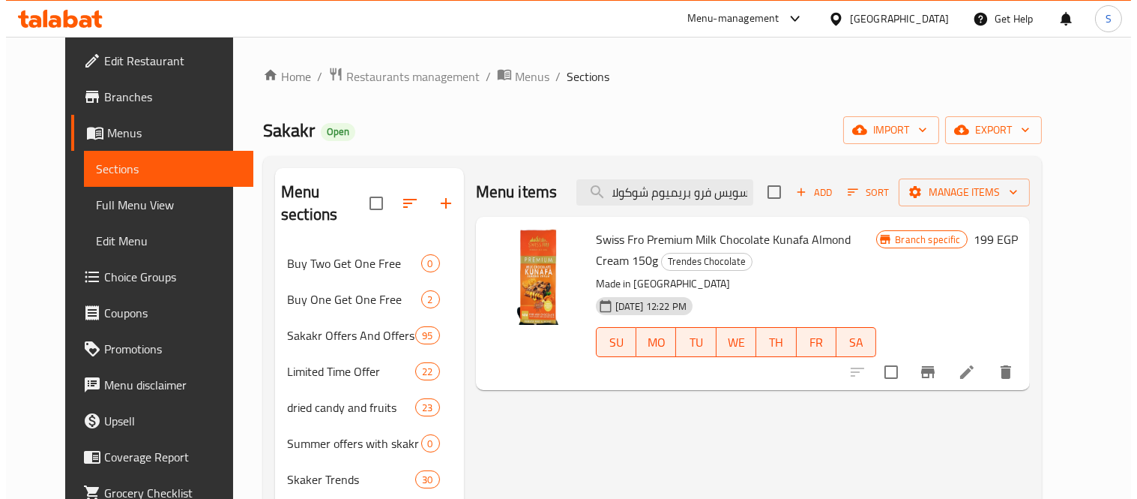
scroll to position [0, 0]
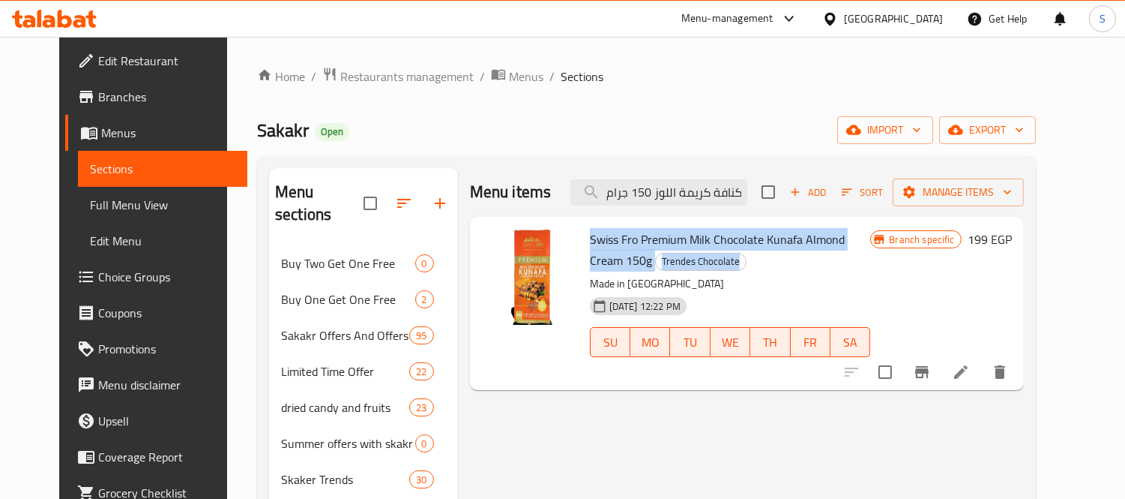
drag, startPoint x: 573, startPoint y: 237, endPoint x: 897, endPoint y: 255, distance: 325.1
click at [877, 255] on div "Swiss Fro Premium Milk Chocolate Kunafa Almond Cream 150g Trendes Chocolate Mad…" at bounding box center [730, 303] width 293 height 161
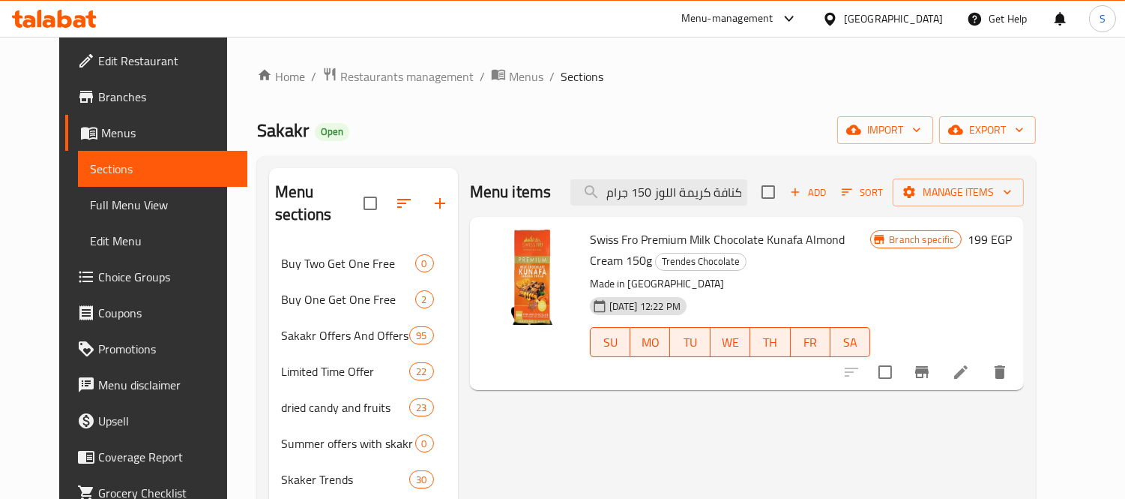
click at [758, 259] on h6 "Swiss Fro Premium Milk Chocolate Kunafa Almond Cream 150g Trendes Chocolate" at bounding box center [730, 250] width 281 height 42
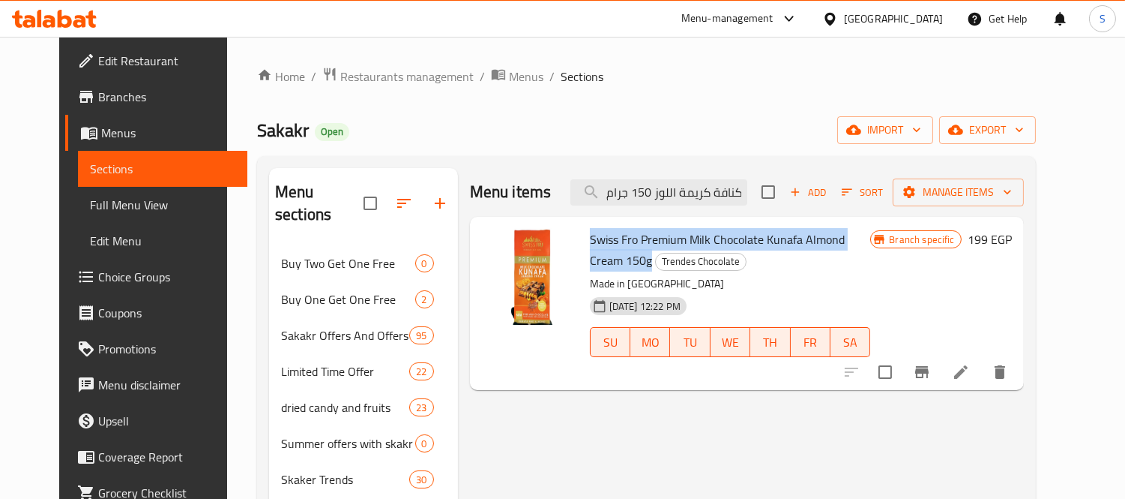
drag, startPoint x: 573, startPoint y: 235, endPoint x: 895, endPoint y: 240, distance: 322.4
click at [877, 240] on div "Swiss Fro Premium Milk Chocolate Kunafa Almond Cream 150g Trendes Chocolate Mad…" at bounding box center [730, 303] width 293 height 161
copy span "Swiss Fro Premium Milk Chocolate Kunafa Almond Cream 150g"
click at [1007, 184] on span "Manage items" at bounding box center [958, 192] width 107 height 19
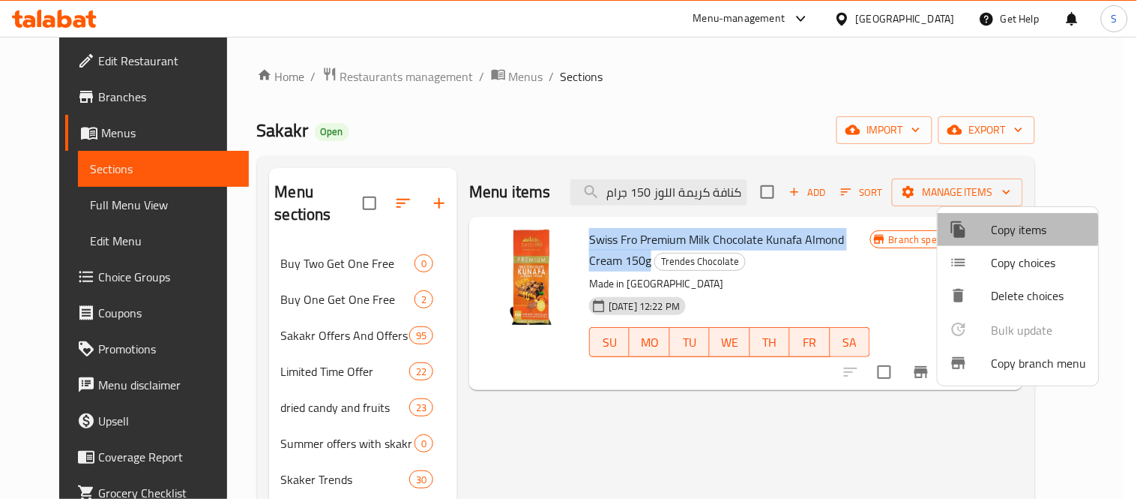
click at [1008, 229] on span "Copy items" at bounding box center [1039, 229] width 95 height 18
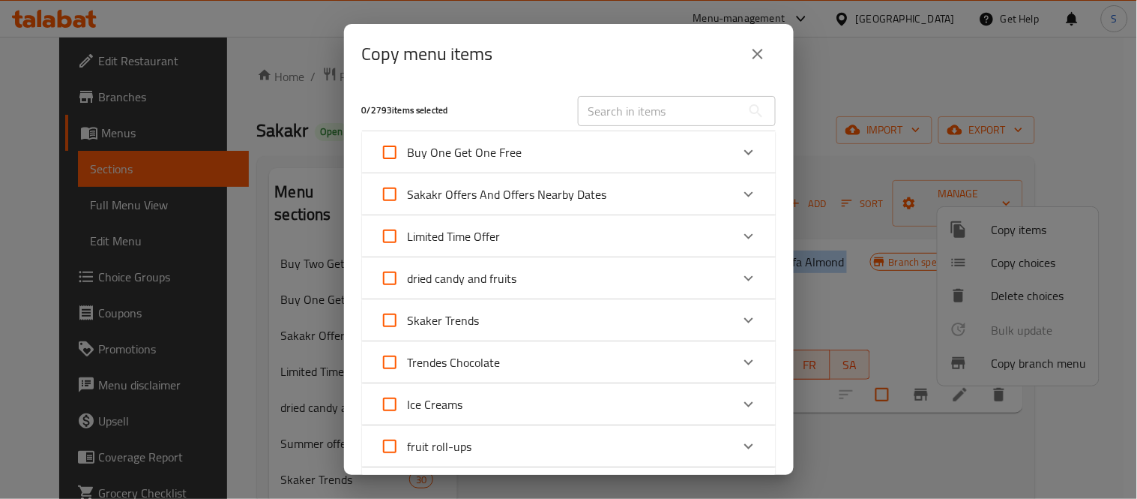
click at [461, 367] on span "Trendes Chocolate" at bounding box center [454, 362] width 93 height 22
click at [408, 367] on input "Trendes Chocolate" at bounding box center [390, 362] width 36 height 36
checkbox input "true"
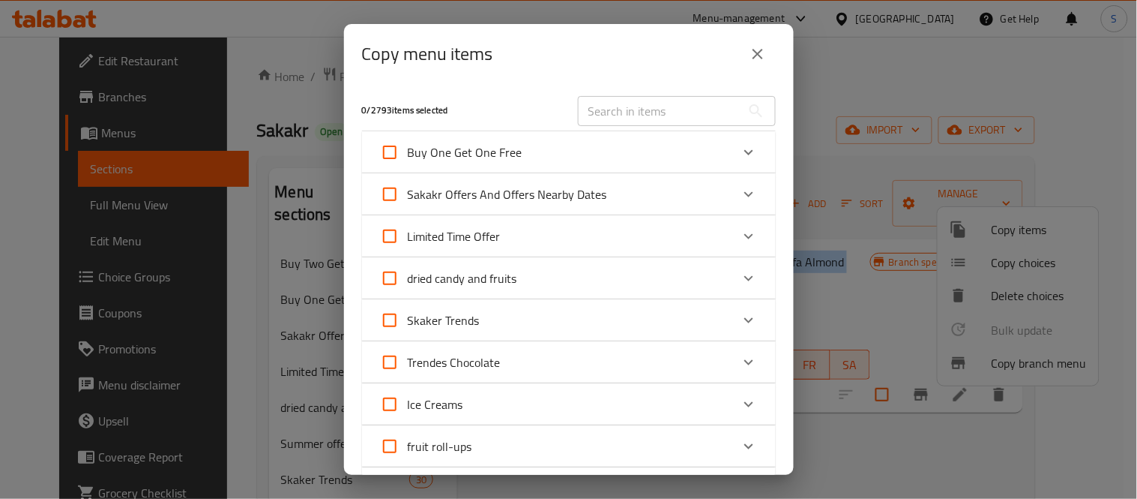
checkbox input "true"
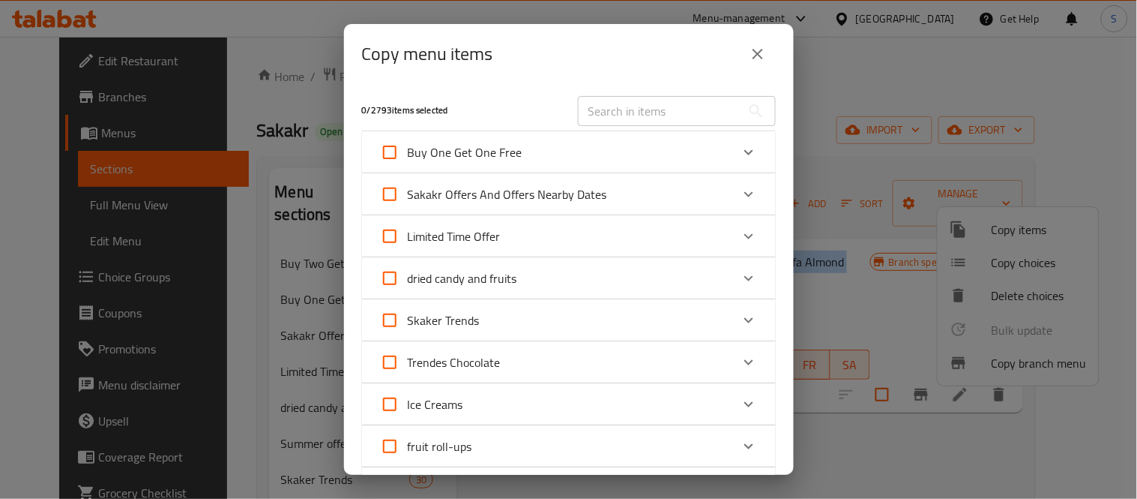
checkbox input "true"
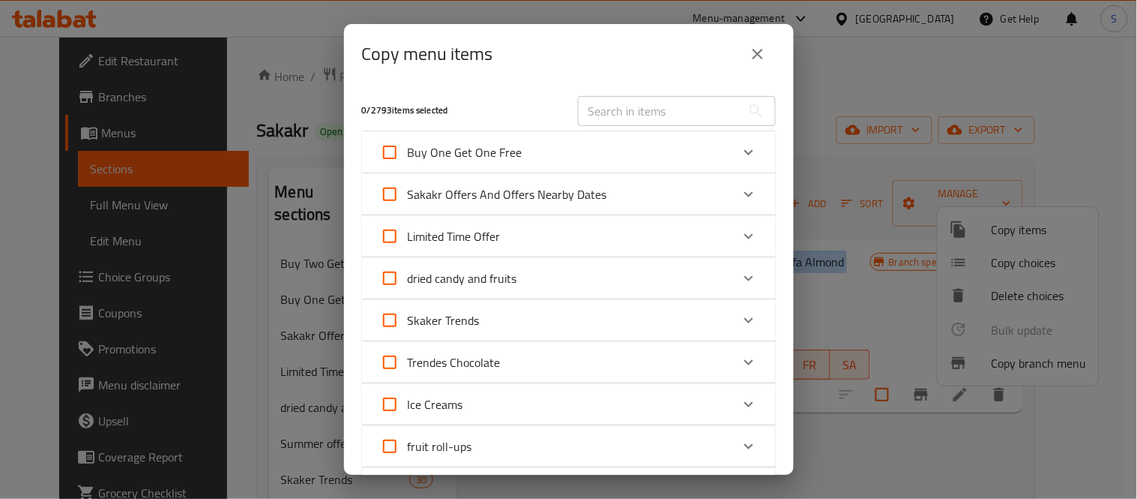
checkbox input "true"
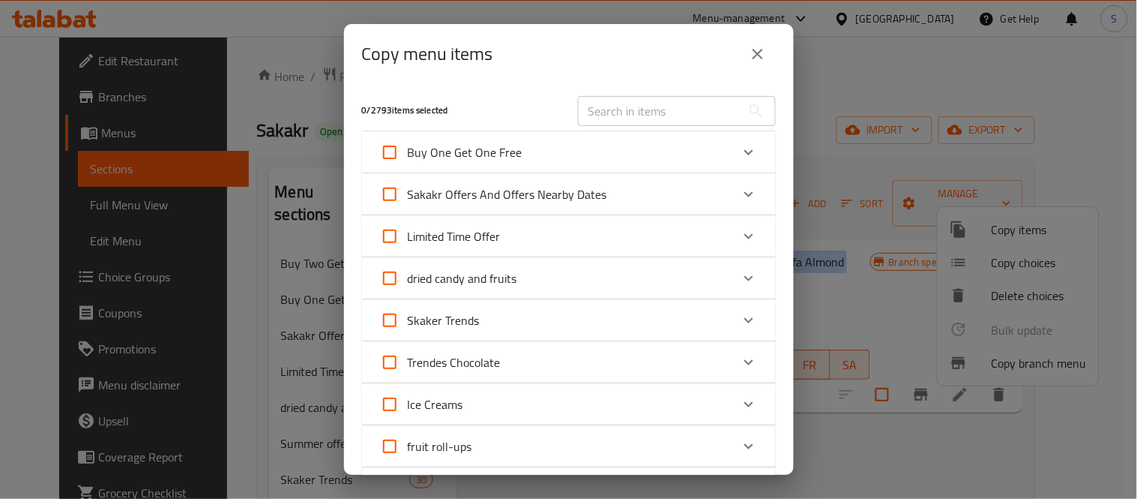
checkbox input "true"
click at [594, 368] on div "Trendes Chocolate" at bounding box center [555, 362] width 351 height 36
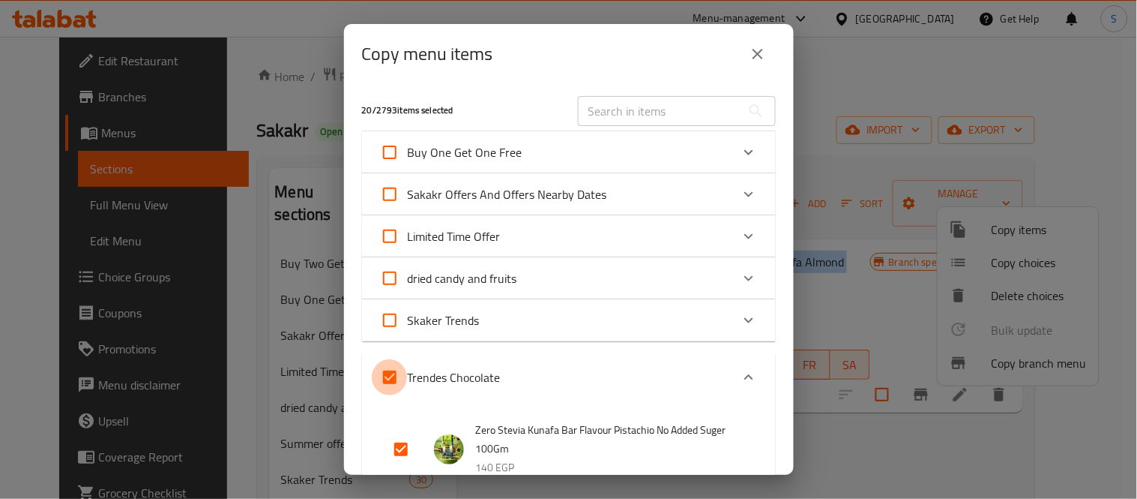
click at [395, 376] on input "Trendes Chocolate" at bounding box center [390, 377] width 36 height 36
checkbox input "false"
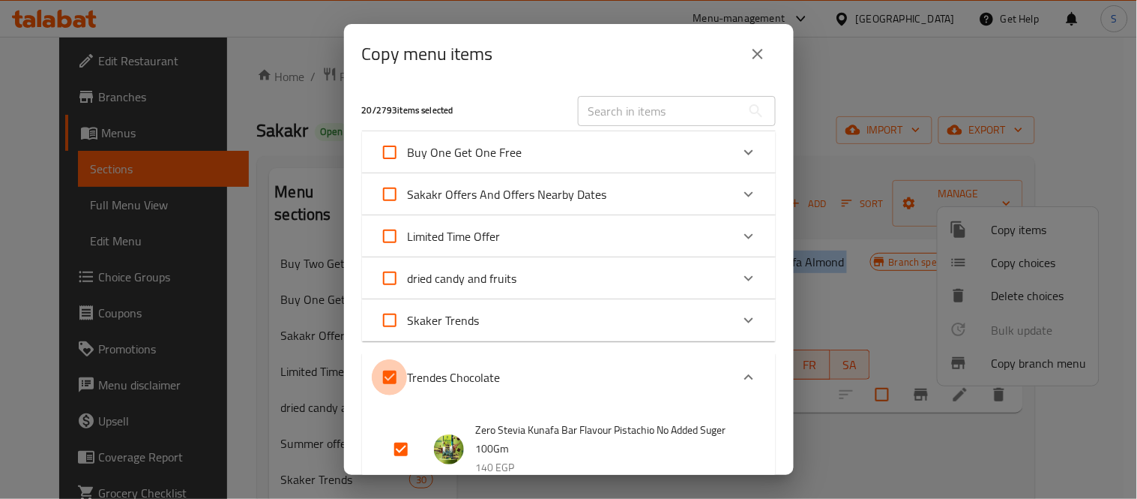
checkbox input "false"
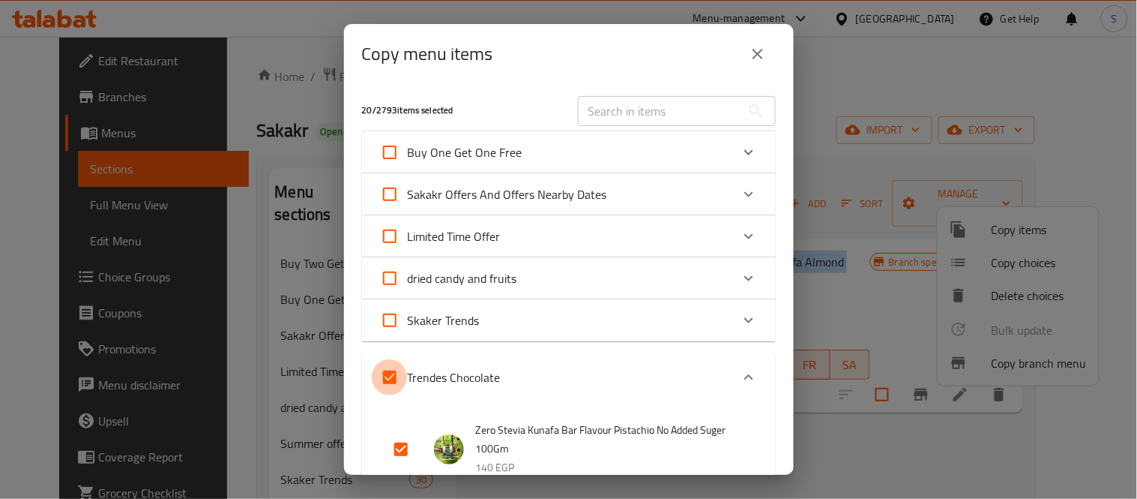
checkbox input "false"
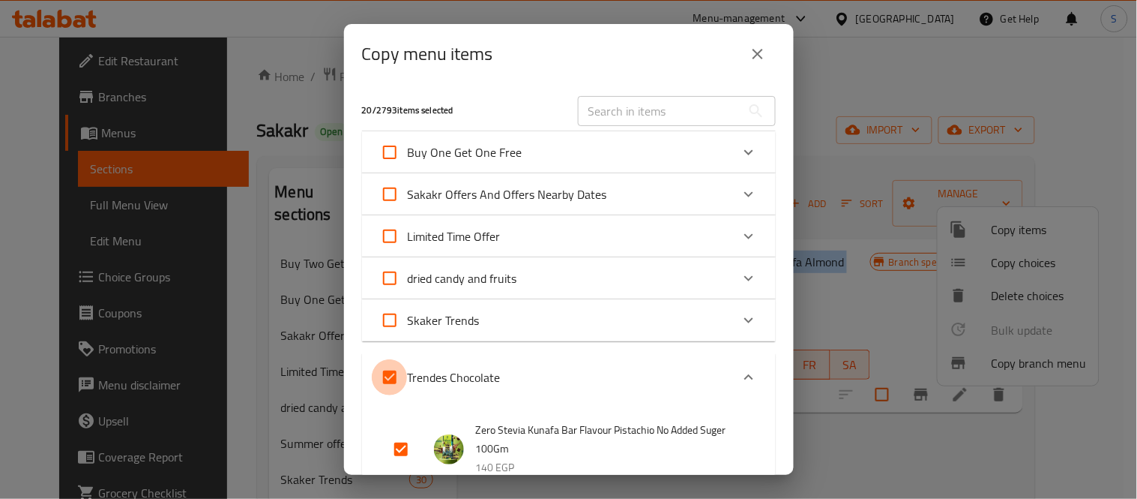
checkbox input "false"
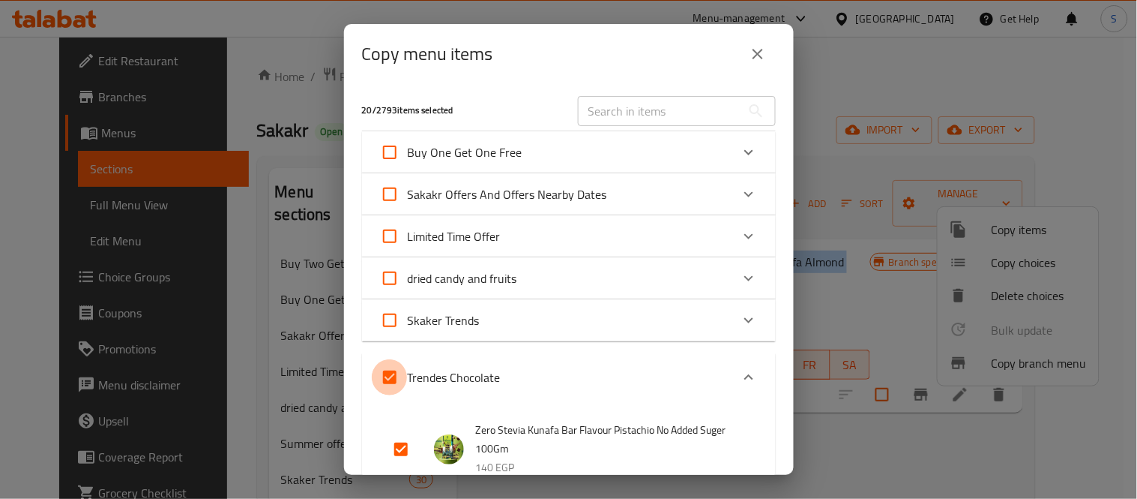
checkbox input "false"
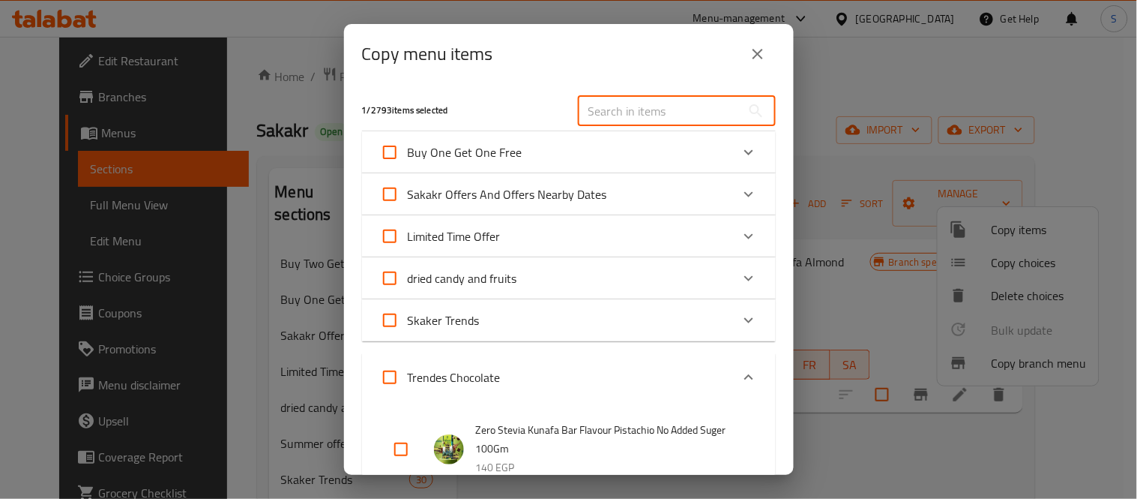
click at [663, 112] on input "text" at bounding box center [659, 111] width 163 height 30
paste input "Swiss Fro Premium Milk Chocolate Kunafa Almond Cream 150g"
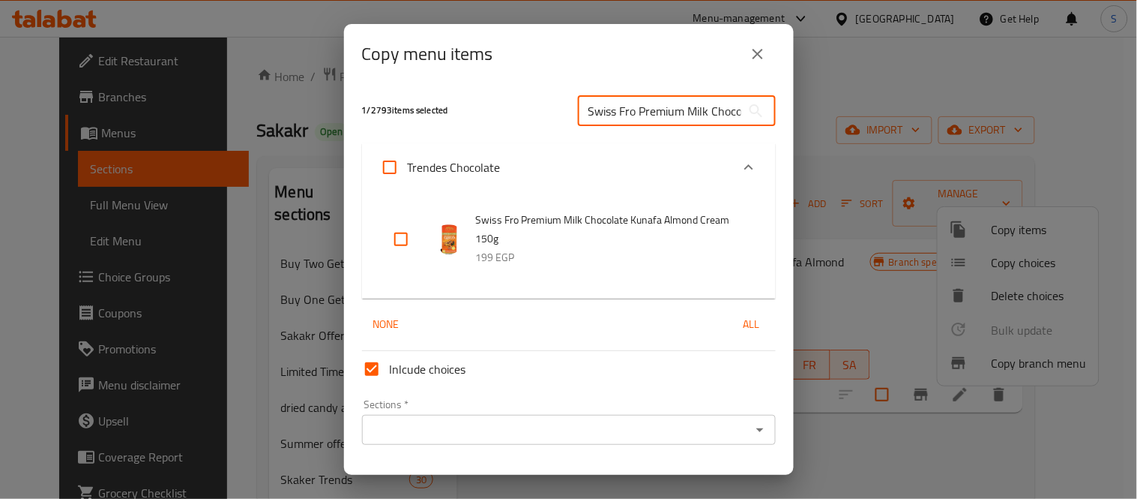
scroll to position [0, 170]
type input "Swiss Fro Premium Milk Chocolate Kunafa Almond Cream 150g"
click at [393, 238] on input "checkbox" at bounding box center [401, 239] width 36 height 36
checkbox input "true"
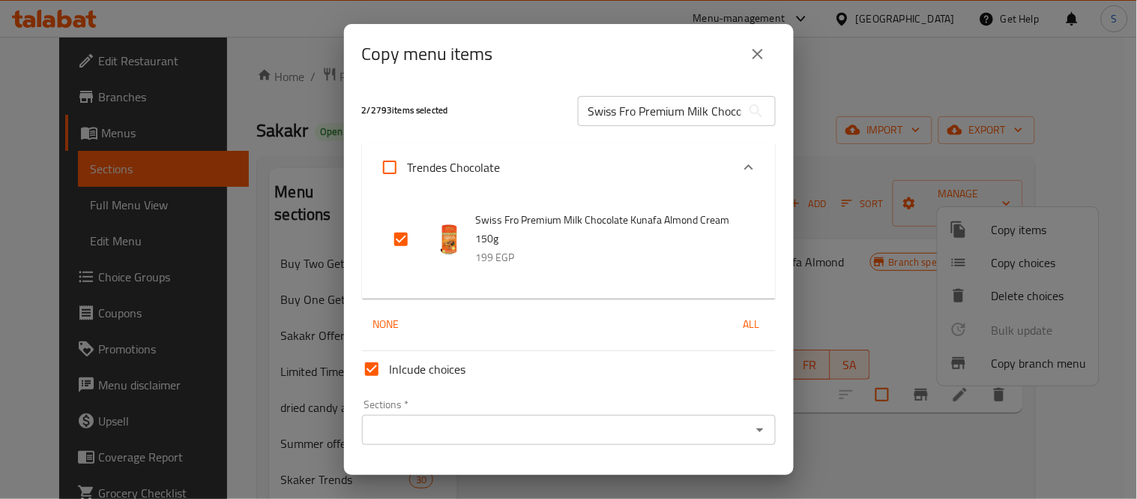
click at [751, 425] on icon "Open" at bounding box center [760, 430] width 18 height 18
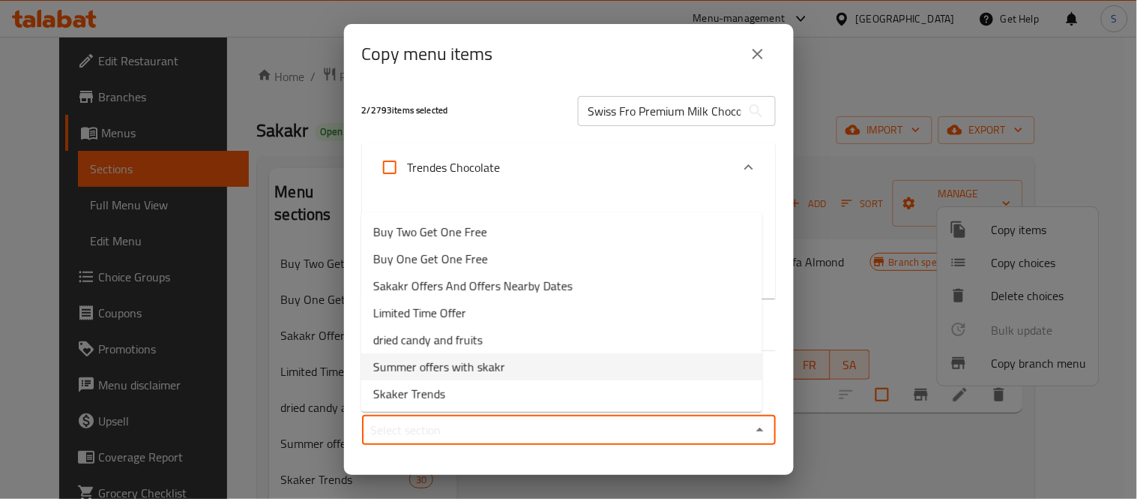
scroll to position [83, 0]
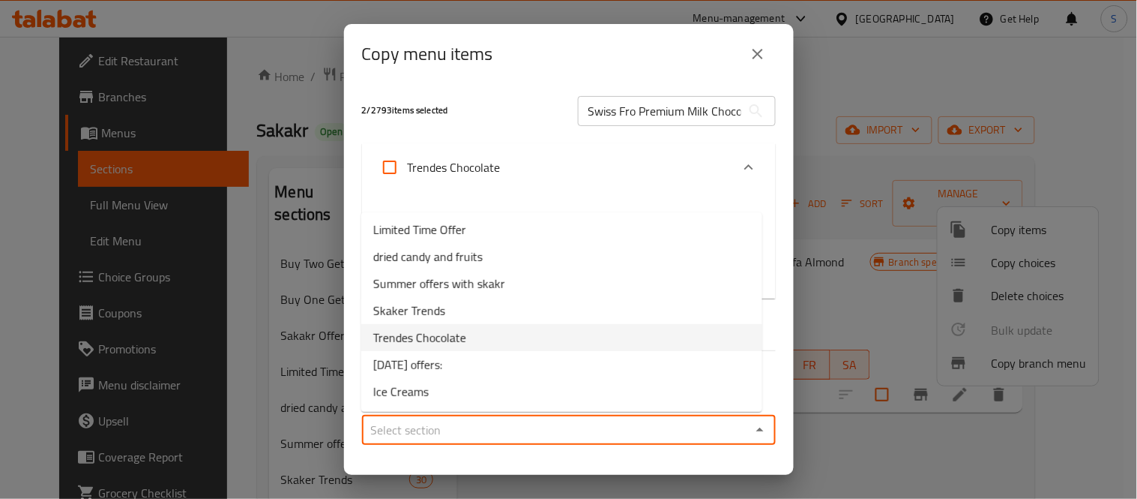
click at [517, 336] on li "Trendes Chocolate" at bounding box center [561, 337] width 401 height 27
type input "Trendes Chocolate"
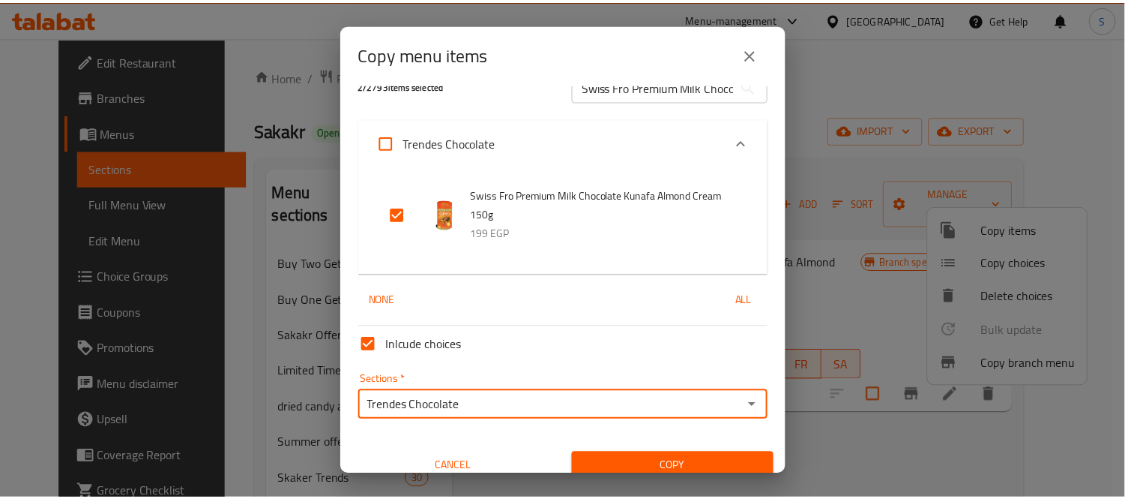
scroll to position [39, 0]
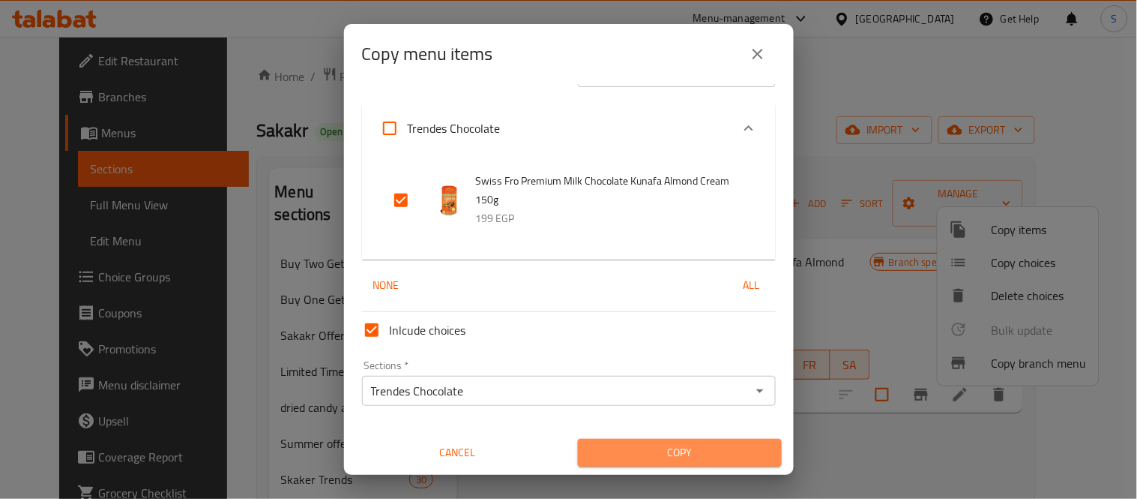
click at [690, 440] on button "Copy" at bounding box center [680, 453] width 204 height 28
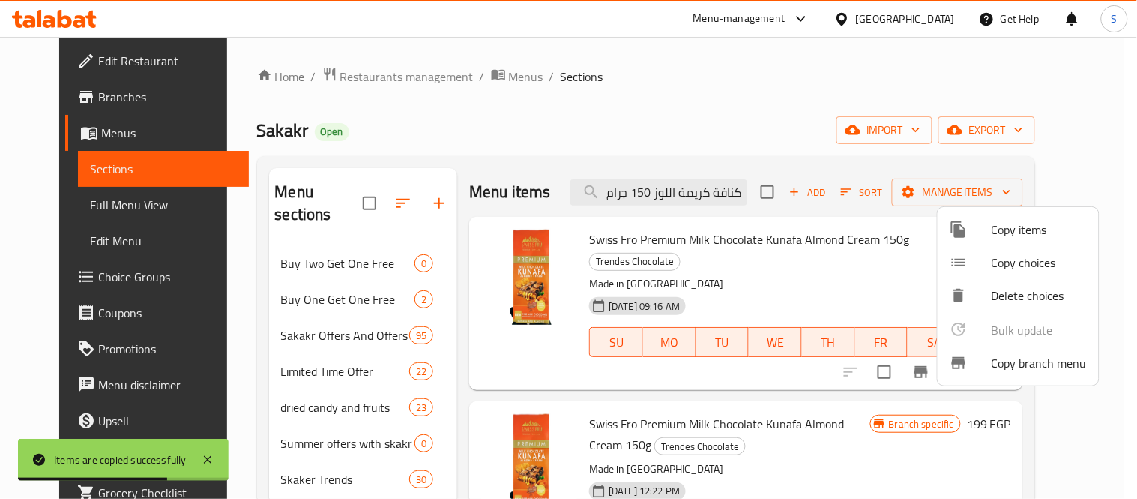
click at [1118, 295] on div at bounding box center [568, 249] width 1137 height 499
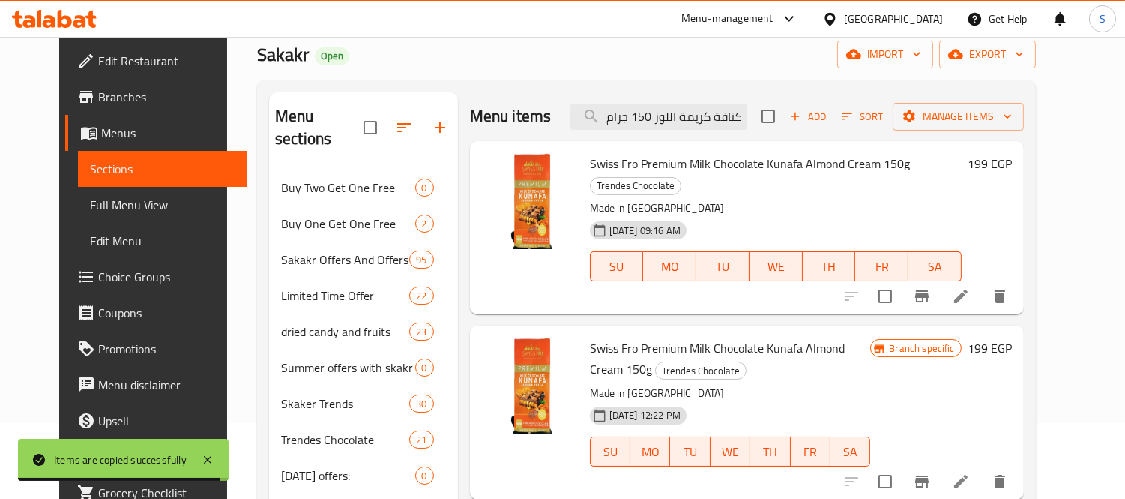
scroll to position [166, 0]
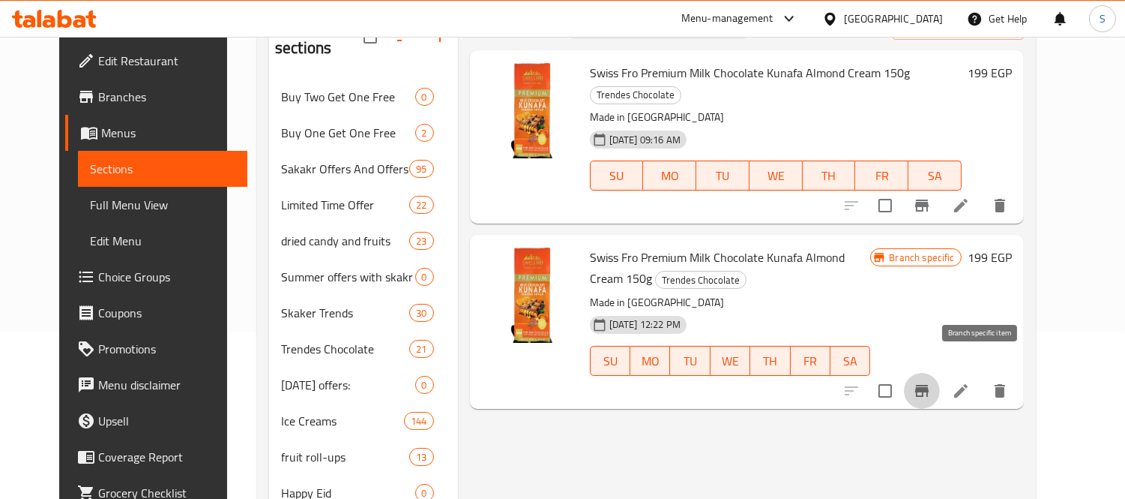
click at [940, 373] on button "Branch-specific-item" at bounding box center [922, 391] width 36 height 36
click at [929, 199] on icon "Branch-specific-item" at bounding box center [921, 205] width 13 height 12
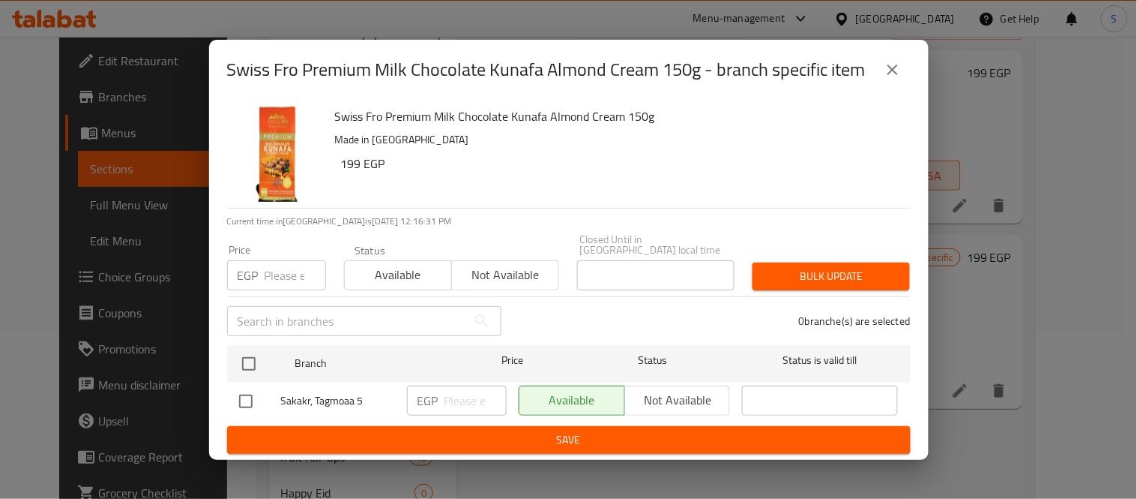
click at [274, 273] on input "number" at bounding box center [295, 275] width 61 height 30
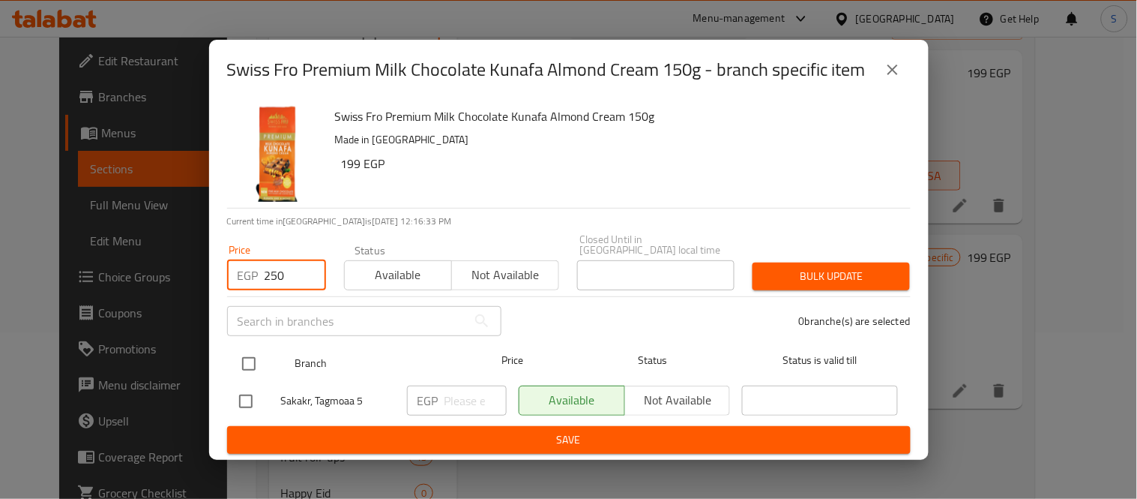
type input "250"
click at [243, 367] on input "checkbox" at bounding box center [248, 363] width 31 height 31
checkbox input "true"
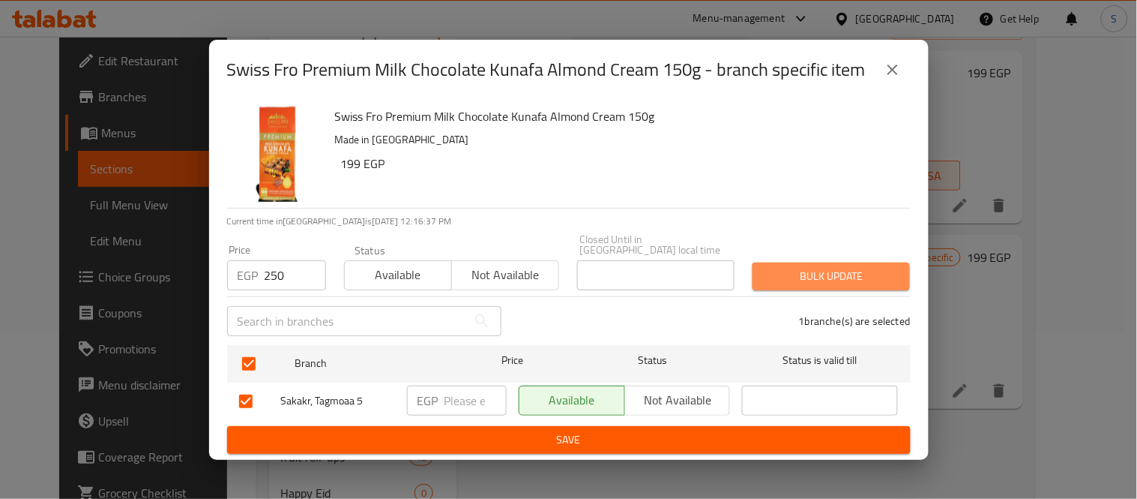
click at [875, 274] on span "Bulk update" at bounding box center [831, 276] width 133 height 19
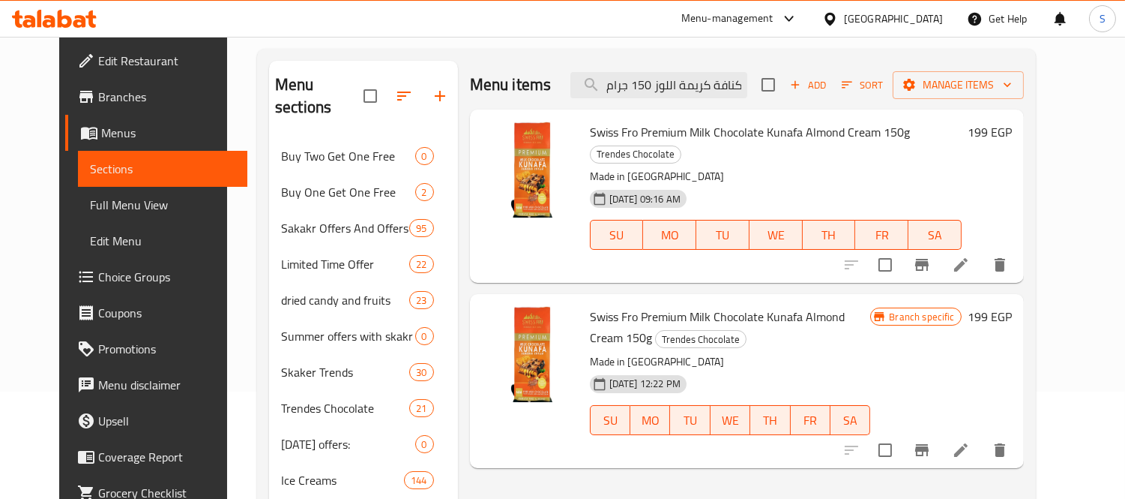
scroll to position [83, 0]
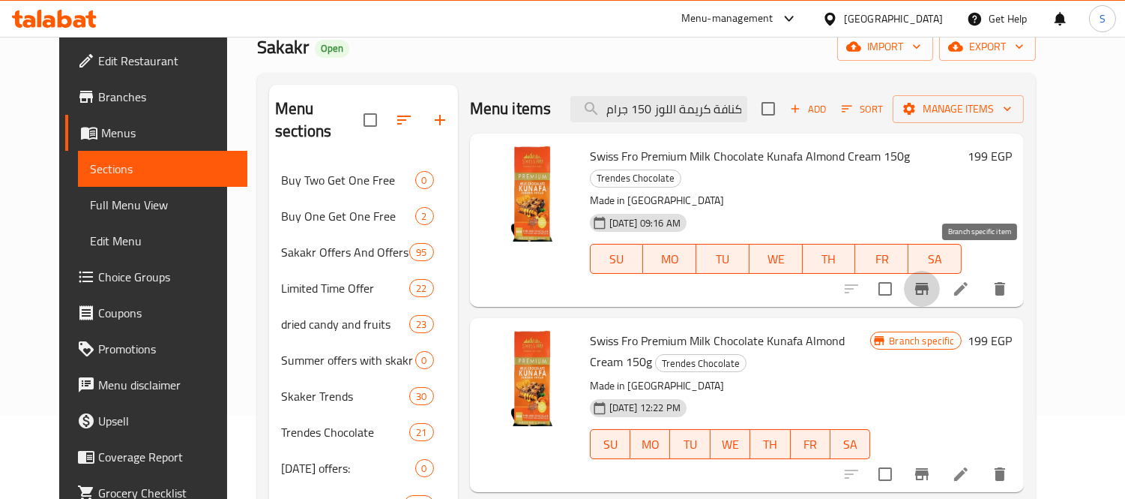
click at [940, 274] on button "Branch-specific-item" at bounding box center [922, 289] width 36 height 36
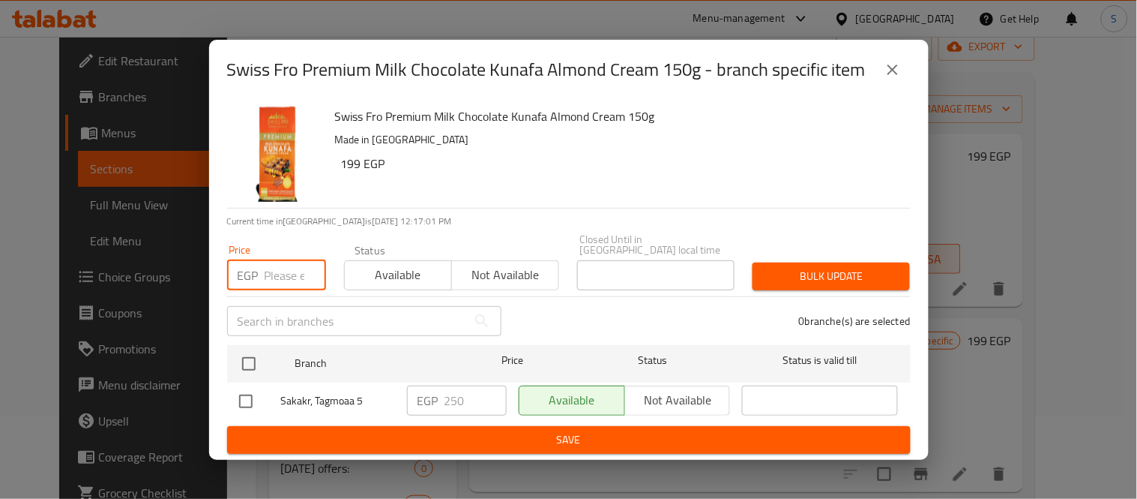
click at [276, 274] on input "number" at bounding box center [295, 275] width 61 height 30
click at [888, 76] on icon "close" at bounding box center [893, 70] width 18 height 18
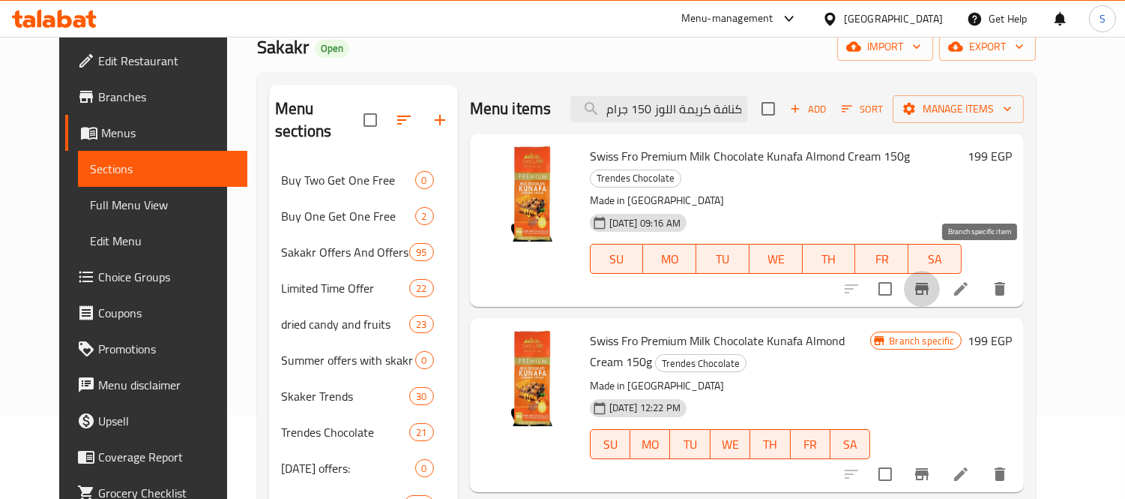
click at [931, 280] on icon "Branch-specific-item" at bounding box center [922, 289] width 18 height 18
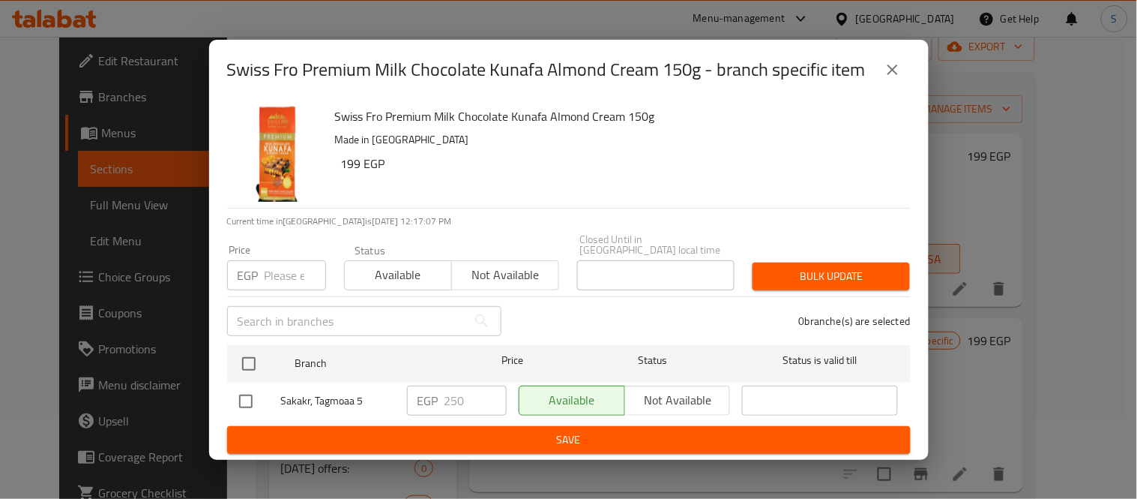
click at [232, 393] on input "checkbox" at bounding box center [245, 400] width 31 height 31
checkbox input "true"
click at [516, 426] on button "Save" at bounding box center [569, 440] width 684 height 28
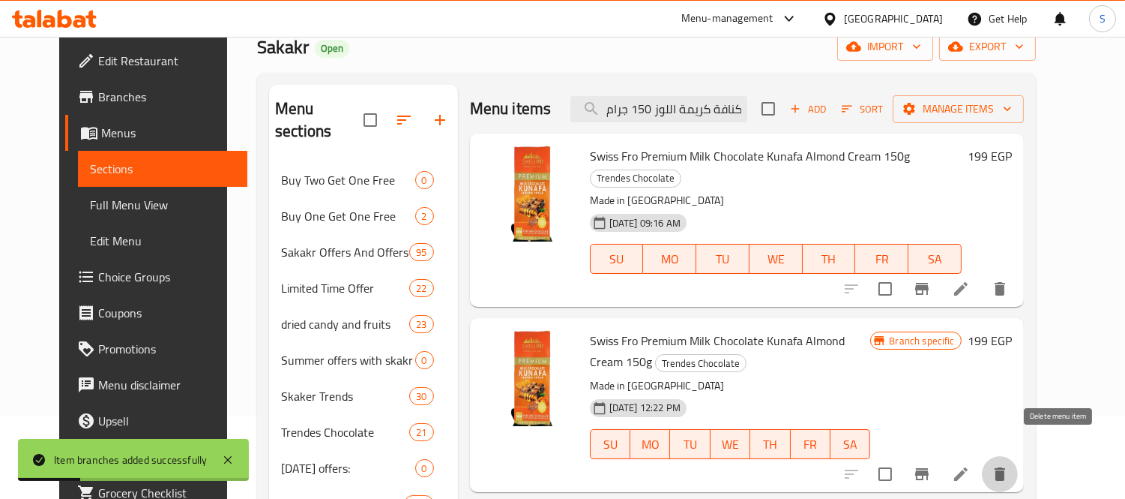
click at [1009, 465] on icon "delete" at bounding box center [1000, 474] width 18 height 18
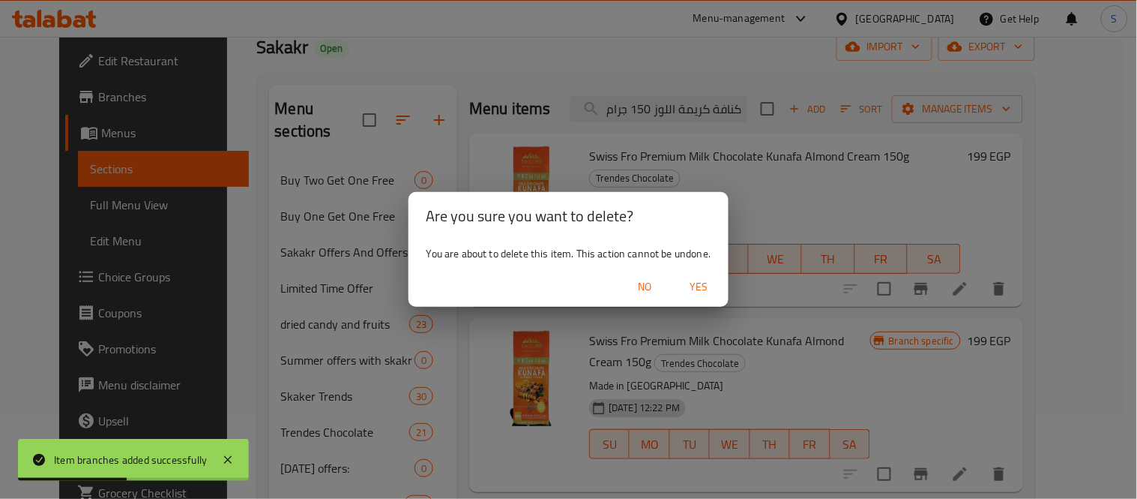
click at [846, 340] on div "Are you sure you want to delete? You are about to delete this item. This action…" at bounding box center [568, 249] width 1137 height 499
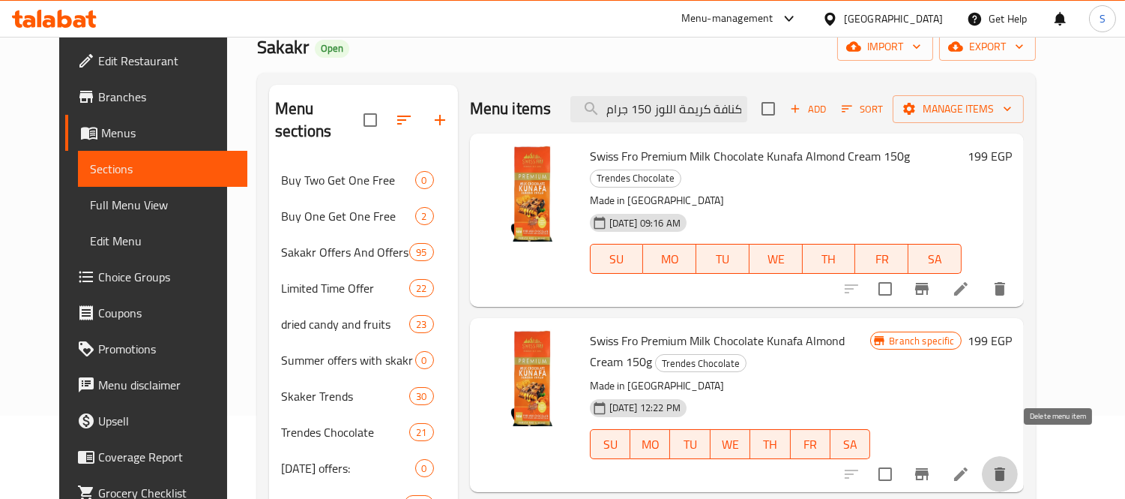
click at [1009, 465] on icon "delete" at bounding box center [1000, 474] width 18 height 18
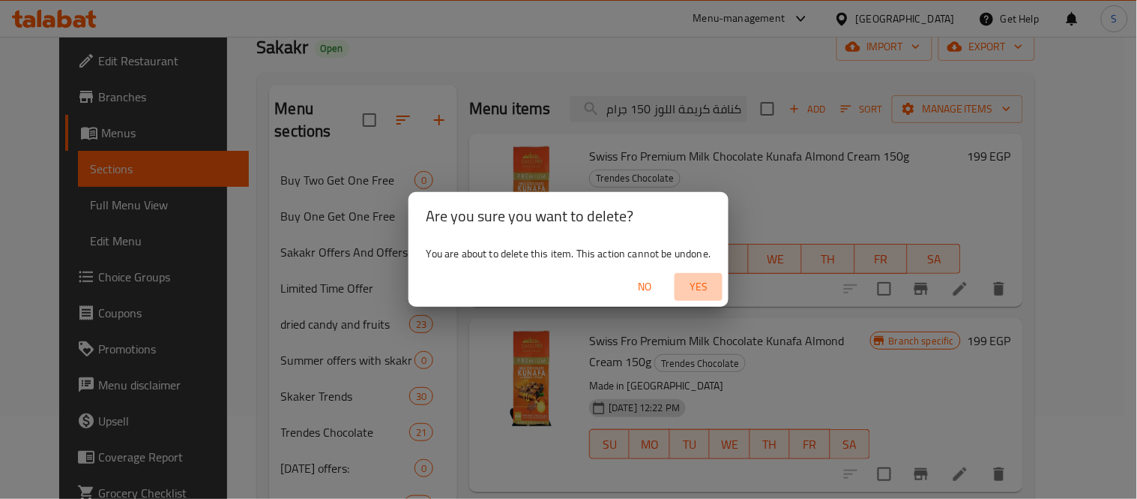
click at [697, 287] on span "Yes" at bounding box center [699, 286] width 36 height 19
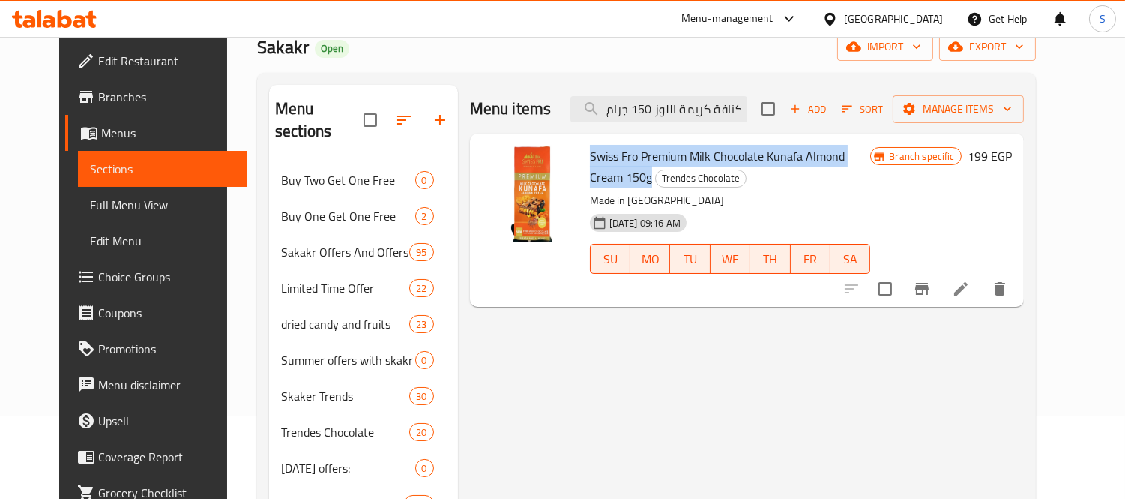
drag, startPoint x: 573, startPoint y: 151, endPoint x: 900, endPoint y: 155, distance: 327.6
click at [877, 155] on div "Swiss Fro Premium Milk Chocolate Kunafa Almond Cream 150g Trendes Chocolate Mad…" at bounding box center [730, 219] width 293 height 161
copy span "Swiss Fro Premium Milk Chocolate Kunafa Almond Cream 150g"
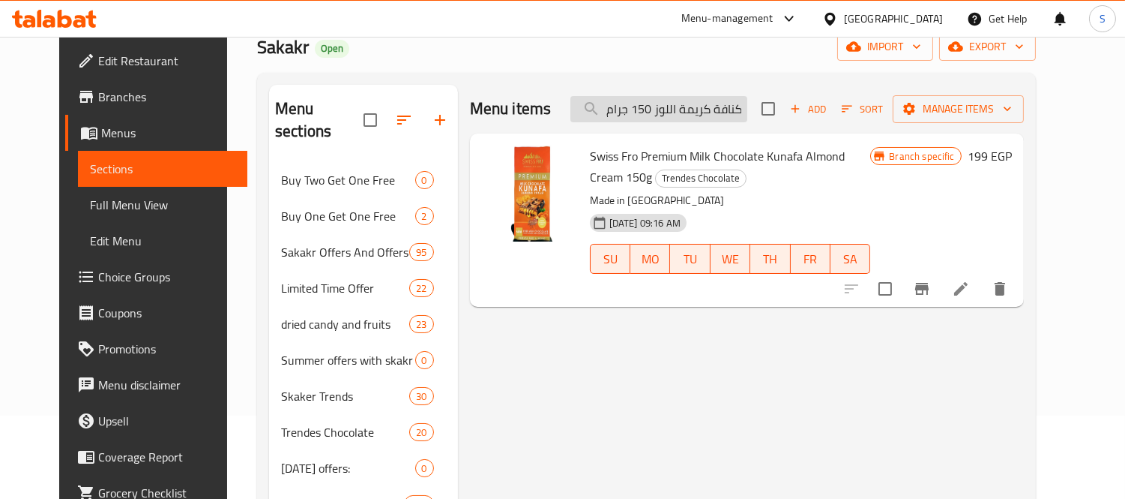
click at [710, 102] on input "سويس فرو بريميوم شوكولاتة الحليب كنافة كريمة اللوز 150 جرام" at bounding box center [659, 109] width 177 height 26
paste input "كنافة سويس فرو بريميوم بلوند شوكولاتة بالكراميل وكريمة سبيكولوس"
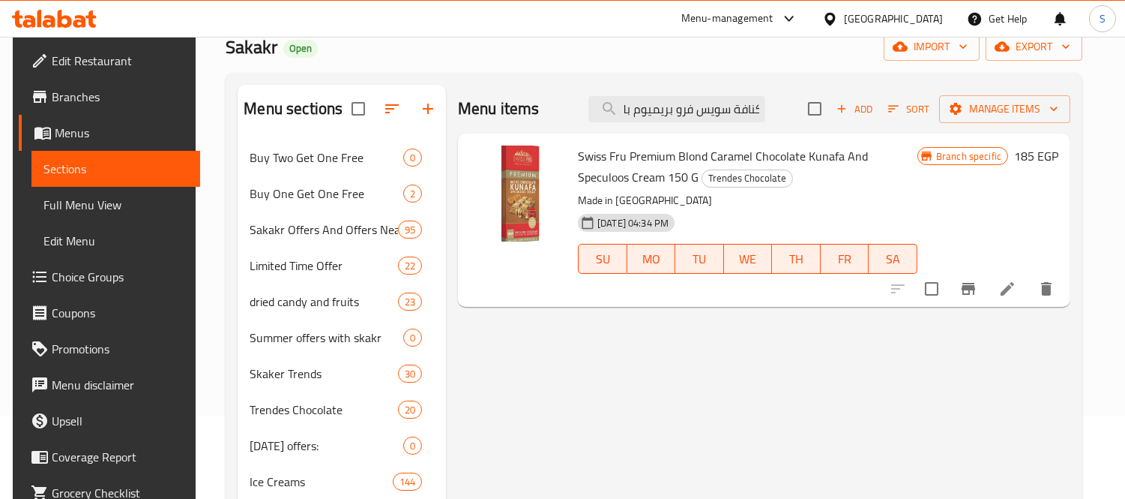
type input "كنافة سويس فرو بريميوم بلوند شوكولاتة بالكراميل وكريمة سبيكولوس 150 جرام"
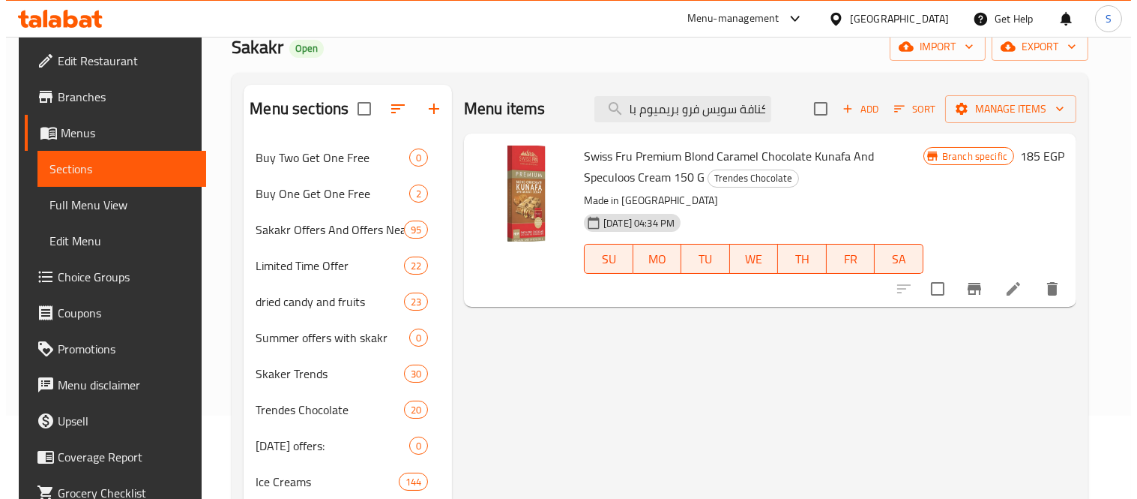
scroll to position [0, 0]
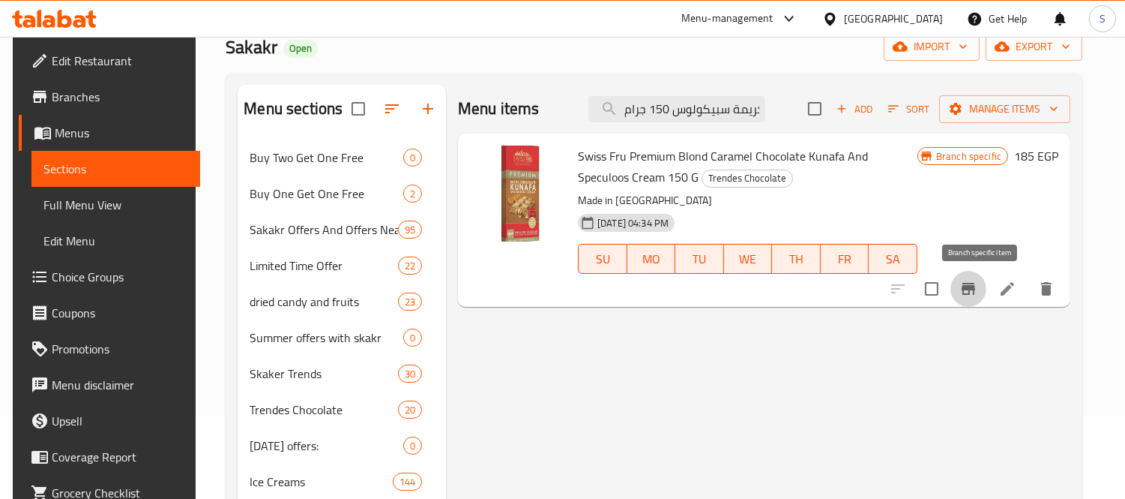
click at [975, 292] on icon "Branch-specific-item" at bounding box center [969, 289] width 18 height 18
click at [1017, 118] on span "Manage items" at bounding box center [1004, 109] width 107 height 19
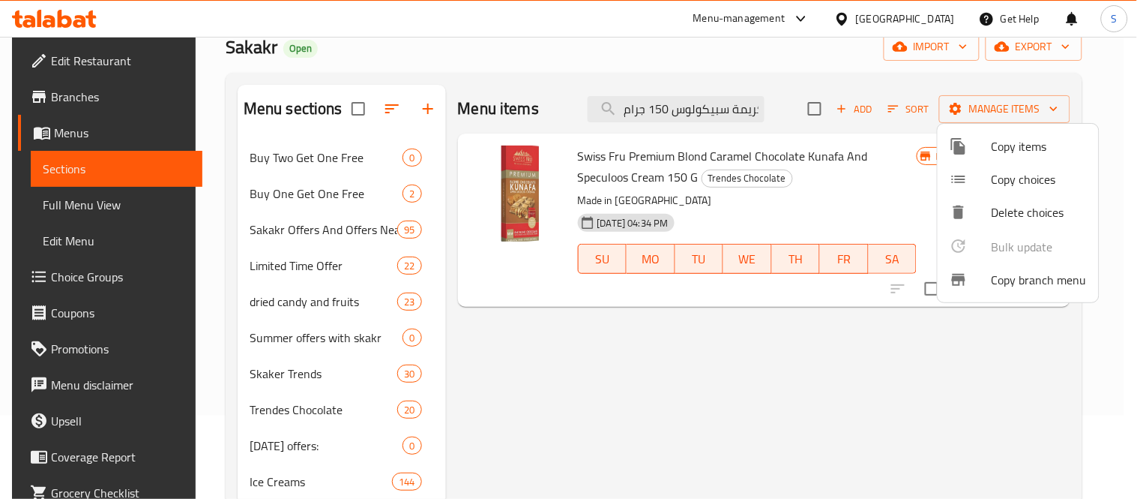
click at [767, 205] on div at bounding box center [568, 249] width 1137 height 499
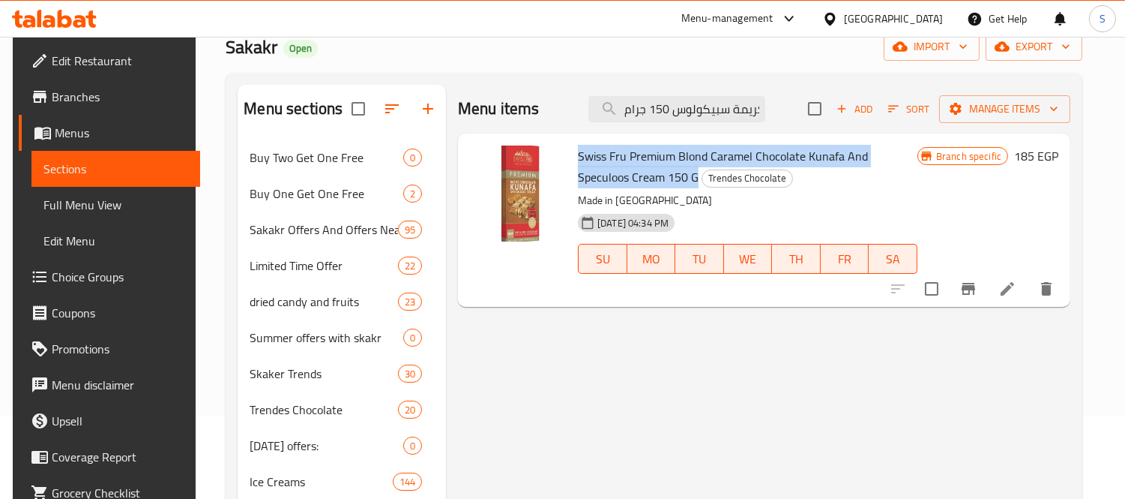
drag, startPoint x: 572, startPoint y: 152, endPoint x: 641, endPoint y: 184, distance: 75.8
click at [641, 184] on div "Swiss Fru Premium Blond Caramel Chocolate Kunafa And Speculoos Cream 150 G Tren…" at bounding box center [748, 219] width 352 height 161
copy span "Swiss Fru Premium Blond Caramel Chocolate Kunafa And Speculoos Cream 150 G"
click at [992, 109] on span "Manage items" at bounding box center [1004, 109] width 107 height 19
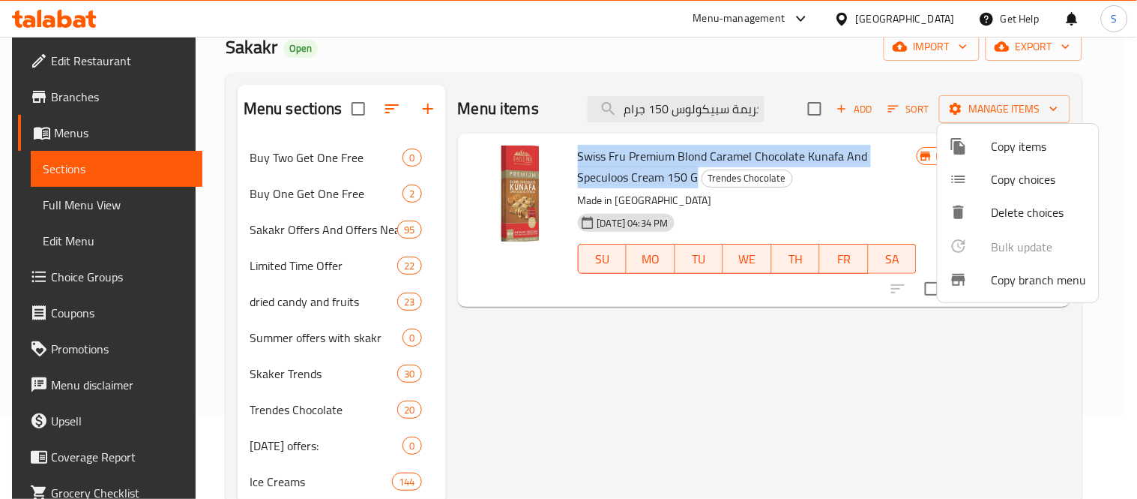
click at [1015, 150] on span "Copy items" at bounding box center [1039, 146] width 95 height 18
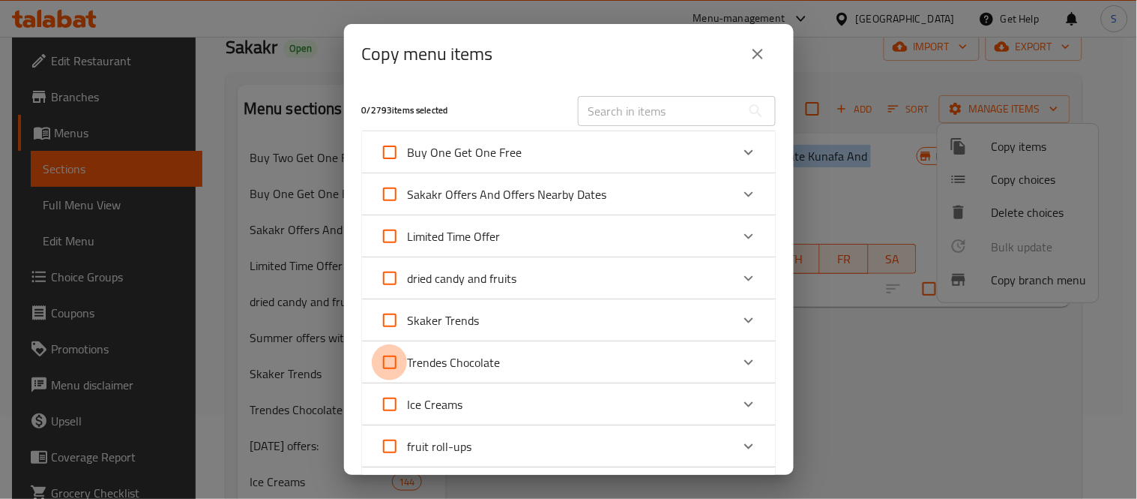
click at [394, 362] on input "Trendes Chocolate" at bounding box center [390, 362] width 36 height 36
checkbox input "true"
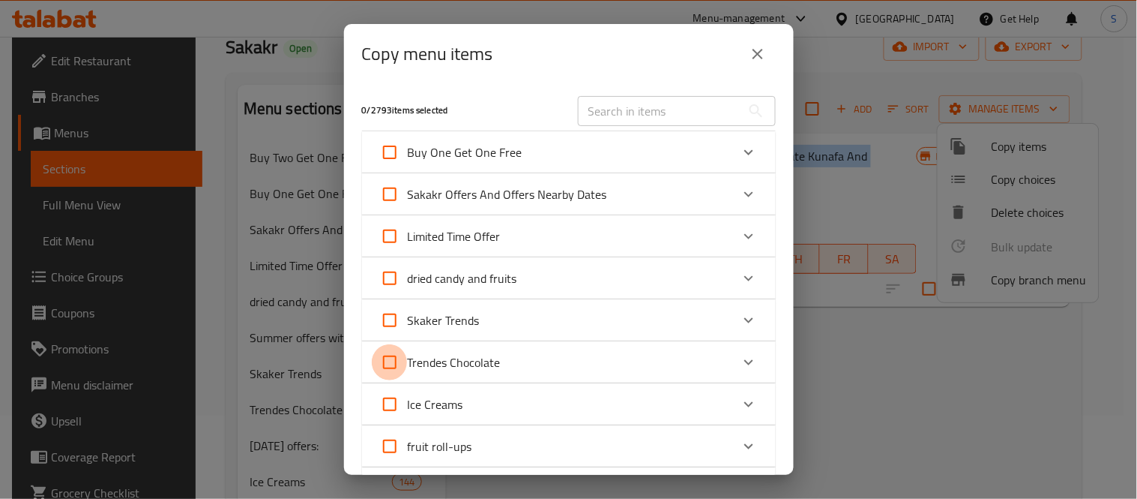
checkbox input "true"
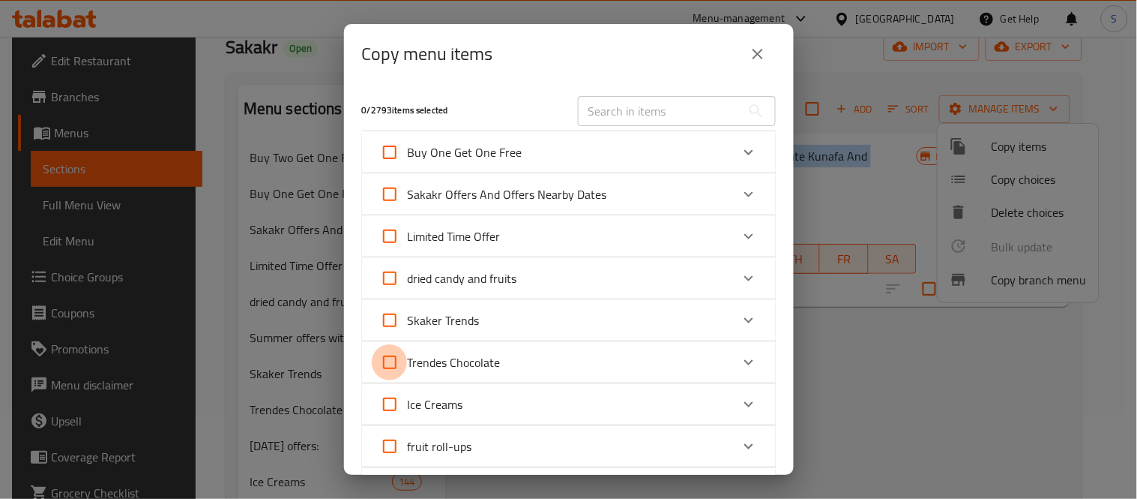
checkbox input "true"
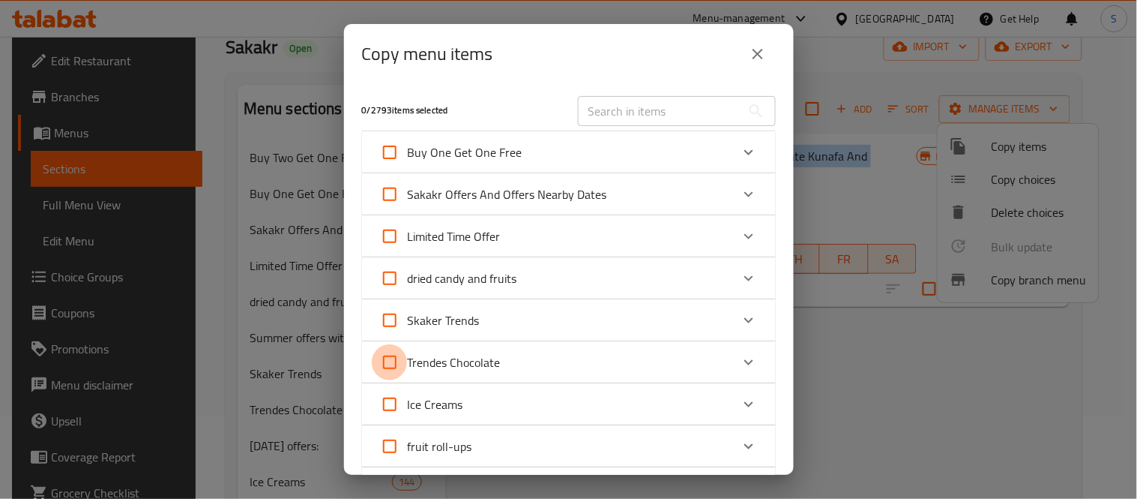
checkbox input "true"
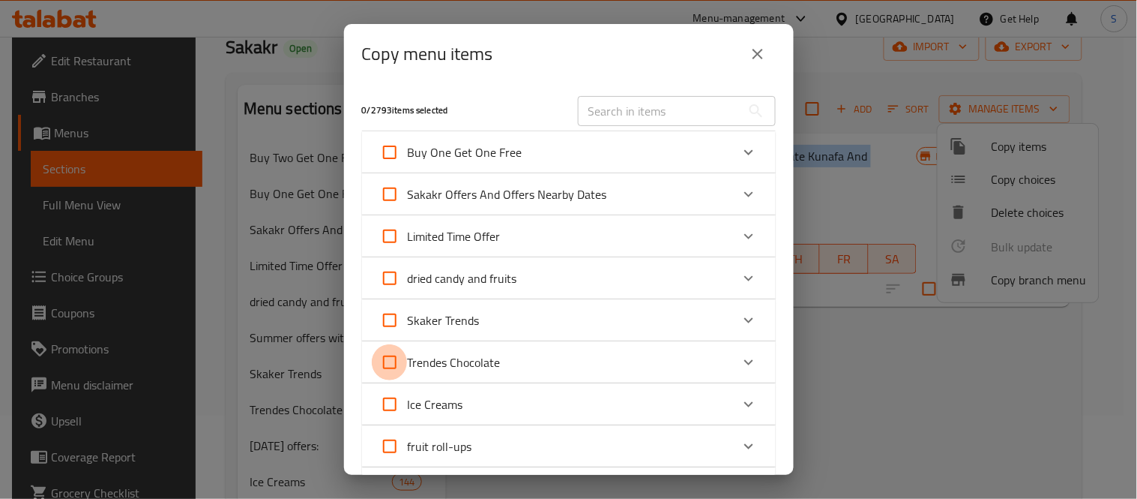
checkbox input "true"
click at [391, 367] on input "Trendes Chocolate" at bounding box center [390, 362] width 36 height 36
checkbox input "false"
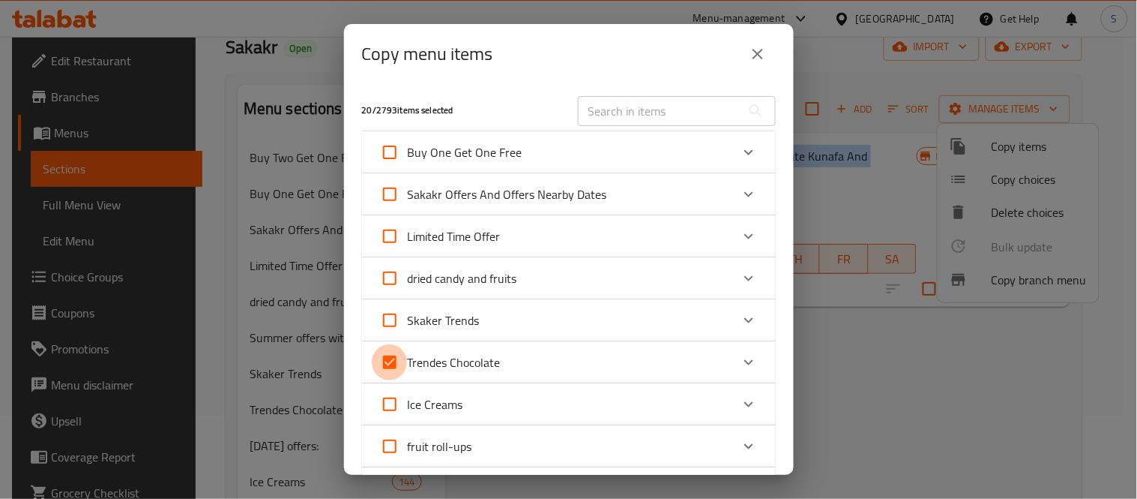
checkbox input "false"
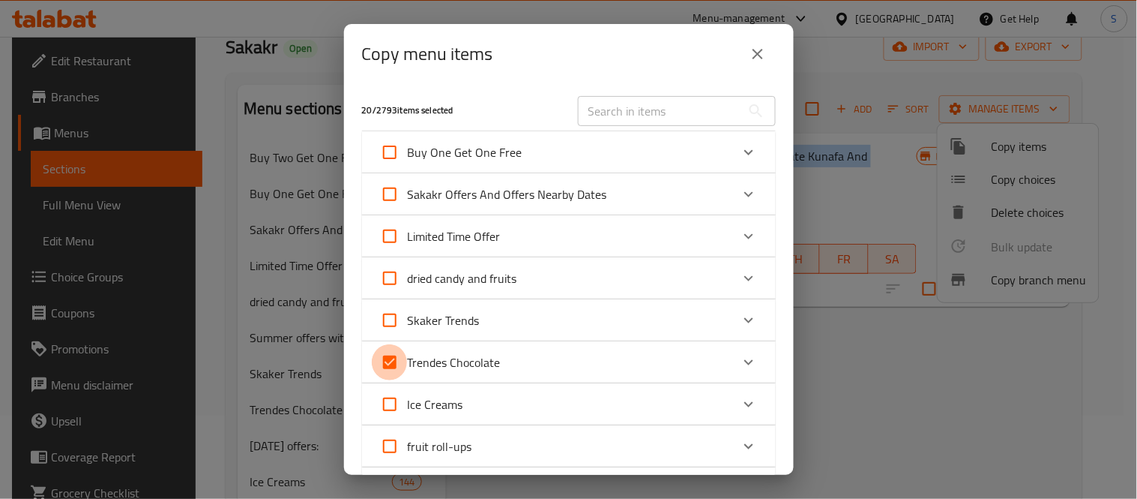
checkbox input "false"
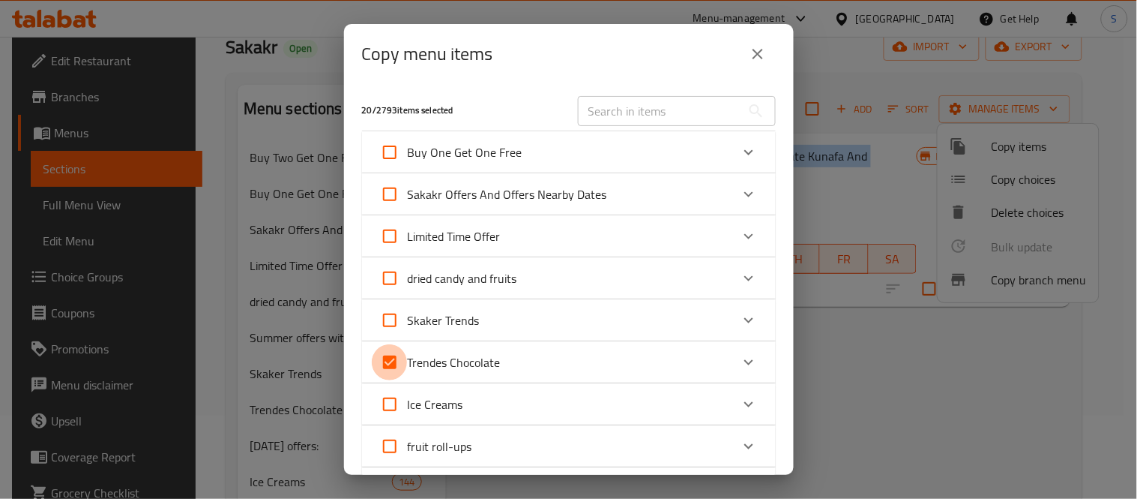
checkbox input "false"
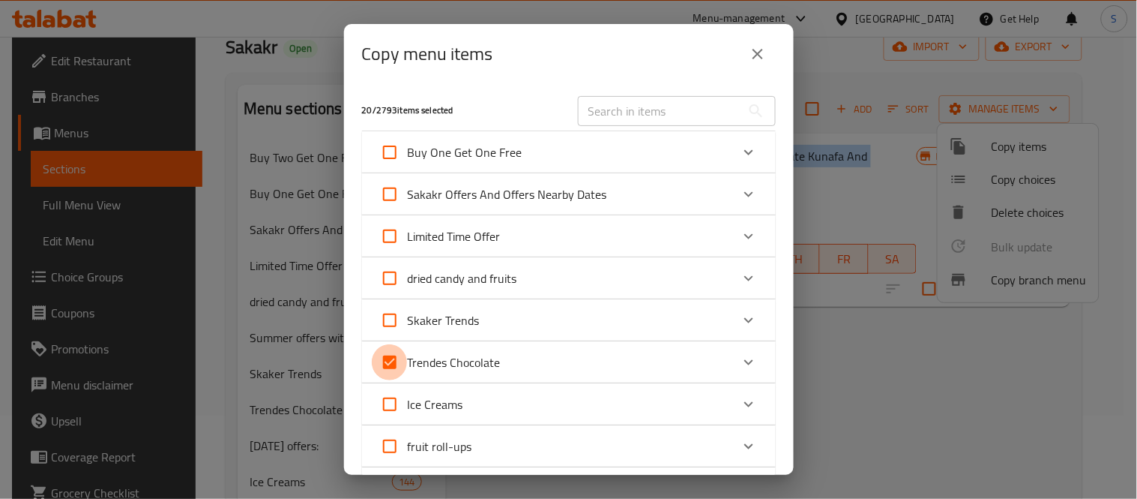
checkbox input "false"
click at [731, 361] on div "Expand" at bounding box center [749, 362] width 36 height 36
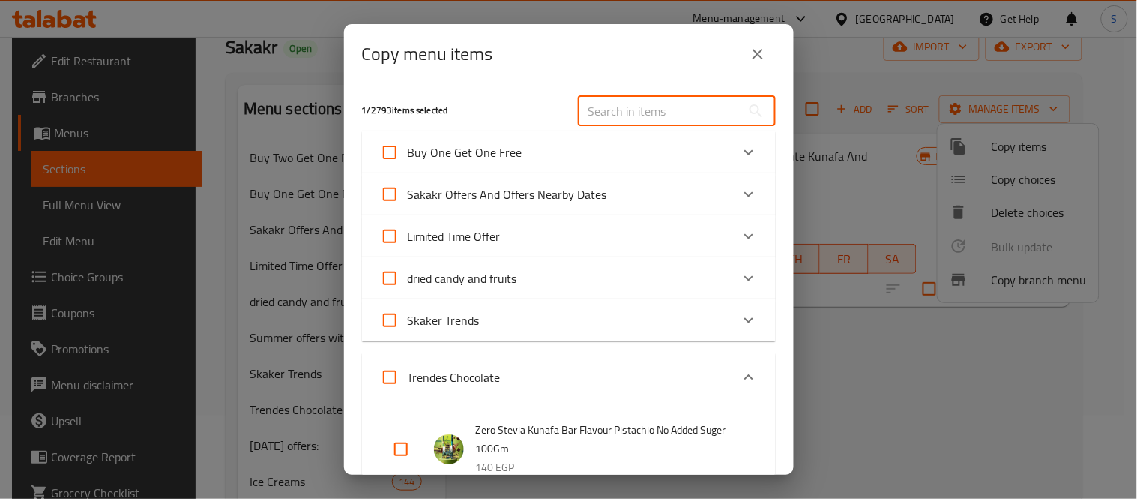
click at [602, 118] on input "text" at bounding box center [659, 111] width 163 height 30
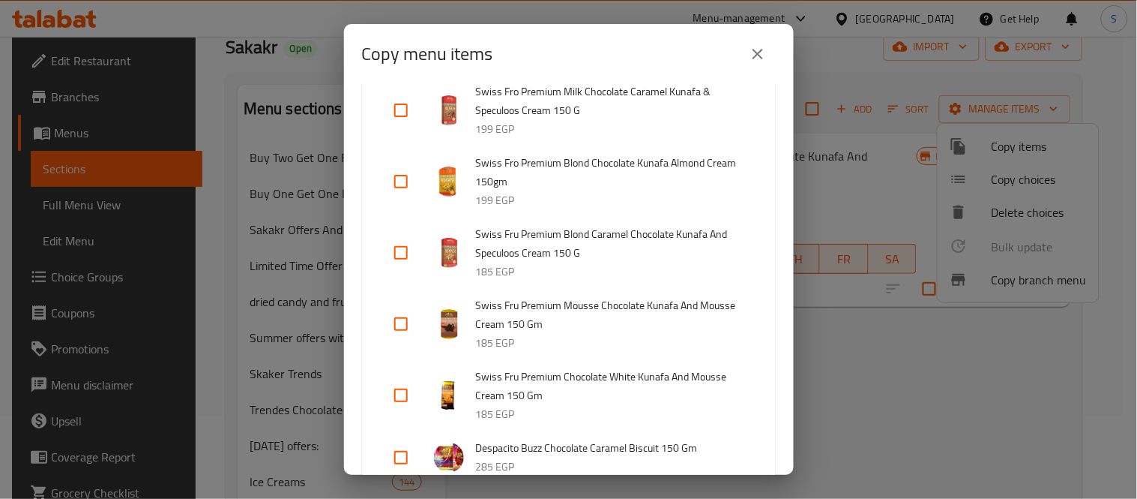
click at [394, 271] on input "checkbox" at bounding box center [401, 253] width 36 height 36
checkbox input "true"
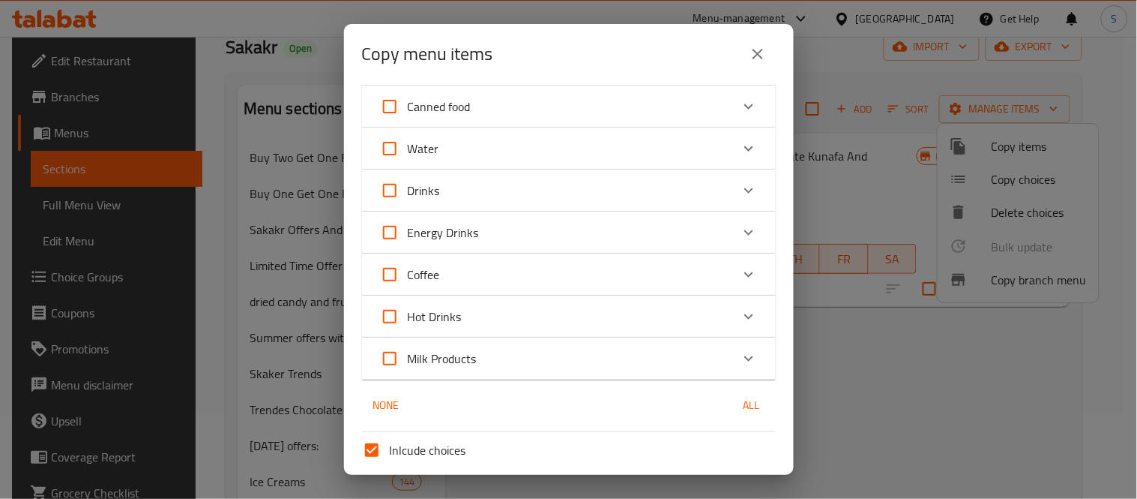
scroll to position [3491, 0]
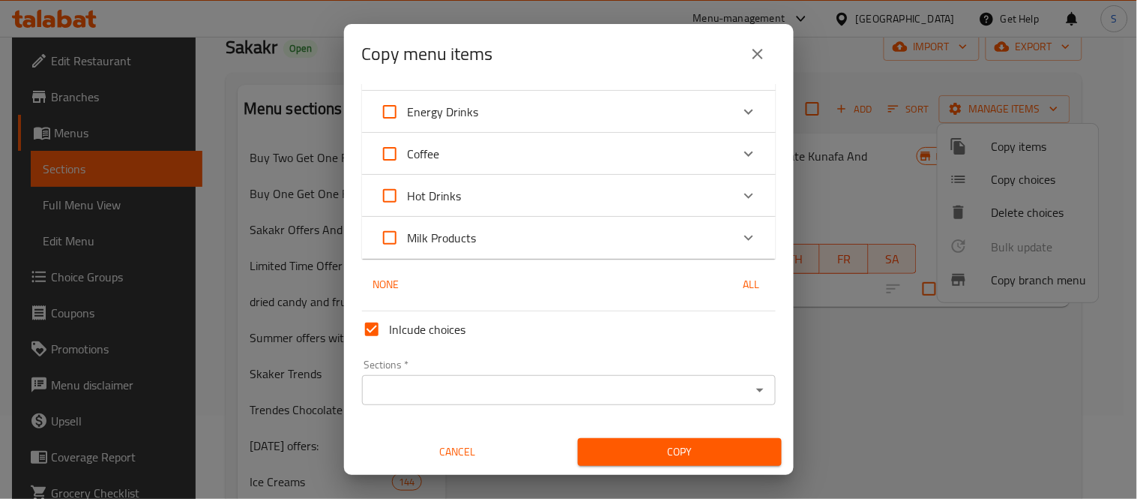
click at [735, 406] on div "Sections   * Sections *" at bounding box center [569, 382] width 426 height 58
click at [751, 394] on icon "Open" at bounding box center [760, 390] width 18 height 18
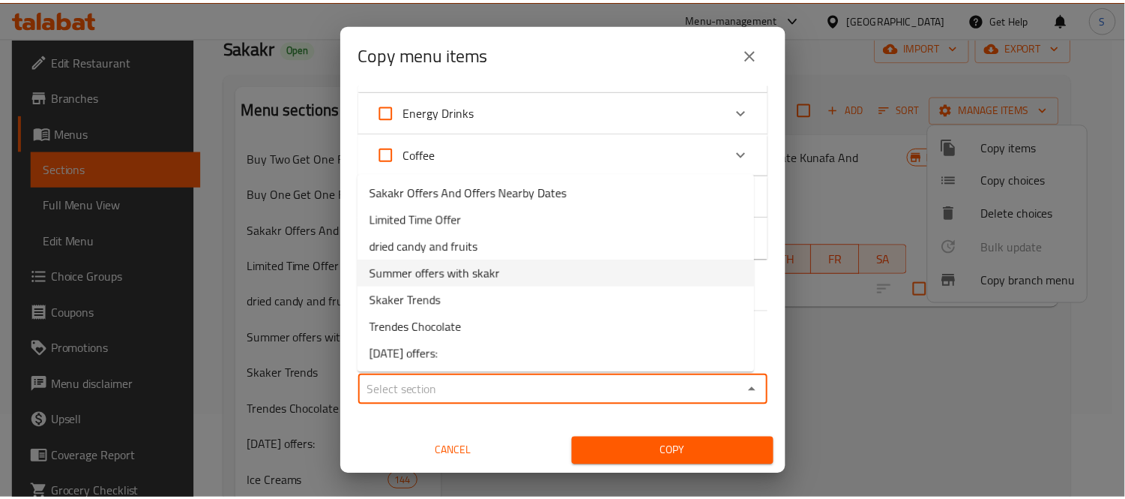
scroll to position [83, 0]
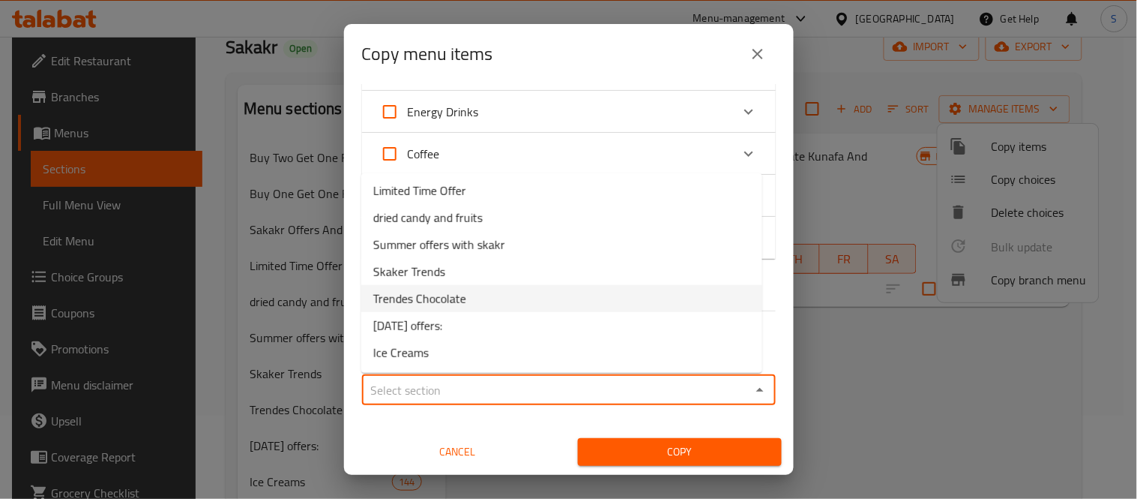
click at [450, 300] on span "Trendes Chocolate" at bounding box center [419, 298] width 93 height 18
type input "Trendes Chocolate"
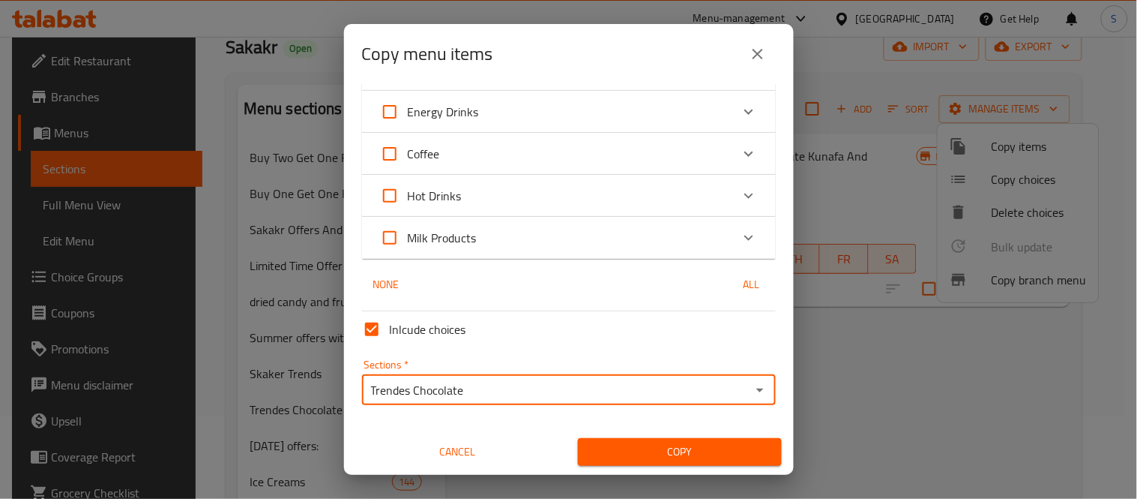
click at [682, 446] on span "Copy" at bounding box center [680, 451] width 180 height 19
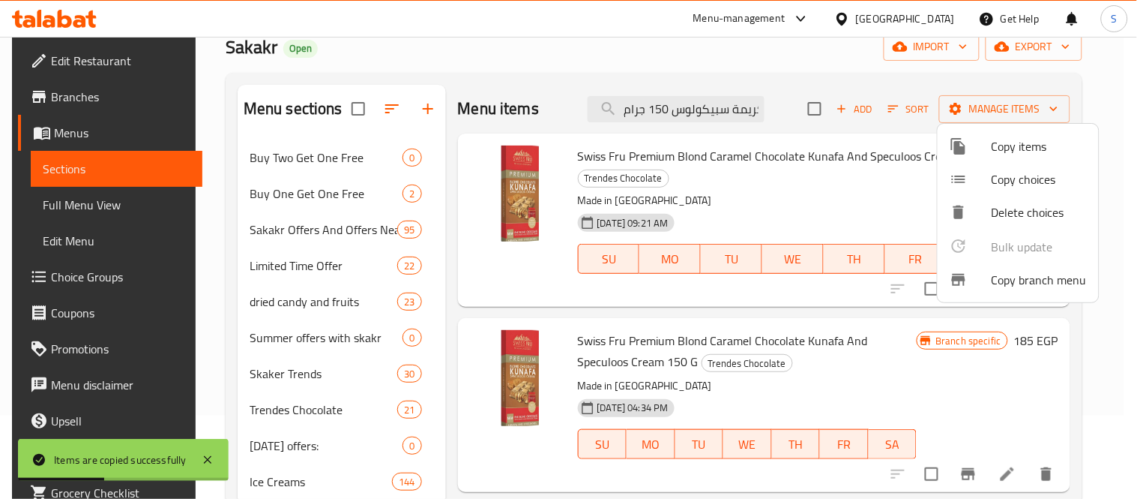
click at [870, 373] on div at bounding box center [568, 249] width 1137 height 499
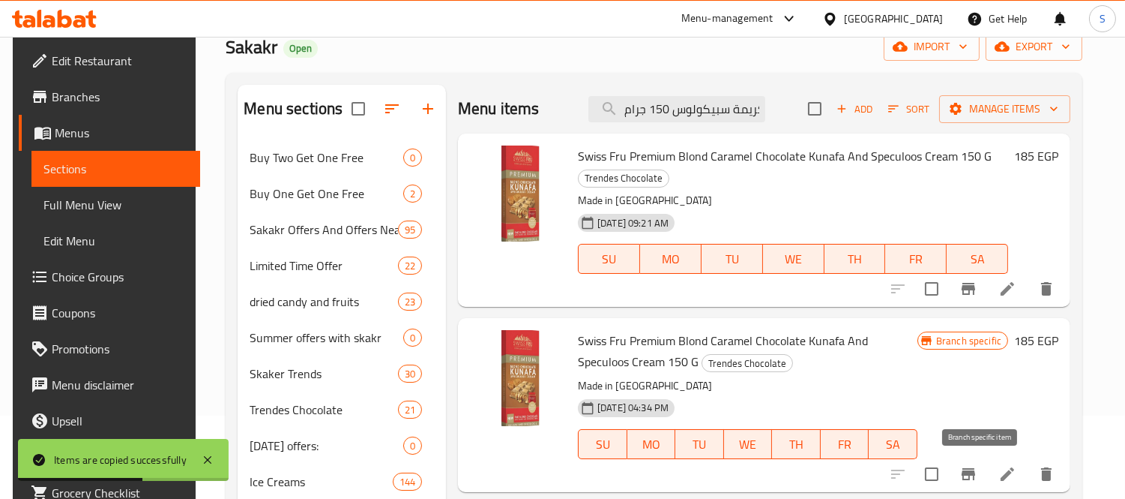
click at [978, 467] on icon "Branch-specific-item" at bounding box center [969, 474] width 18 height 18
click at [975, 288] on icon "Branch-specific-item" at bounding box center [968, 289] width 13 height 12
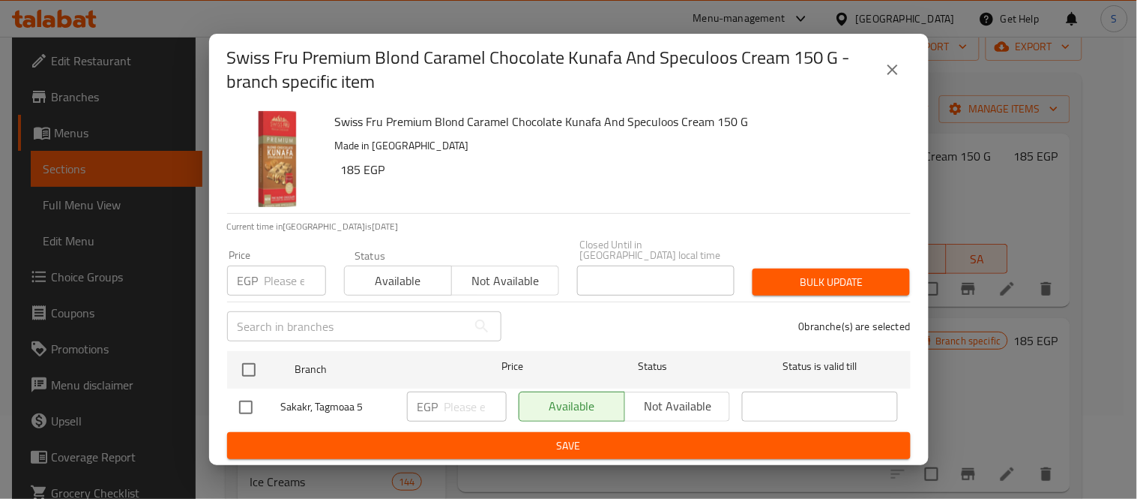
click at [278, 276] on input "number" at bounding box center [295, 280] width 61 height 30
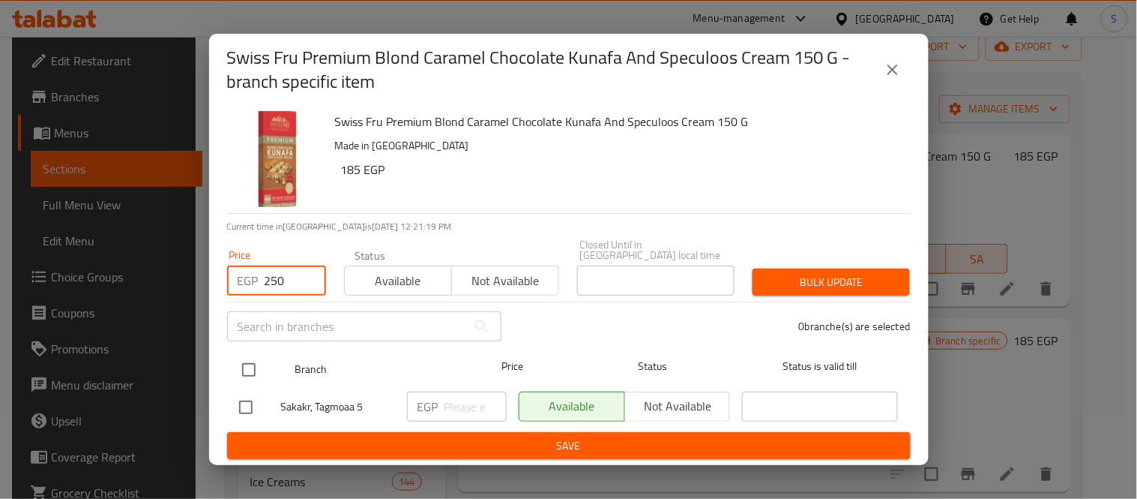
type input "250"
click at [241, 361] on input "checkbox" at bounding box center [248, 369] width 31 height 31
checkbox input "true"
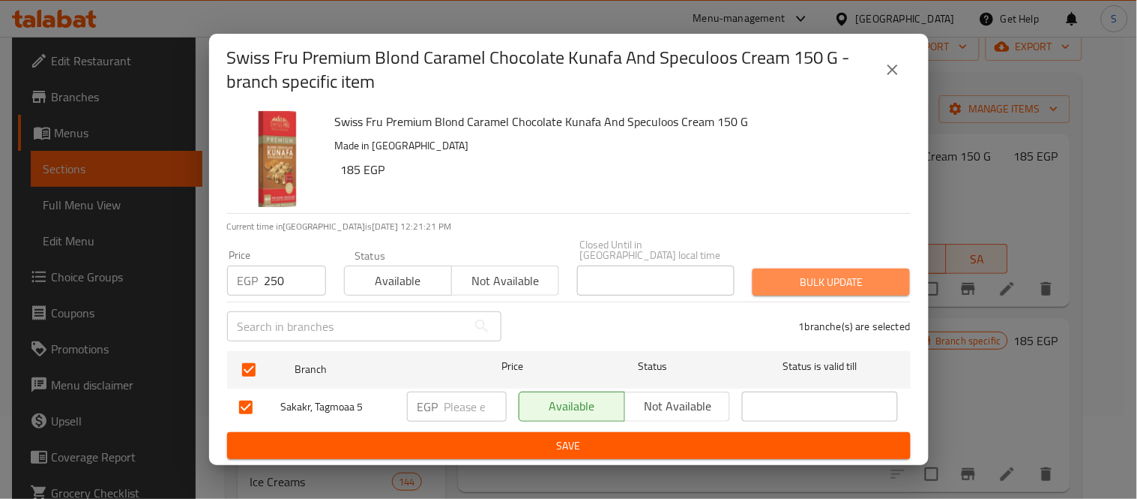
click at [803, 285] on span "Bulk update" at bounding box center [831, 282] width 133 height 19
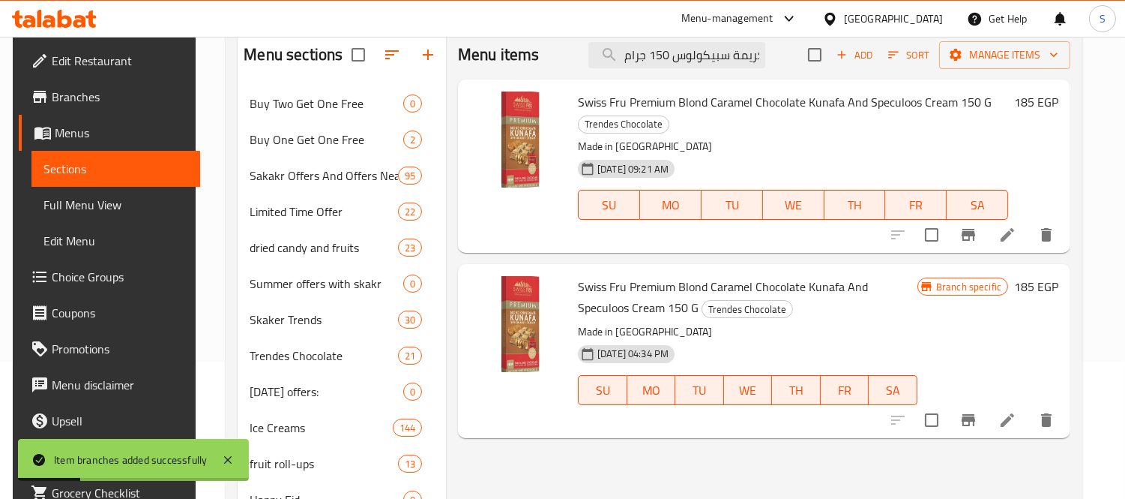
scroll to position [166, 0]
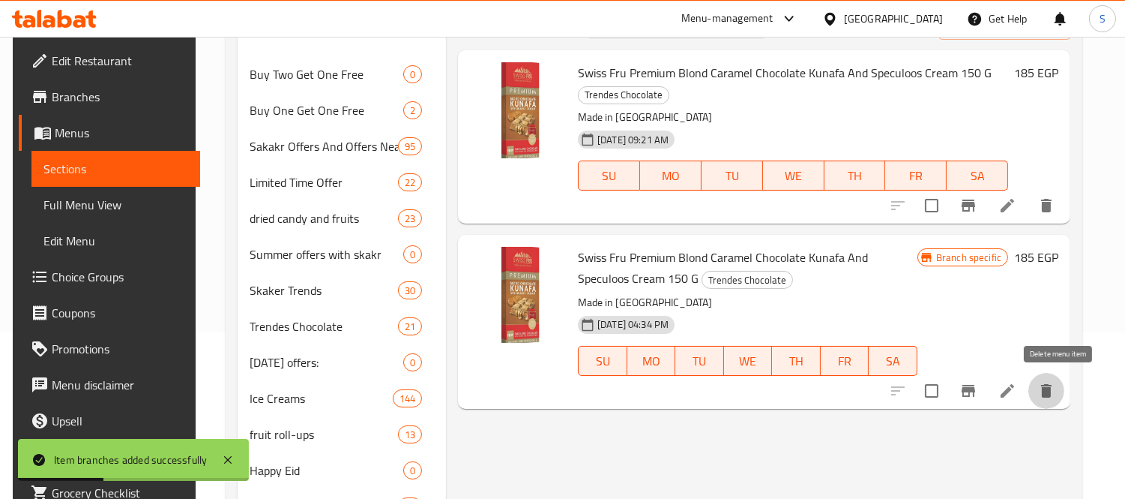
click at [1056, 385] on icon "delete" at bounding box center [1047, 391] width 18 height 18
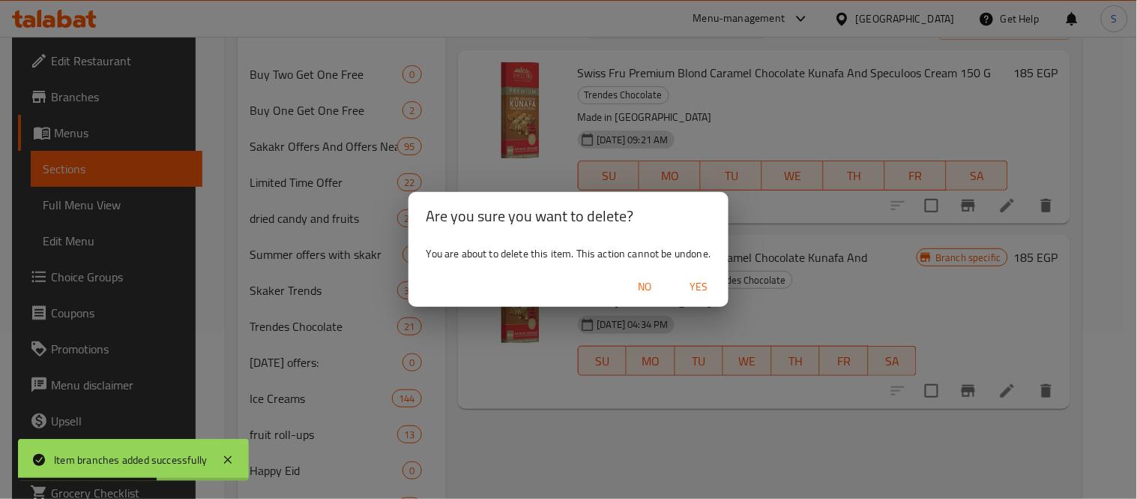
click at [699, 289] on span "Yes" at bounding box center [699, 286] width 36 height 19
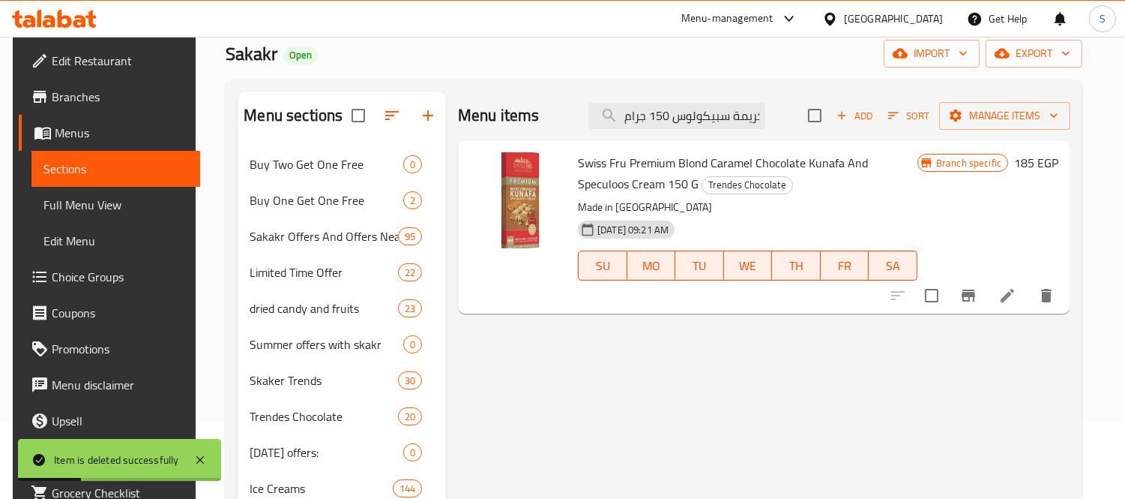
scroll to position [0, 0]
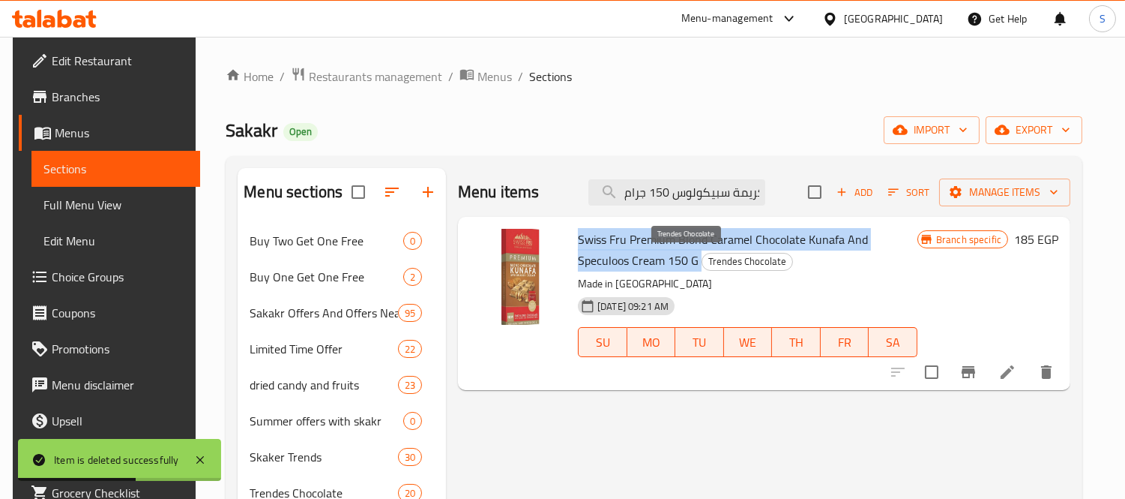
drag, startPoint x: 580, startPoint y: 235, endPoint x: 645, endPoint y: 263, distance: 70.9
click at [645, 263] on h6 "Swiss Fru Premium Blond Caramel Chocolate Kunafa And Speculoos Cream 150 G Tren…" at bounding box center [748, 250] width 340 height 42
copy h6 "Swiss Fru Premium Blond Caramel Chocolate Kunafa And Speculoos Cream 150 G"
